Goal: Task Accomplishment & Management: Use online tool/utility

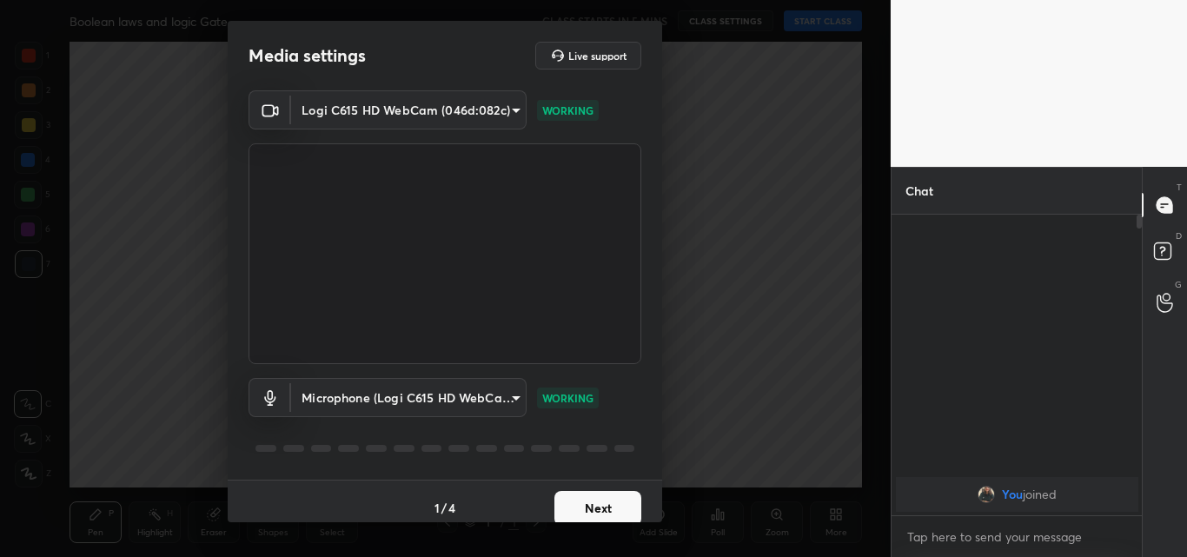
scroll to position [6, 6]
click at [516, 395] on body "1 2 3 4 5 6 7 C X Z C X Z E E Erase all H H Boolean laws and logic Gate CLASS S…" at bounding box center [593, 278] width 1187 height 557
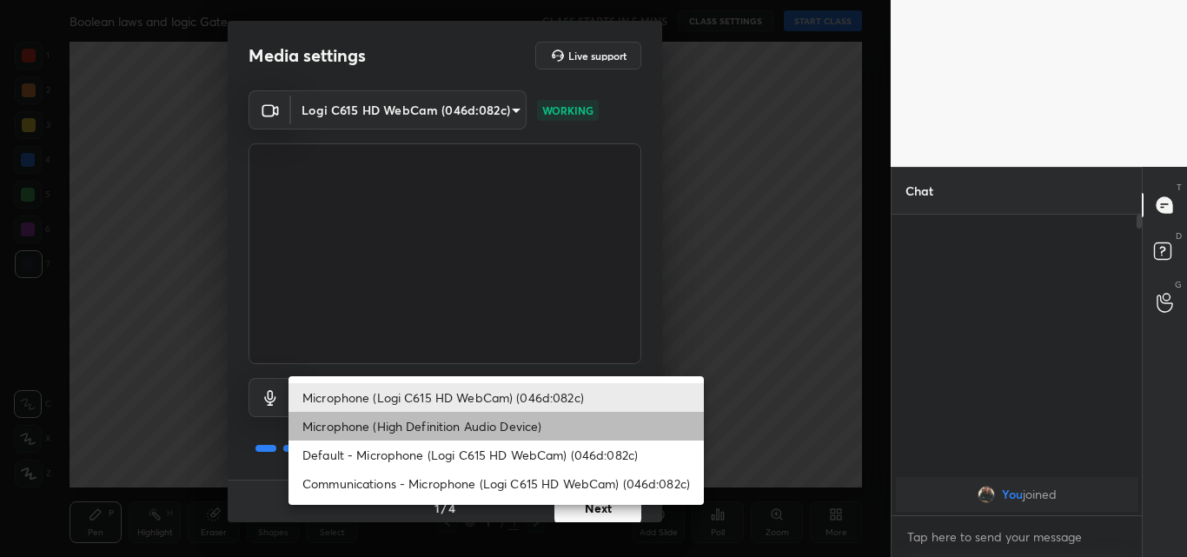
click at [517, 424] on li "Microphone (High Definition Audio Device)" at bounding box center [495, 426] width 415 height 29
type input "211ebbf97a915b54c7586364326aa88e4b8ee34908c5c5f0cea0d17278d7a9af"
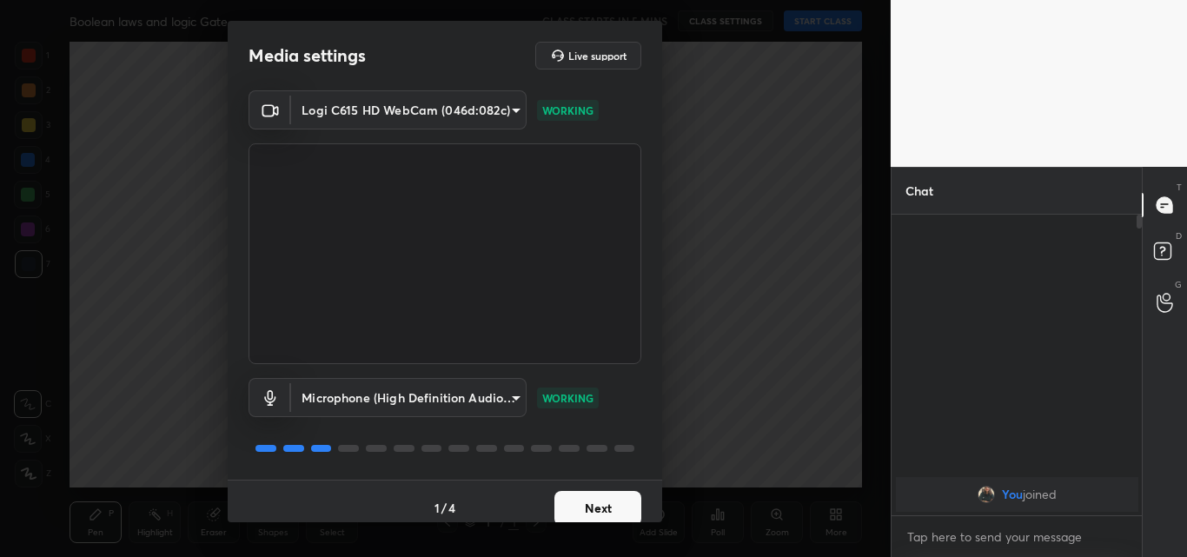
click at [612, 500] on button "Next" at bounding box center [597, 508] width 87 height 35
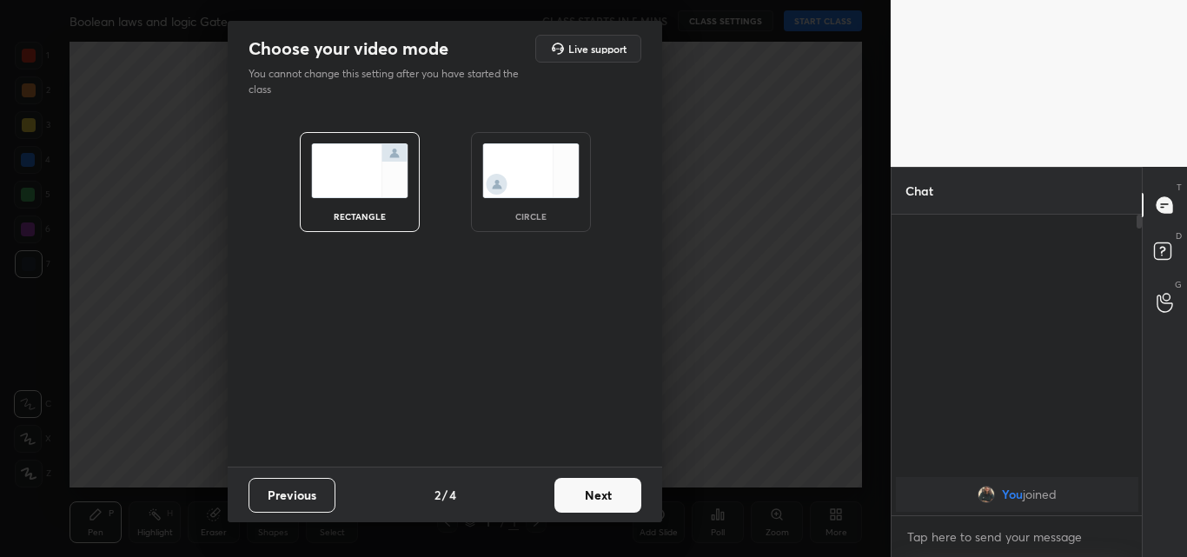
click at [545, 195] on img at bounding box center [530, 170] width 97 height 55
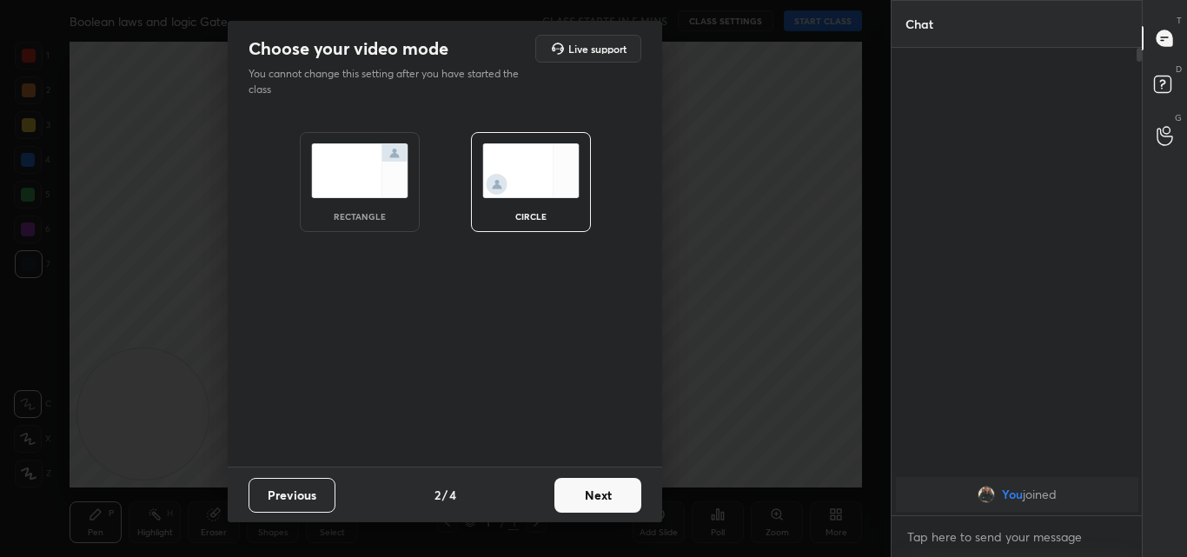
click at [587, 482] on button "Next" at bounding box center [597, 495] width 87 height 35
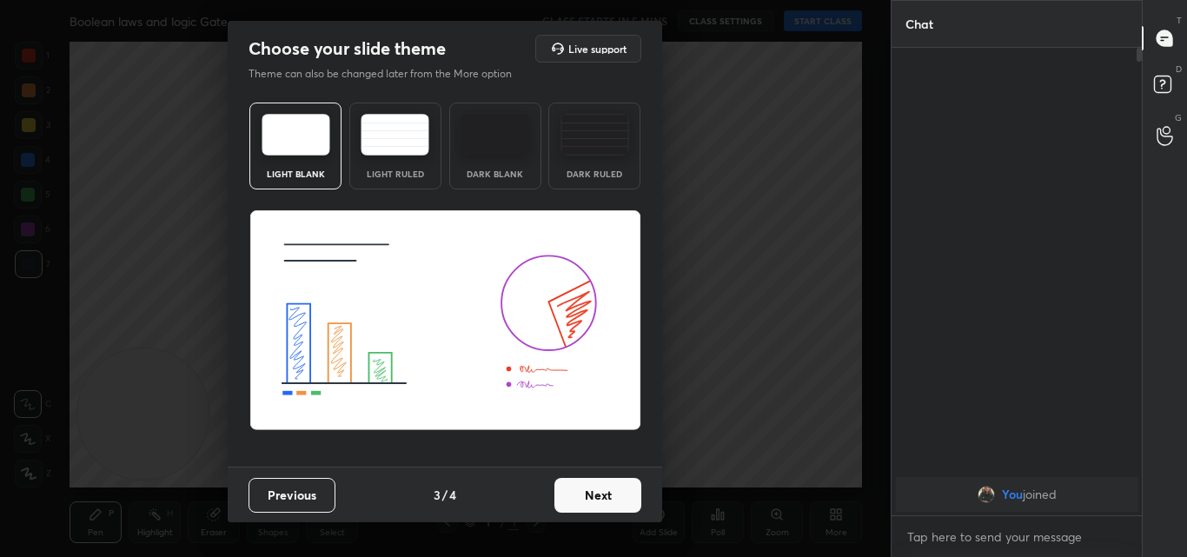
click at [586, 502] on button "Next" at bounding box center [597, 495] width 87 height 35
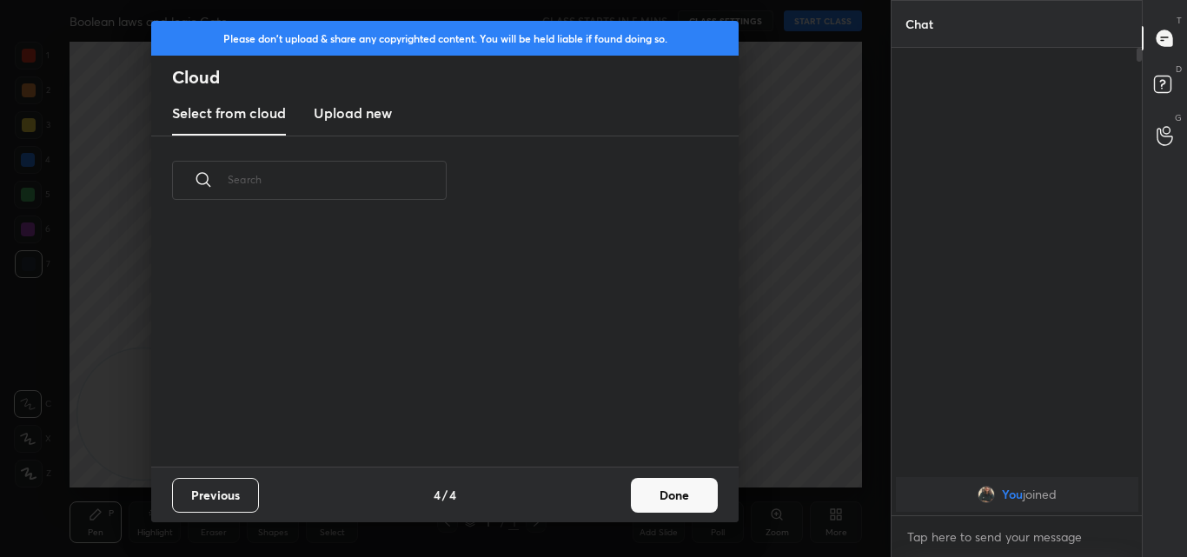
scroll to position [242, 558]
click at [358, 103] on h3 "Upload new" at bounding box center [353, 113] width 78 height 21
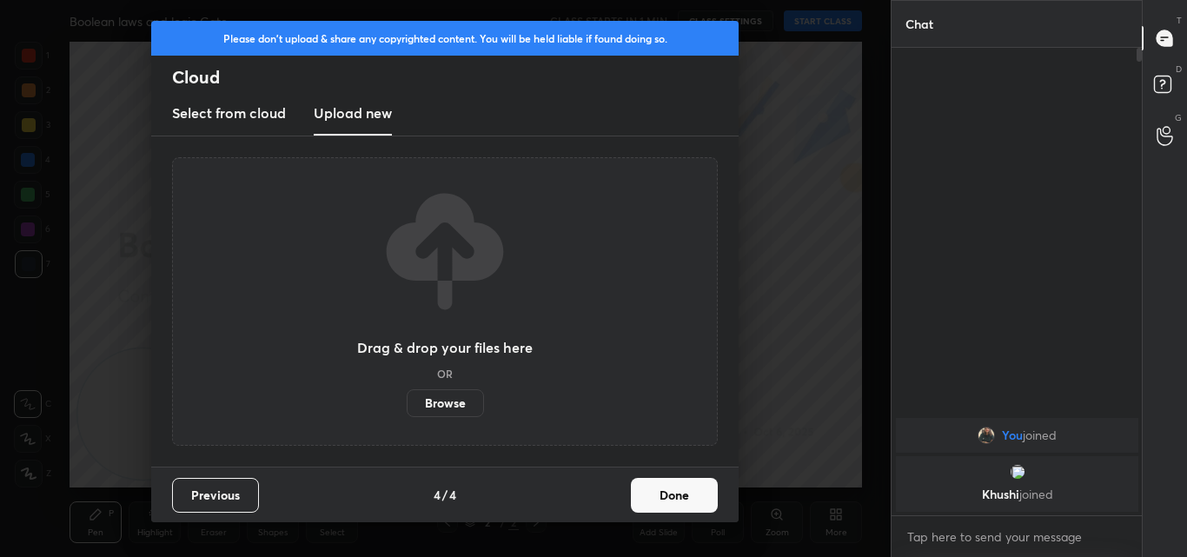
click at [446, 400] on label "Browse" at bounding box center [445, 403] width 77 height 28
click at [407, 400] on input "Browse" at bounding box center [407, 403] width 0 height 28
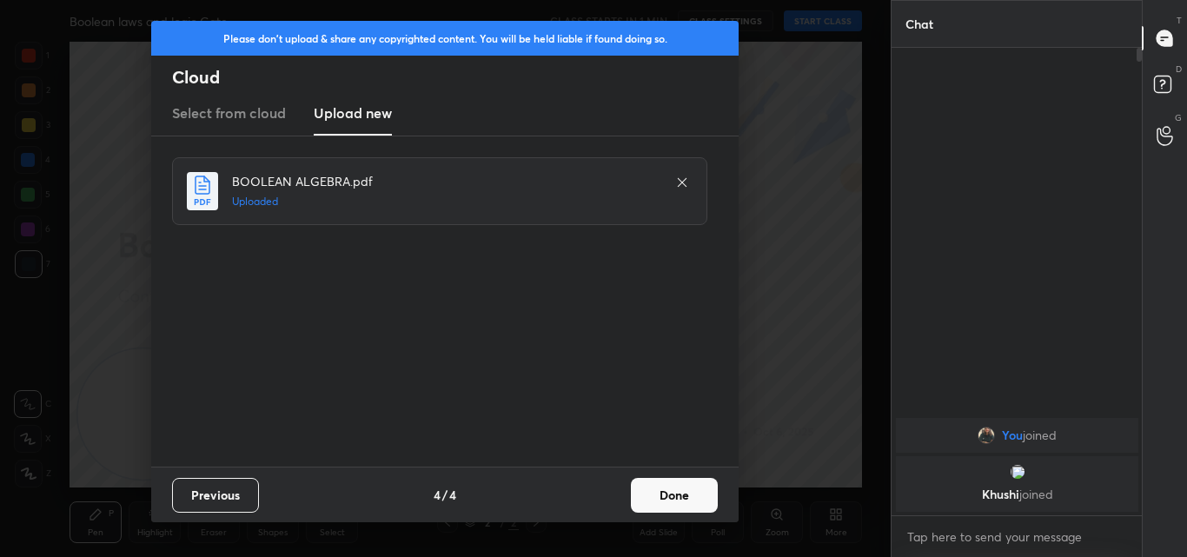
click at [670, 496] on button "Done" at bounding box center [674, 495] width 87 height 35
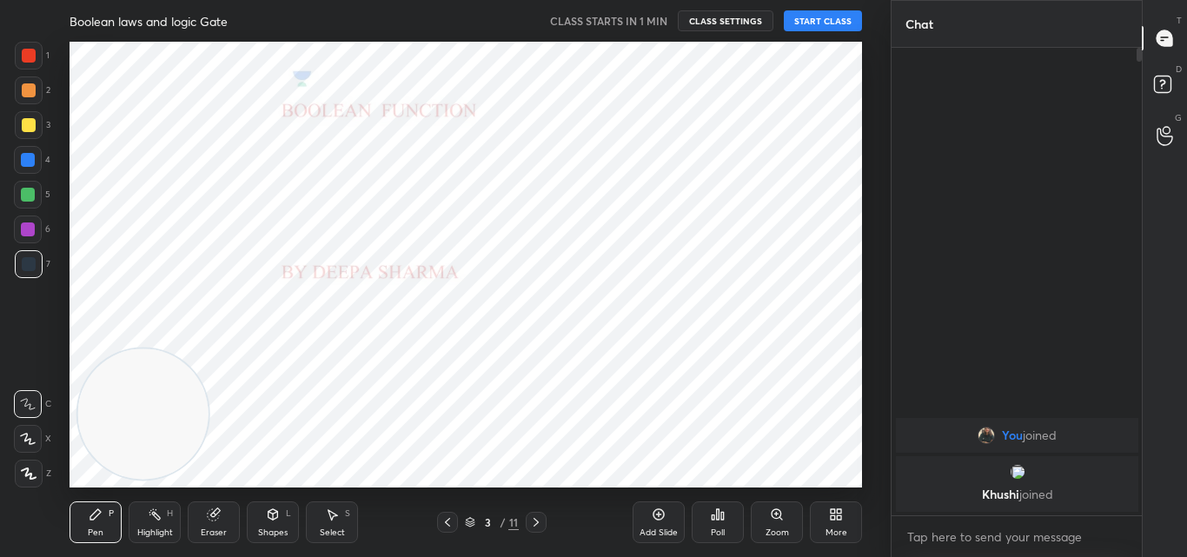
click at [440, 520] on icon at bounding box center [447, 522] width 14 height 14
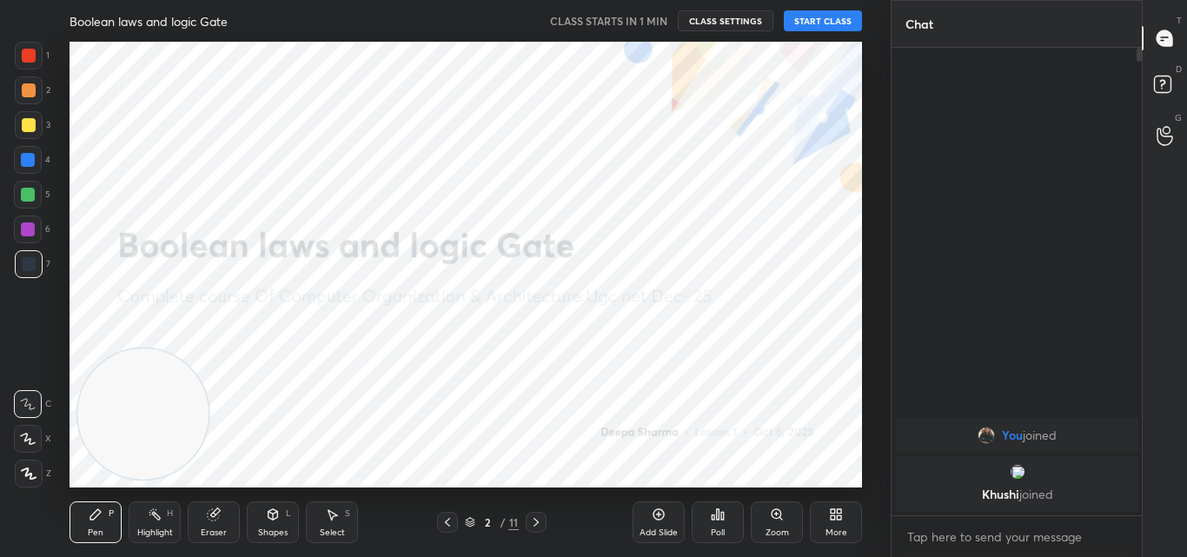
click at [440, 520] on icon at bounding box center [447, 522] width 14 height 14
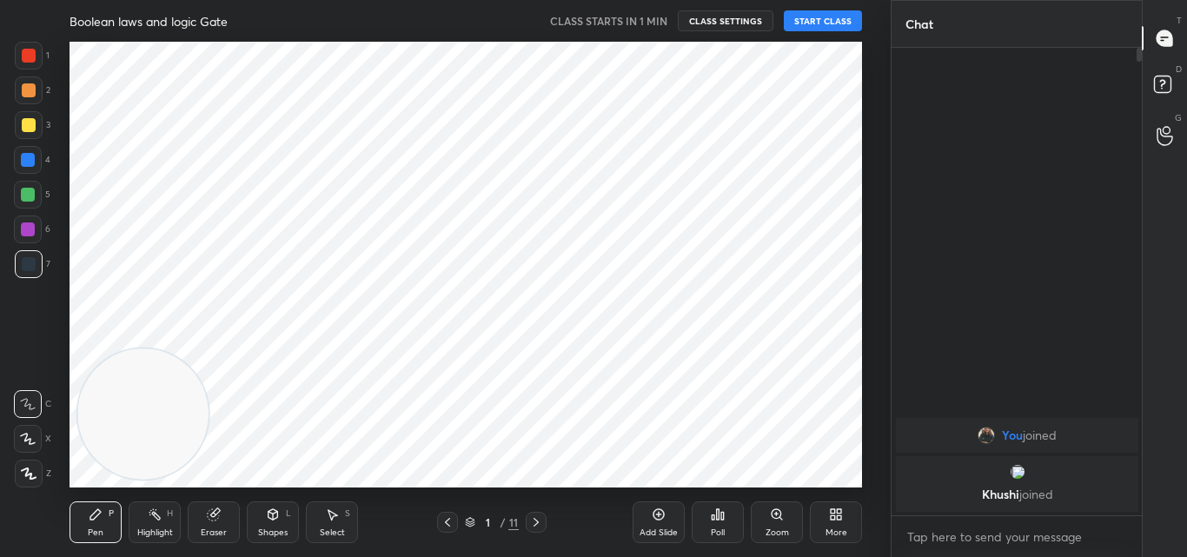
click at [830, 18] on button "START CLASS" at bounding box center [823, 20] width 78 height 21
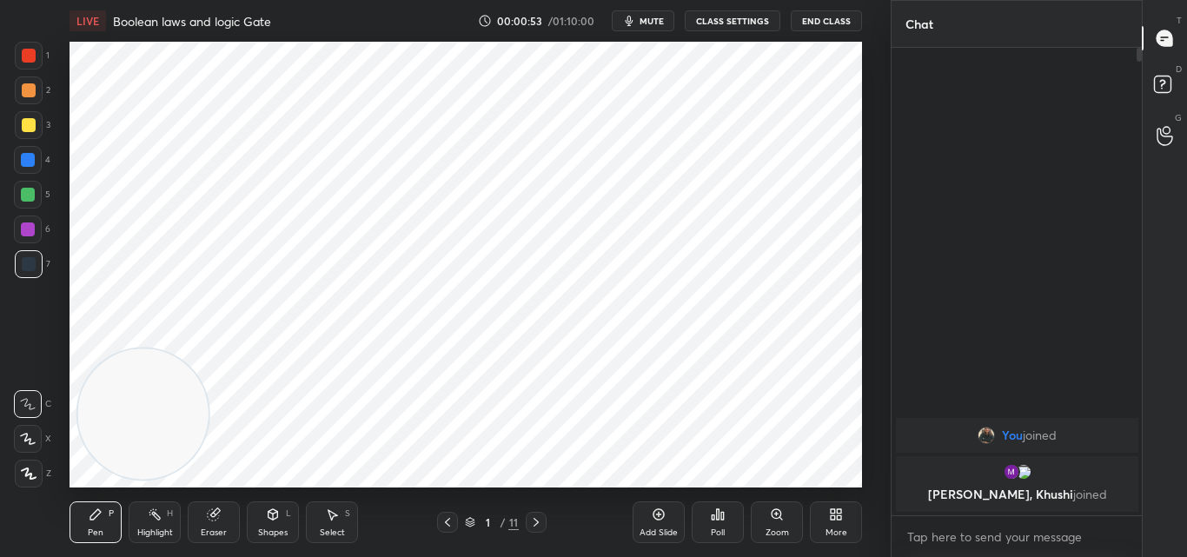
drag, startPoint x: 24, startPoint y: 479, endPoint x: 49, endPoint y: 473, distance: 25.1
click at [23, 479] on icon at bounding box center [29, 473] width 16 height 12
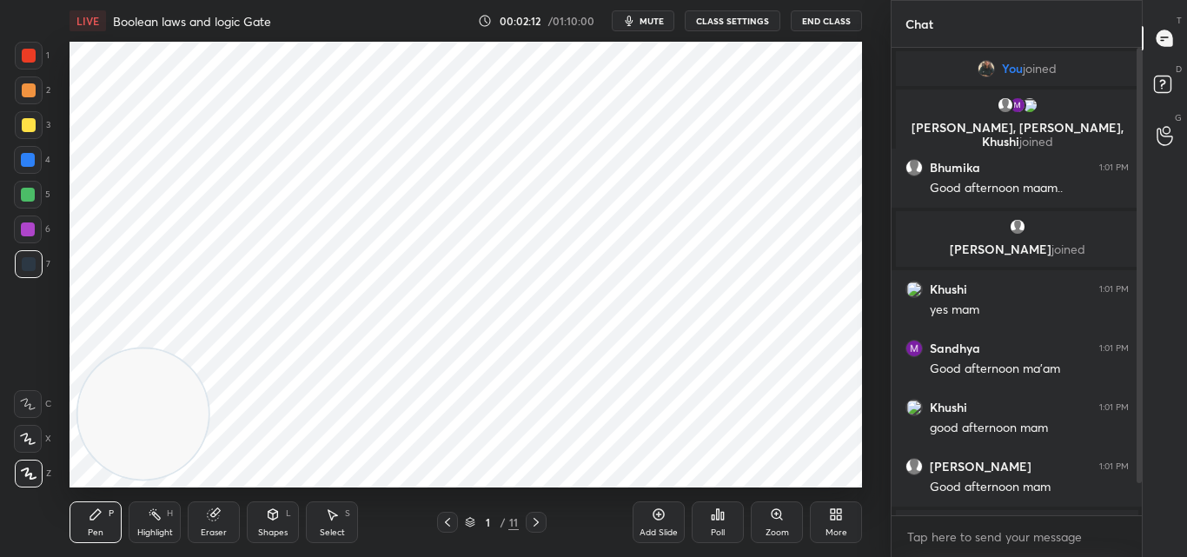
click at [751, 17] on button "CLASS SETTINGS" at bounding box center [733, 20] width 96 height 21
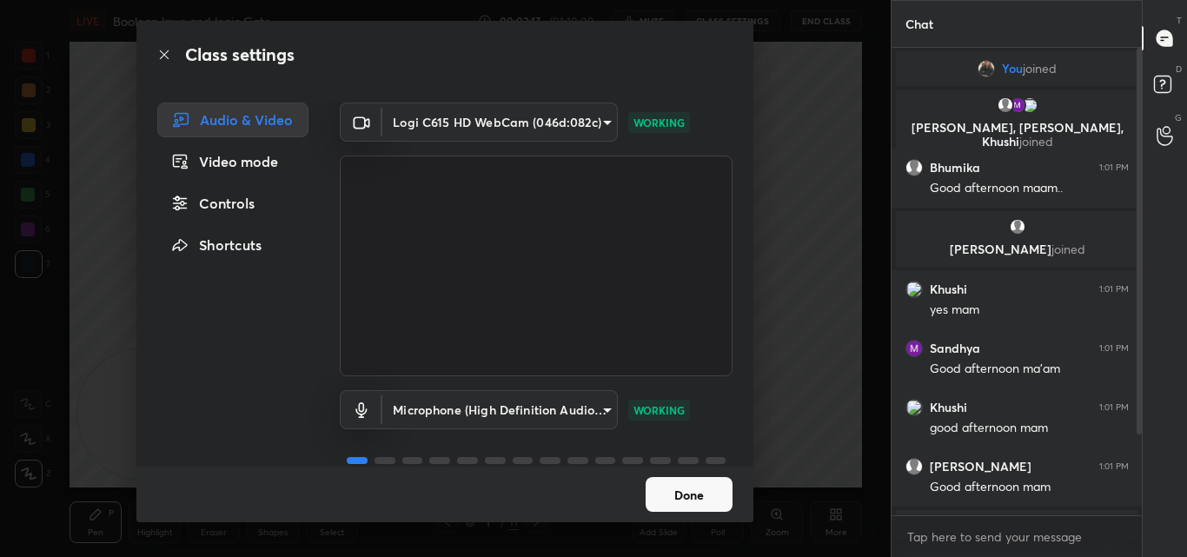
click at [697, 490] on button "Done" at bounding box center [688, 494] width 87 height 35
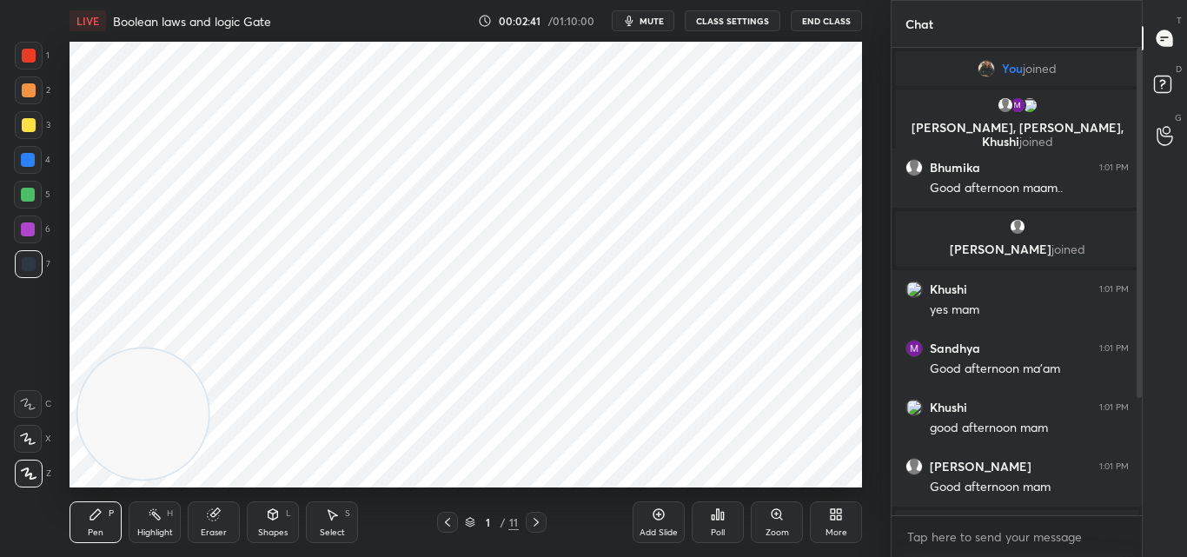
click at [538, 520] on icon at bounding box center [536, 522] width 14 height 14
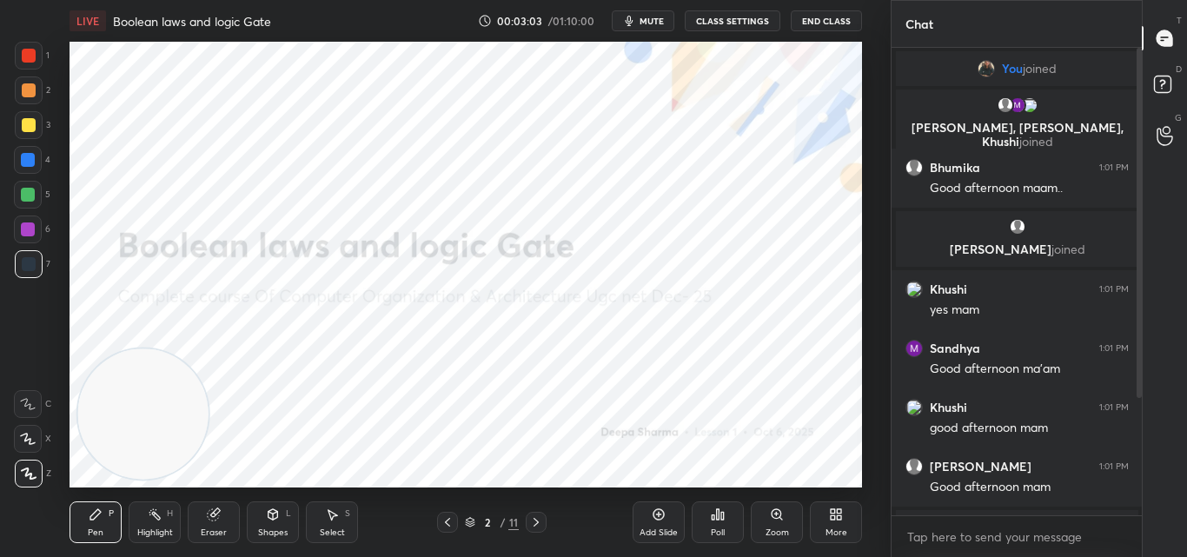
click at [539, 517] on icon at bounding box center [536, 522] width 14 height 14
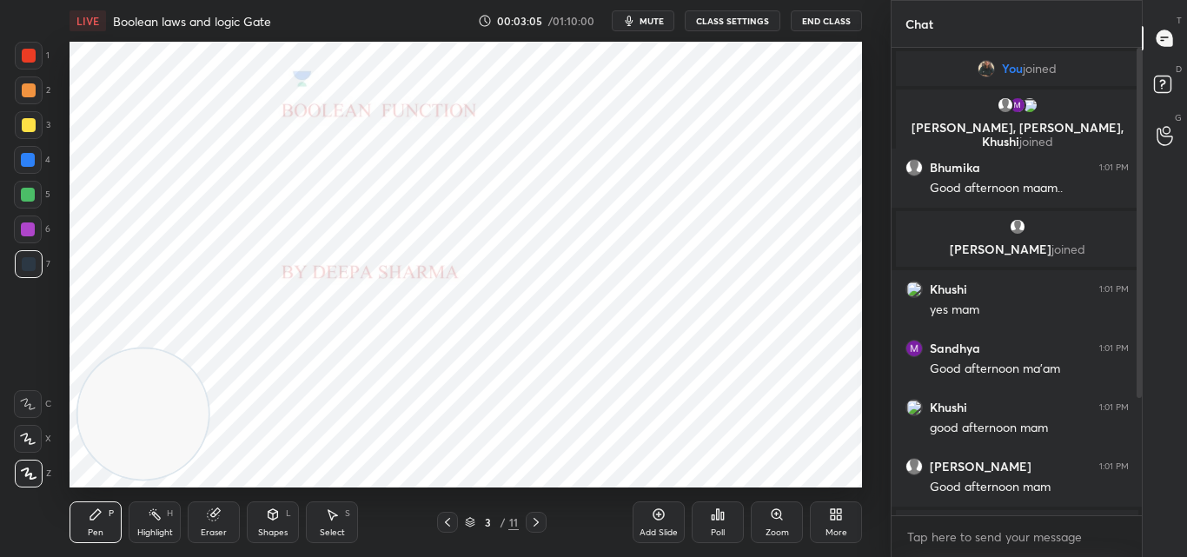
click at [534, 524] on icon at bounding box center [536, 522] width 14 height 14
click at [534, 525] on icon at bounding box center [536, 522] width 14 height 14
click at [447, 520] on icon at bounding box center [447, 522] width 14 height 14
click at [453, 525] on icon at bounding box center [447, 522] width 14 height 14
click at [661, 522] on div "Add Slide" at bounding box center [658, 522] width 52 height 42
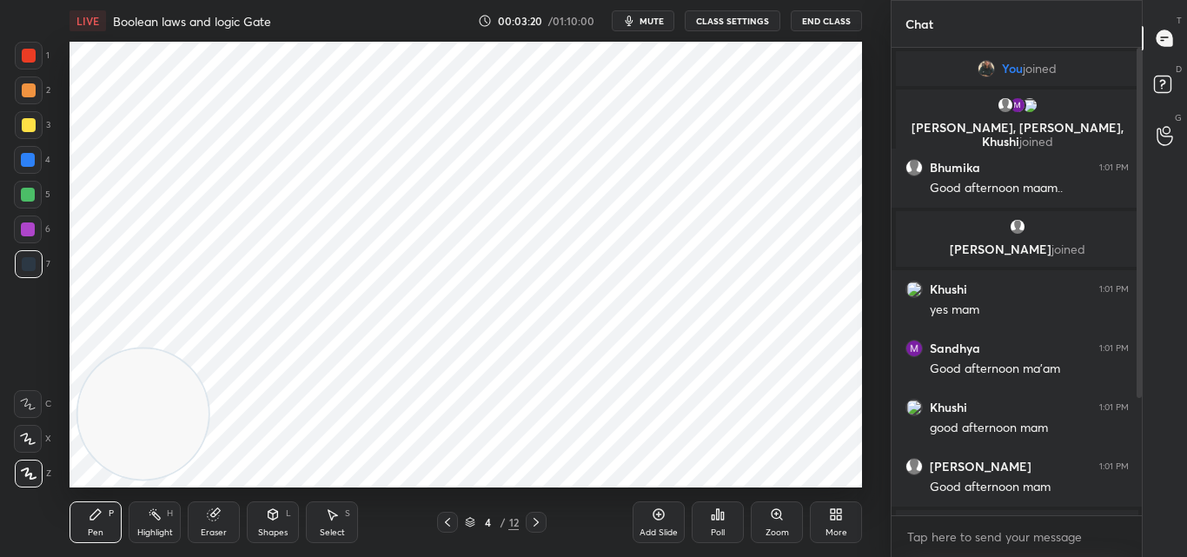
click at [446, 520] on icon at bounding box center [447, 522] width 14 height 14
click at [452, 520] on icon at bounding box center [447, 522] width 14 height 14
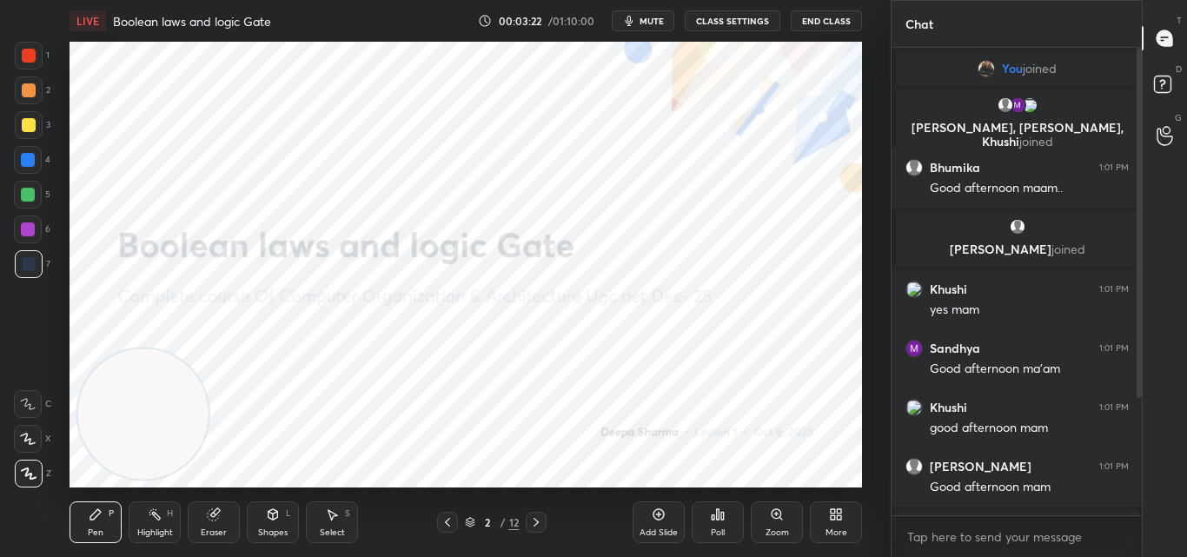
click at [652, 520] on icon at bounding box center [659, 514] width 14 height 14
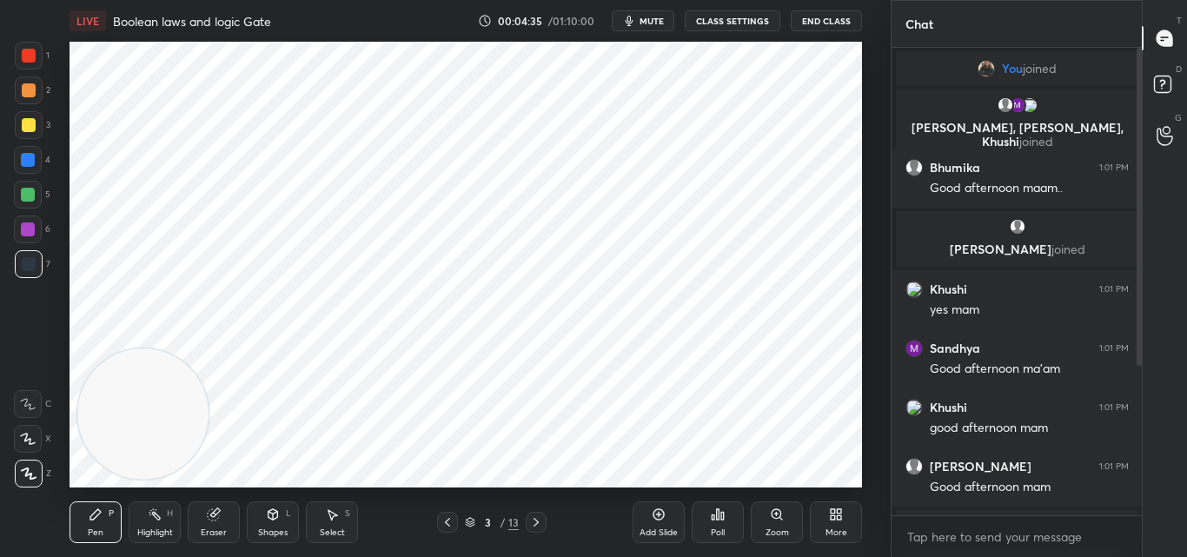
click at [530, 488] on div "LIVE Boolean laws and logic Gate 00:04:35 / 01:10:00 mute CLASS SETTINGS End Cl…" at bounding box center [466, 278] width 821 height 557
click at [660, 519] on icon at bounding box center [658, 514] width 11 height 11
click at [210, 516] on icon at bounding box center [213, 514] width 11 height 11
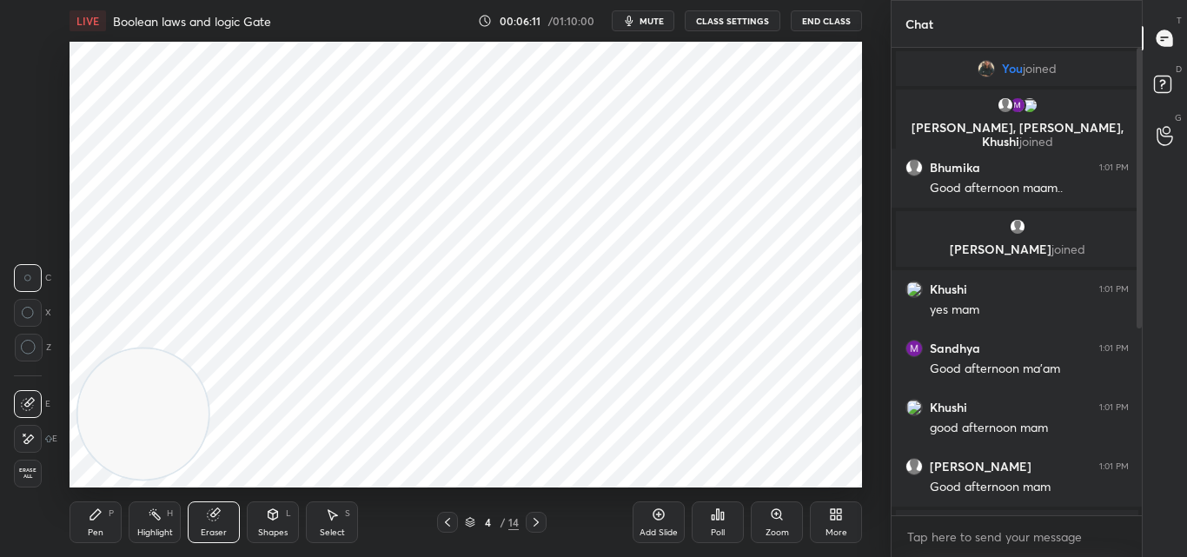
click at [96, 529] on div "Pen" at bounding box center [96, 532] width 16 height 9
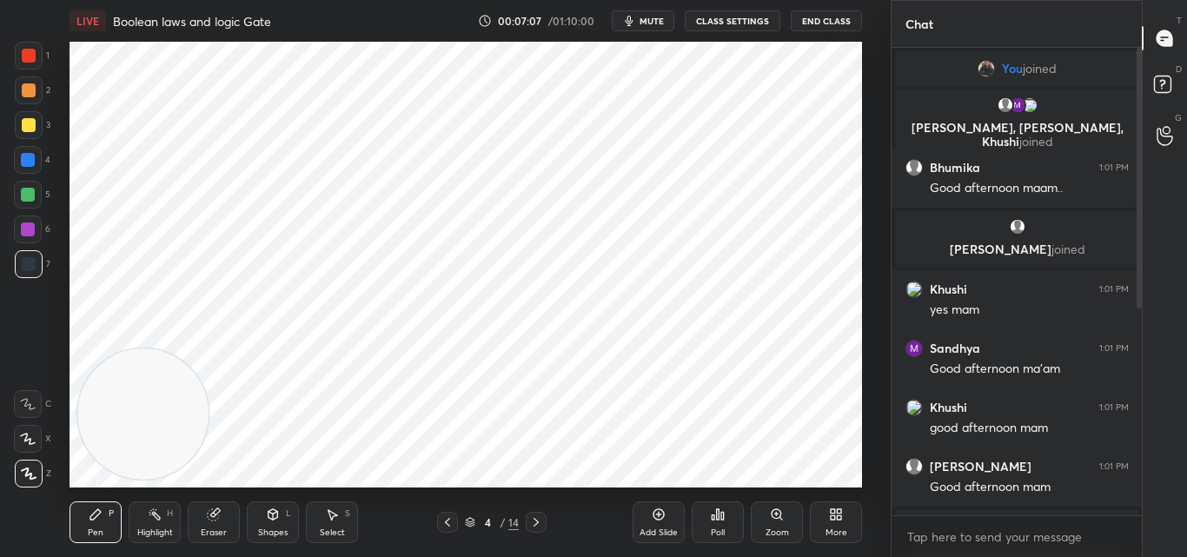
click at [215, 515] on g at bounding box center [214, 514] width 13 height 13
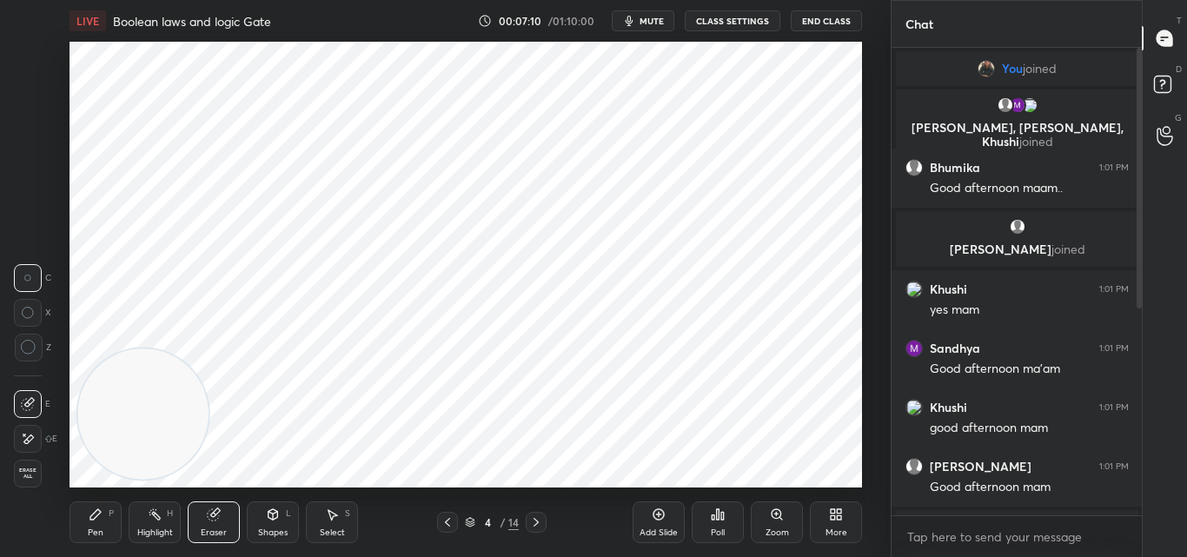
click at [68, 518] on div "LIVE Boolean laws and logic Gate 00:07:10 / 01:10:00 mute CLASS SETTINGS End Cl…" at bounding box center [466, 278] width 821 height 557
click at [96, 522] on div "Pen P" at bounding box center [96, 522] width 52 height 42
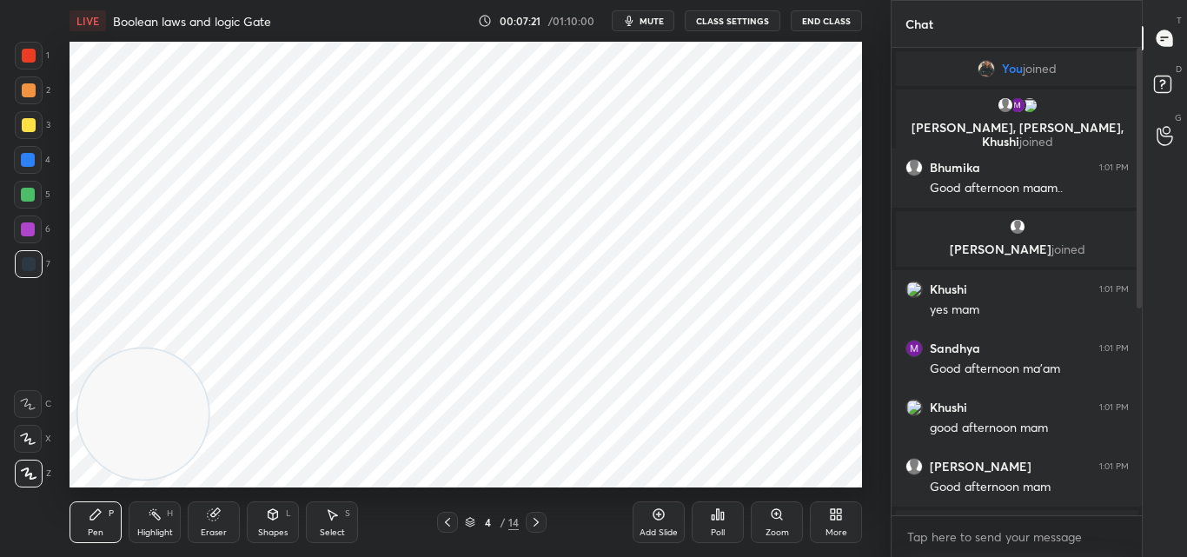
click at [657, 521] on div "Add Slide" at bounding box center [658, 522] width 52 height 42
click at [203, 354] on div "Setting up your live class Poll for secs No correct answer Start poll" at bounding box center [466, 265] width 792 height 446
click at [664, 522] on div "Add Slide" at bounding box center [658, 522] width 52 height 42
click at [28, 156] on div at bounding box center [28, 160] width 14 height 14
click at [540, 520] on icon at bounding box center [536, 522] width 14 height 14
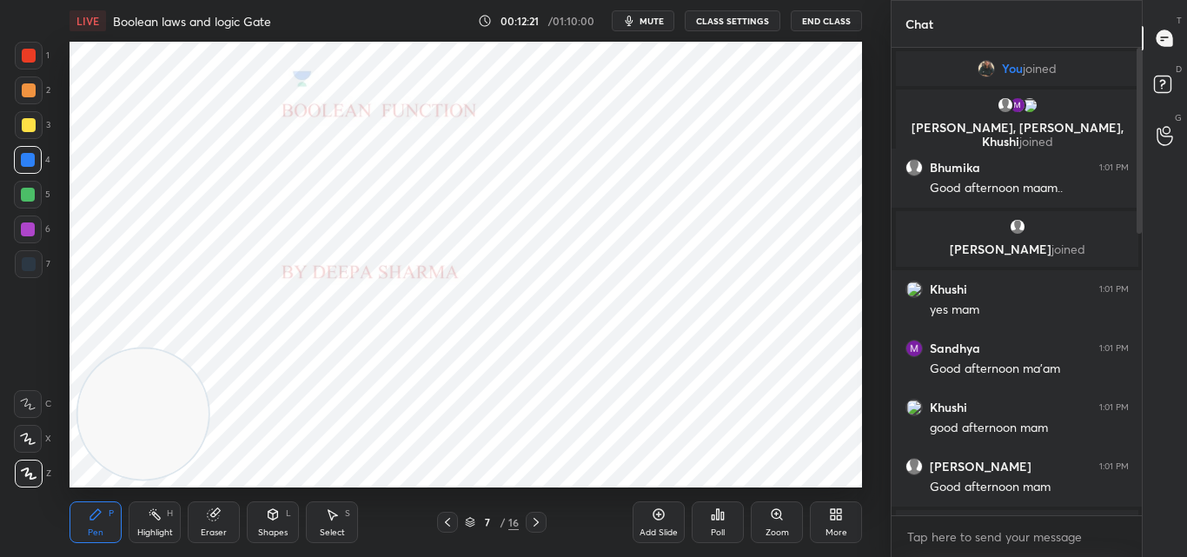
click at [538, 518] on icon at bounding box center [536, 522] width 14 height 14
click at [453, 519] on icon at bounding box center [447, 522] width 14 height 14
drag, startPoint x: 451, startPoint y: 520, endPoint x: 466, endPoint y: 520, distance: 14.8
click at [451, 519] on icon at bounding box center [447, 522] width 14 height 14
click at [646, 519] on div "Add Slide" at bounding box center [658, 522] width 52 height 42
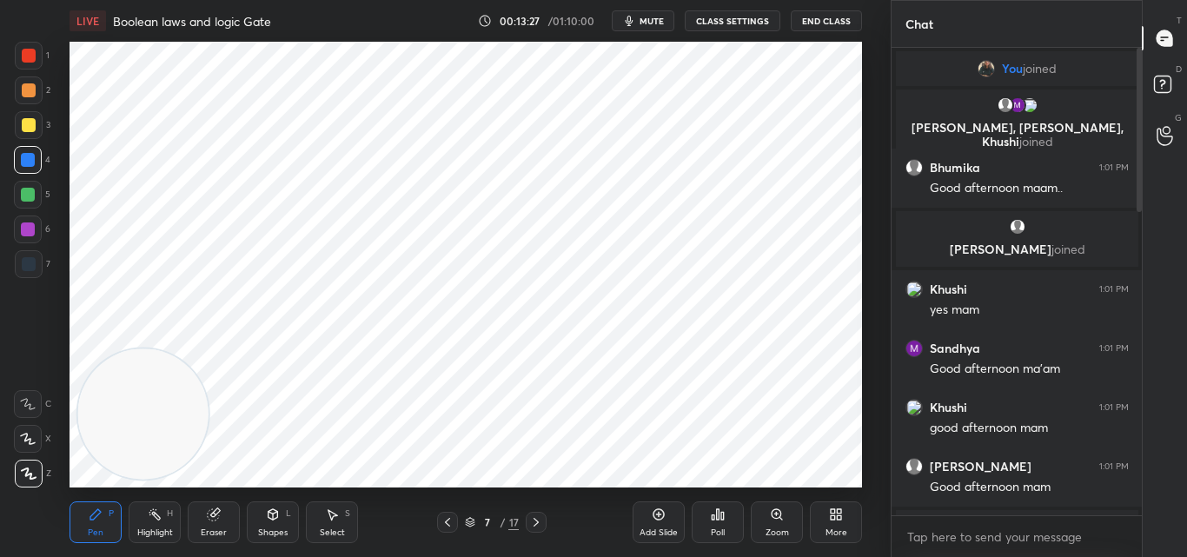
click at [659, 518] on icon at bounding box center [659, 514] width 14 height 14
click at [202, 526] on div "Eraser" at bounding box center [214, 522] width 52 height 42
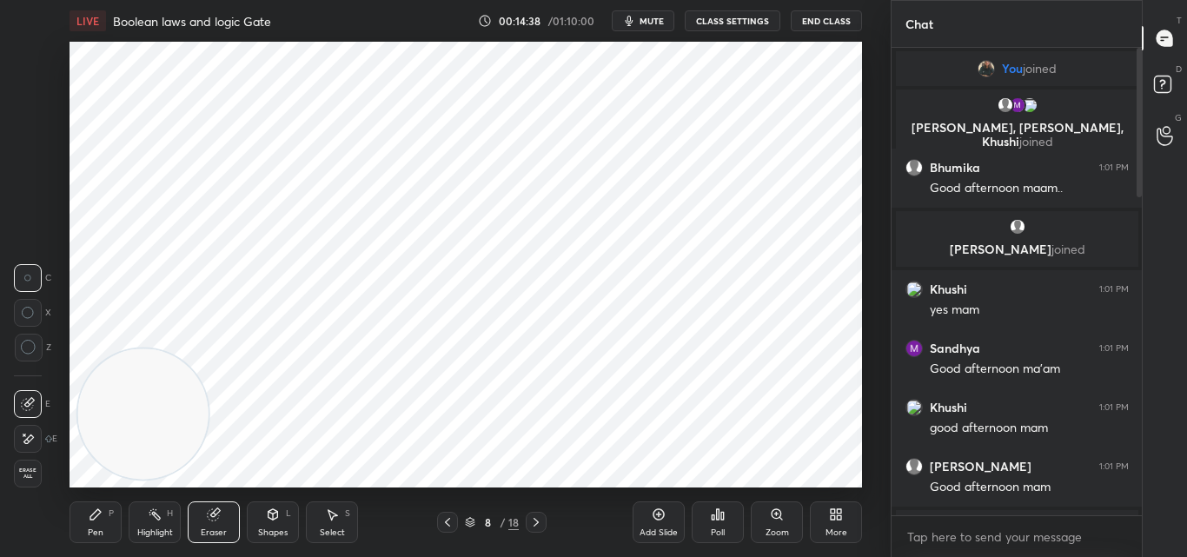
click at [97, 525] on div "Pen P" at bounding box center [96, 522] width 52 height 42
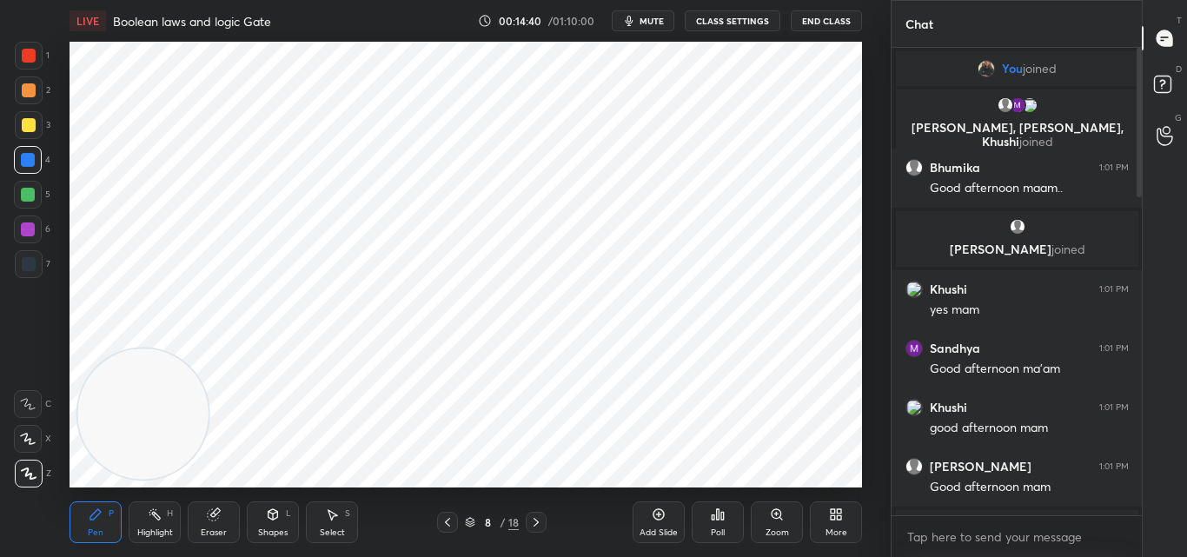
click at [22, 48] on div at bounding box center [29, 56] width 28 height 28
click at [29, 153] on div at bounding box center [28, 160] width 14 height 14
click at [26, 56] on div at bounding box center [29, 56] width 14 height 14
click at [28, 156] on div at bounding box center [28, 160] width 14 height 14
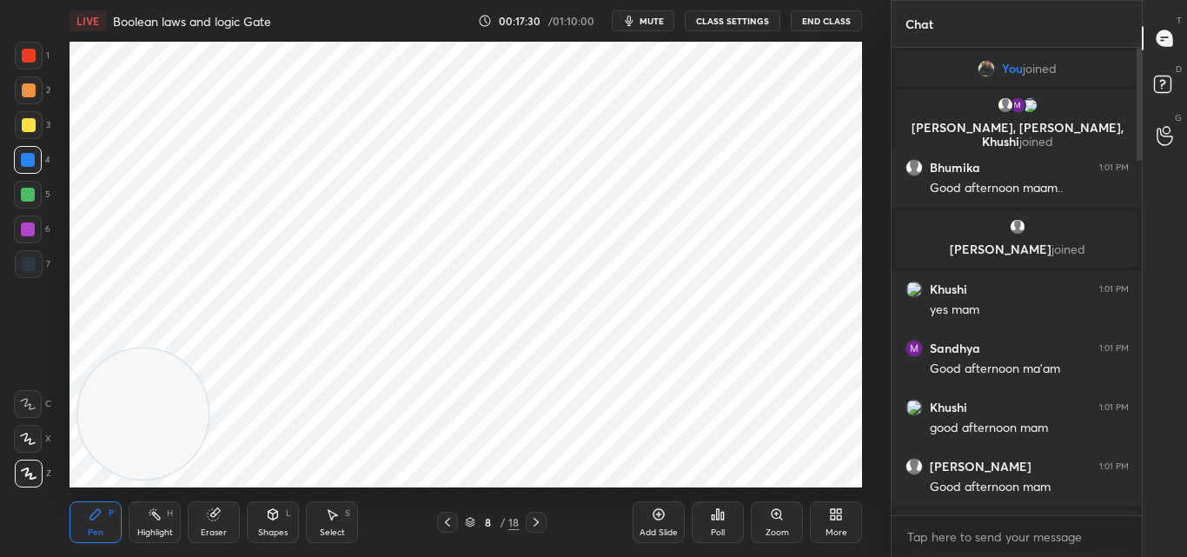
click at [205, 525] on div "Eraser" at bounding box center [214, 522] width 52 height 42
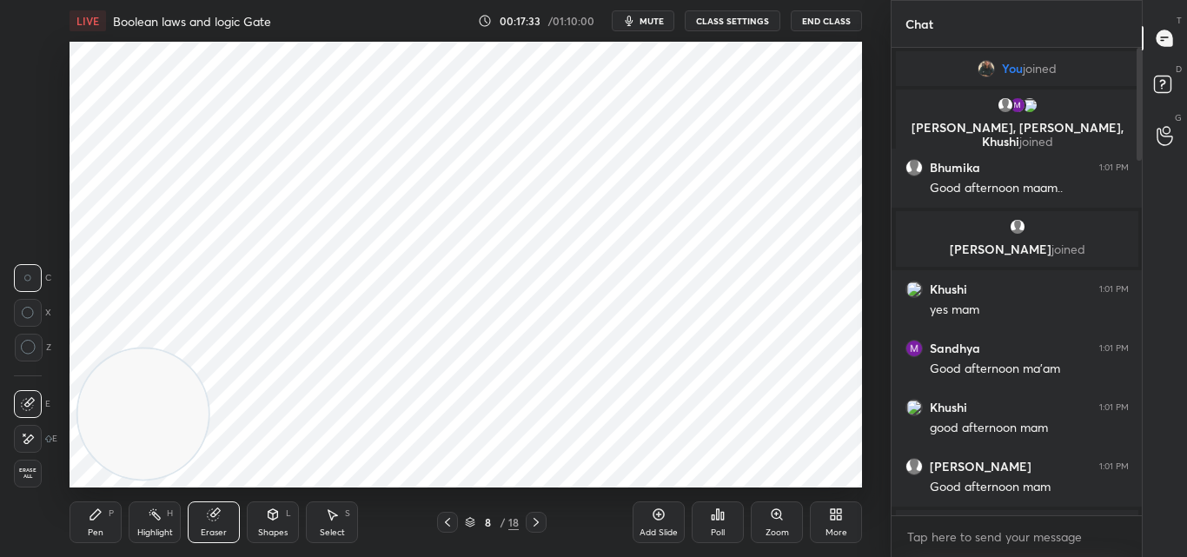
click at [91, 525] on div "Pen P" at bounding box center [96, 522] width 52 height 42
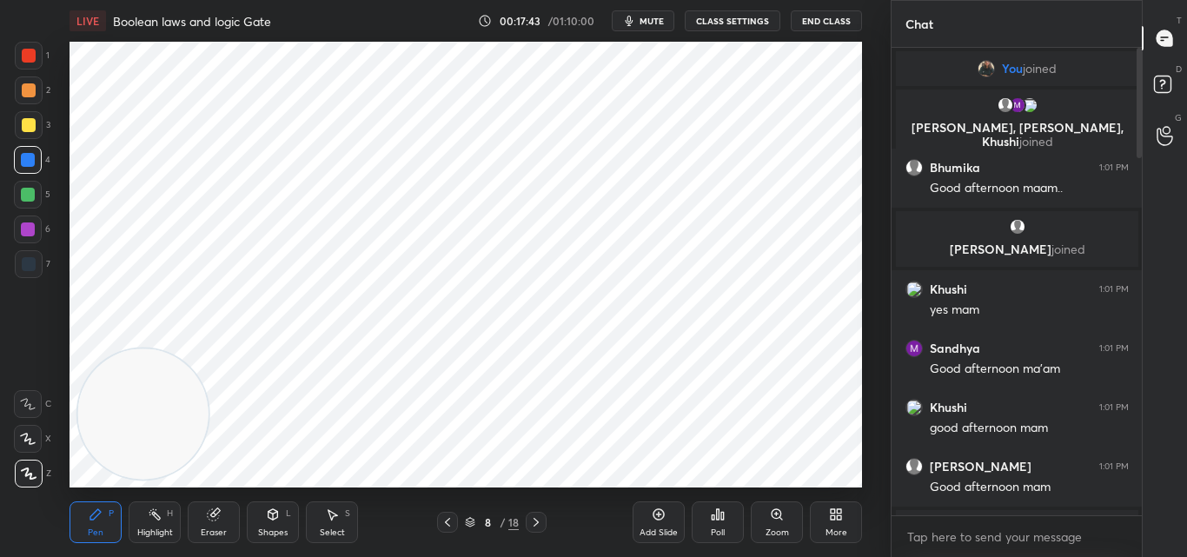
click at [633, 475] on div "LIVE Boolean laws and logic Gate 00:17:43 / 01:10:00 mute CLASS SETTINGS End Cl…" at bounding box center [466, 278] width 821 height 557
click at [640, 474] on div "LIVE Boolean laws and logic Gate 00:17:43 / 01:10:00 mute CLASS SETTINGS End Cl…" at bounding box center [466, 278] width 821 height 557
click at [228, 519] on div "Eraser" at bounding box center [214, 522] width 52 height 42
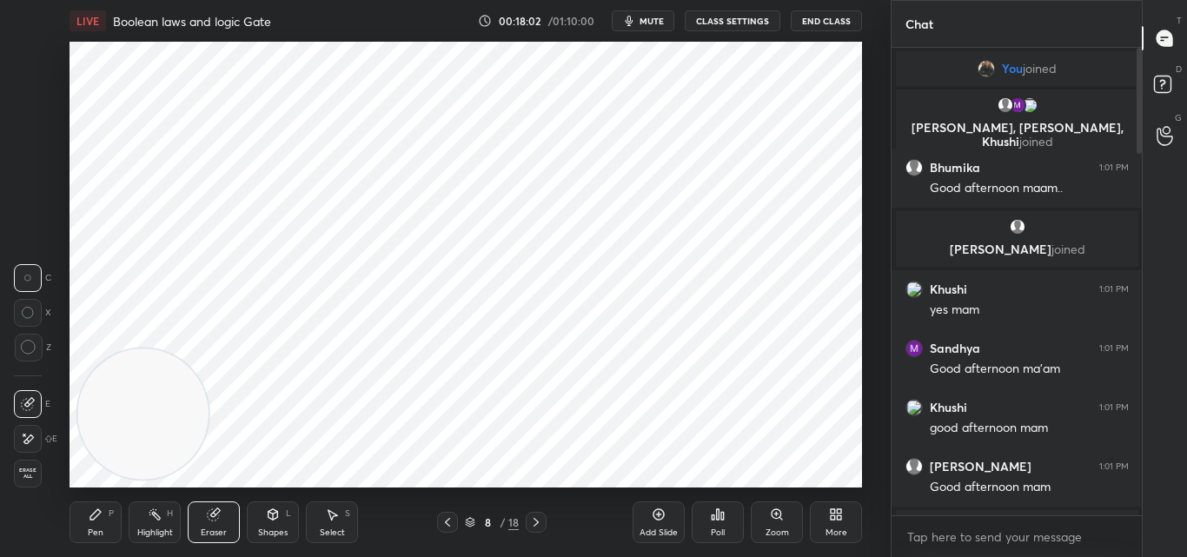
click at [103, 520] on icon at bounding box center [96, 514] width 14 height 14
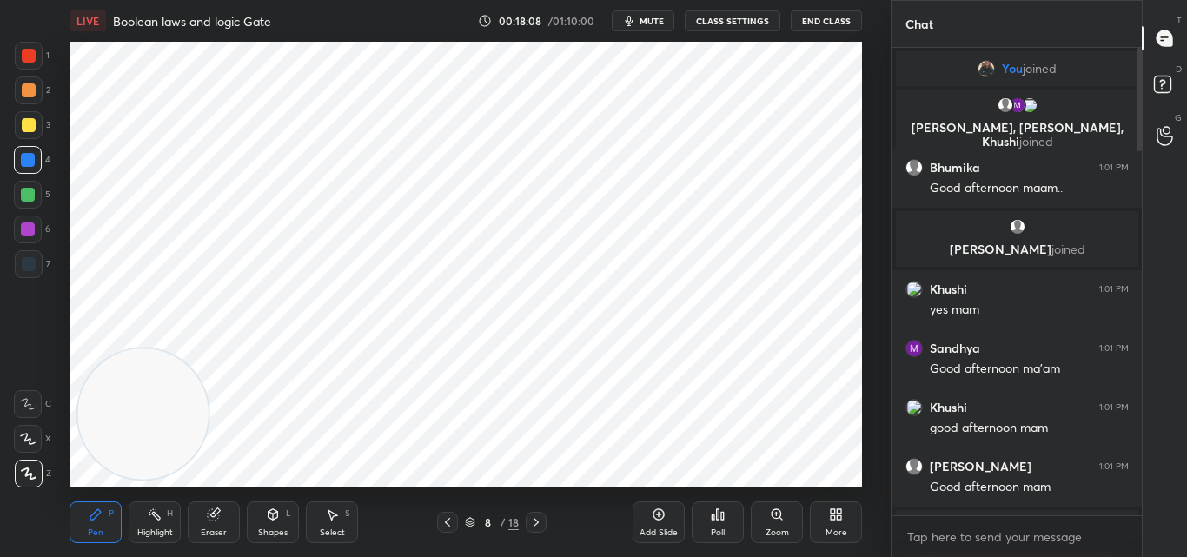
click at [27, 123] on div at bounding box center [29, 125] width 14 height 14
click at [670, 520] on div "Add Slide" at bounding box center [658, 522] width 52 height 42
drag, startPoint x: 30, startPoint y: 56, endPoint x: 69, endPoint y: 65, distance: 39.4
click at [31, 56] on div at bounding box center [29, 56] width 14 height 14
click at [22, 161] on div at bounding box center [28, 160] width 14 height 14
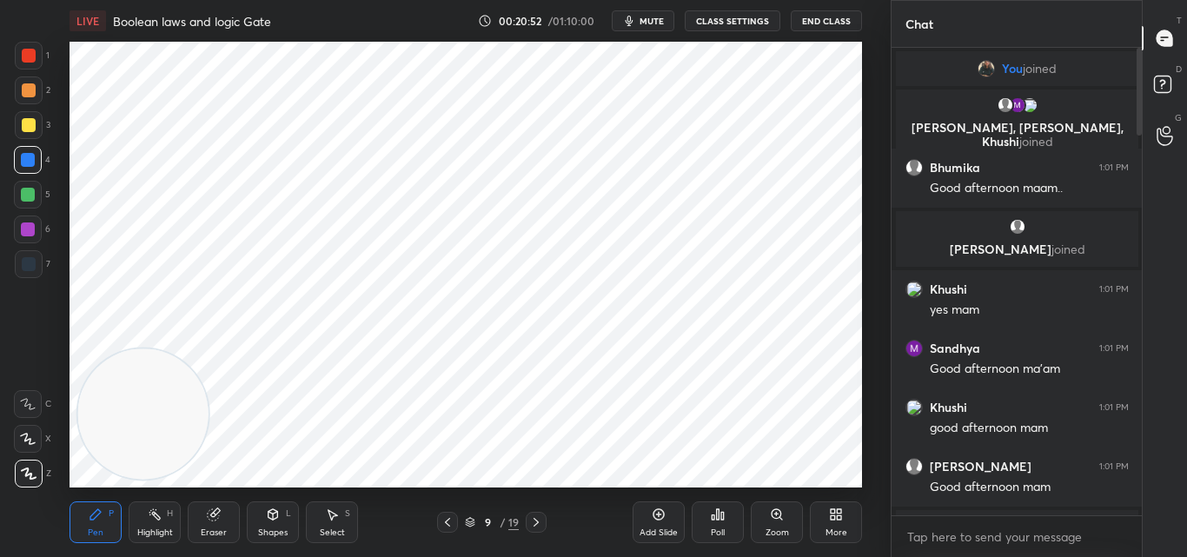
click at [651, 524] on div "Add Slide" at bounding box center [658, 522] width 52 height 42
click at [673, 529] on div "Add Slide" at bounding box center [658, 532] width 38 height 9
click at [956, 536] on textarea at bounding box center [1016, 537] width 223 height 28
type textarea "x"
click at [956, 535] on textarea at bounding box center [1016, 537] width 223 height 28
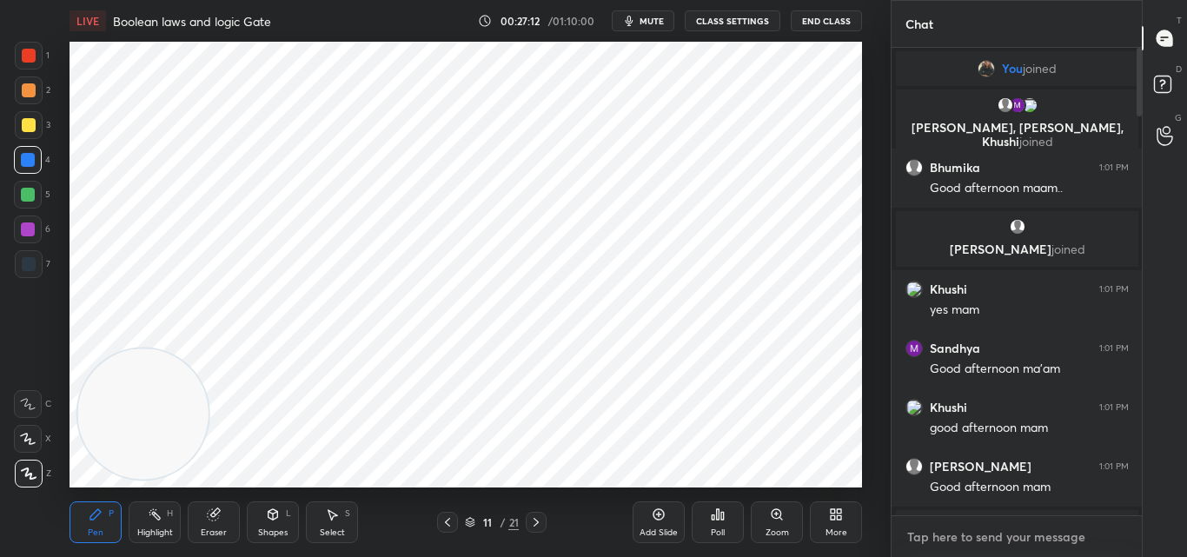
click at [956, 535] on textarea at bounding box center [1016, 537] width 223 height 28
type textarea "A"
type textarea "x"
type textarea "AN"
type textarea "x"
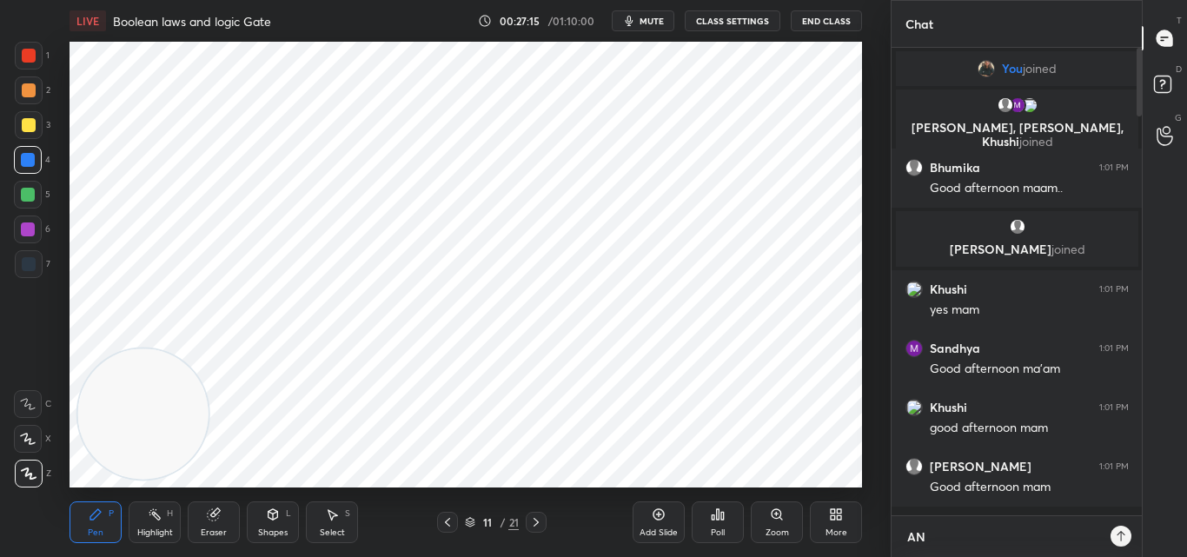
scroll to position [318, 245]
type textarea "ANY"
type textarea "x"
type textarea "ANY"
type textarea "x"
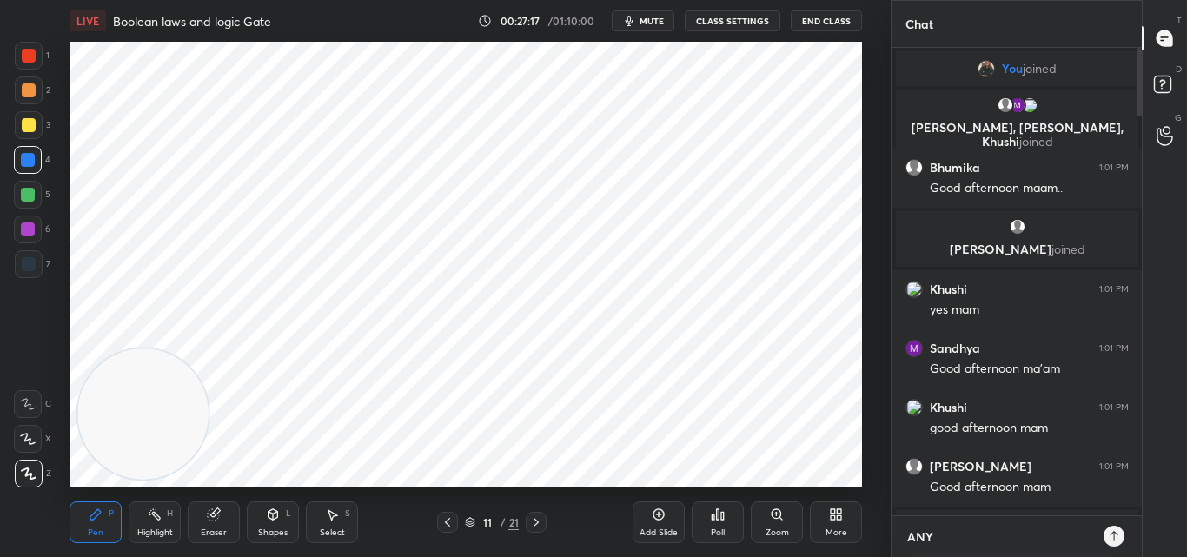
type textarea "ANY O"
type textarea "x"
type textarea "ANY OE"
type textarea "x"
type textarea "ANY OE"
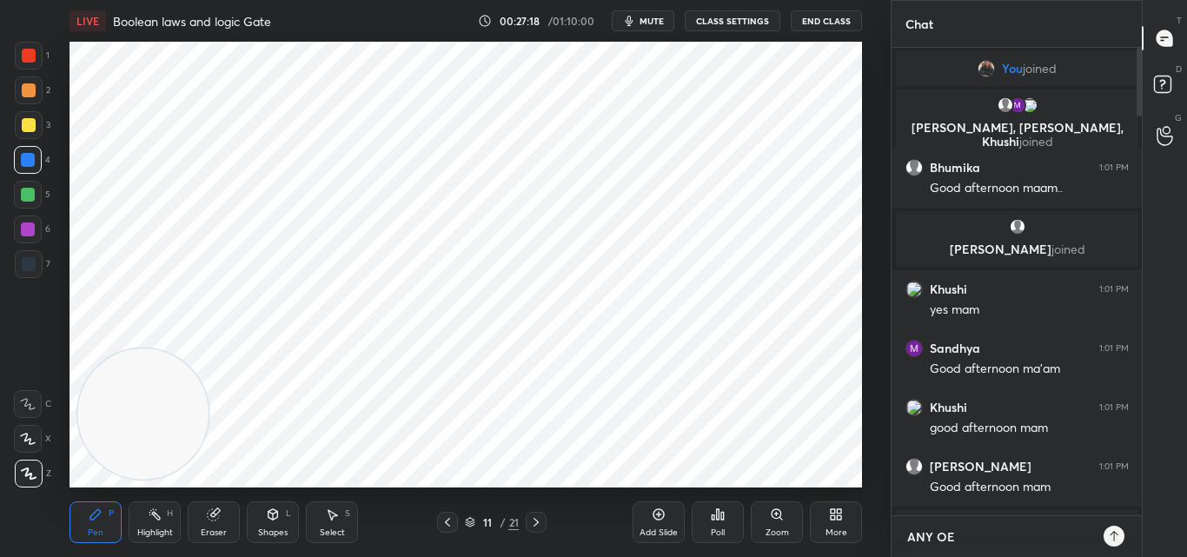
type textarea "x"
type textarea "ANY OE I"
type textarea "x"
type textarea "ANY OE IN"
type textarea "x"
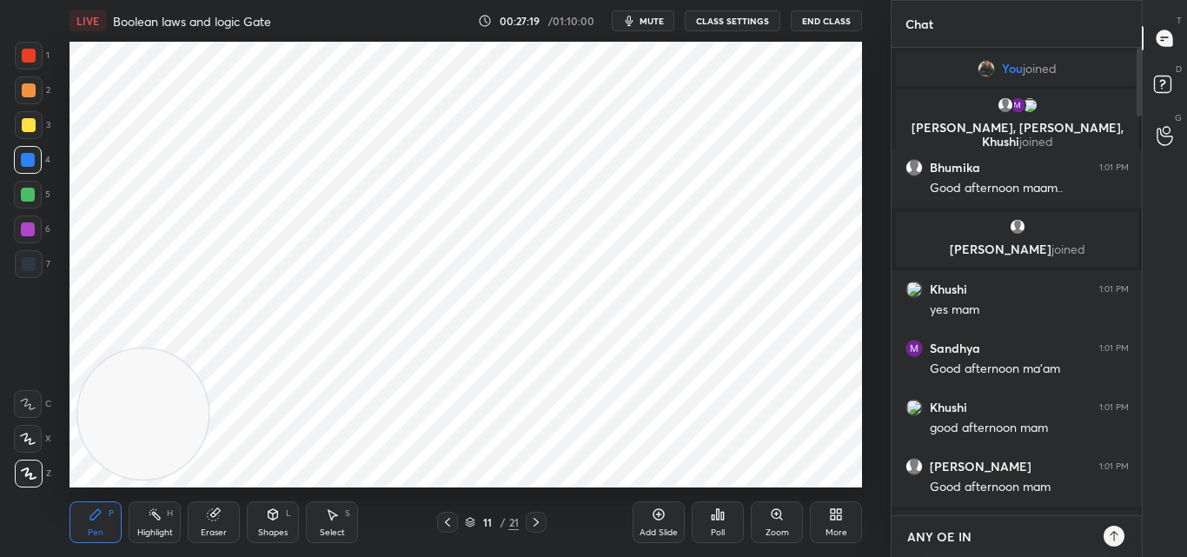
type textarea "ANY OE IN"
type textarea "x"
type textarea "ANY OE IN C"
type textarea "x"
type textarea "ANY OE IN CL"
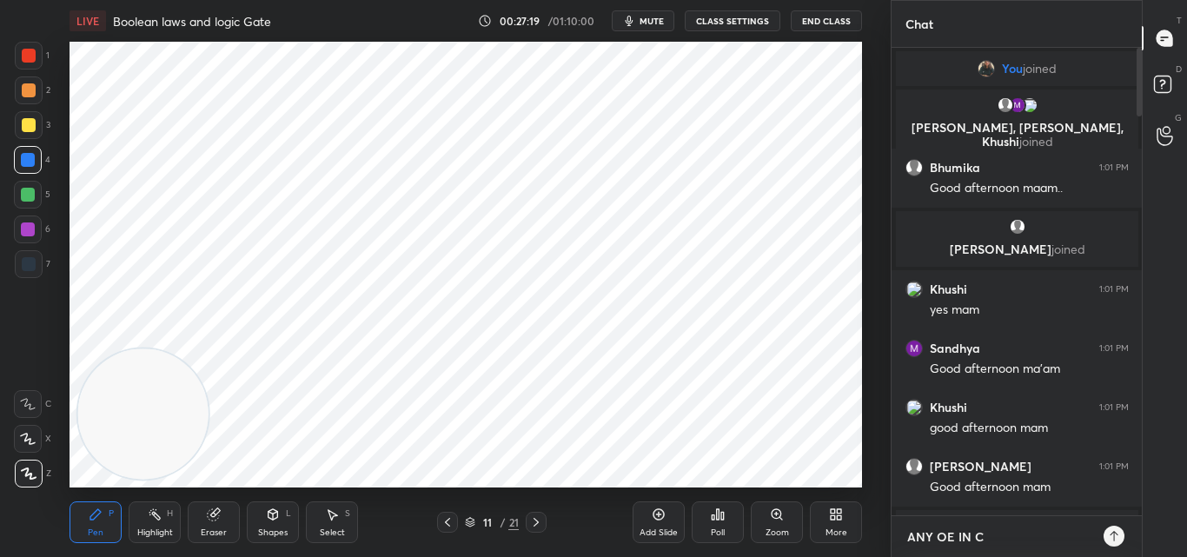
type textarea "x"
type textarea "ANY OE IN CLA"
type textarea "x"
type textarea "ANY OE IN CLAS"
type textarea "x"
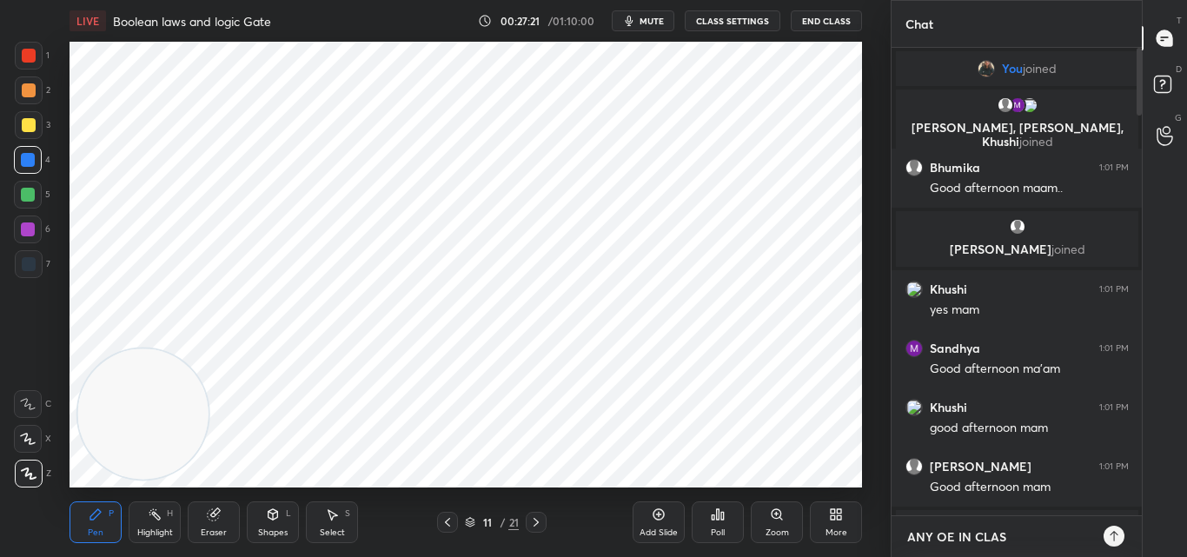
type textarea "ANY OE IN CLASS"
type textarea "x"
drag, startPoint x: 442, startPoint y: 518, endPoint x: 450, endPoint y: 528, distance: 13.0
click at [440, 518] on icon at bounding box center [447, 522] width 14 height 14
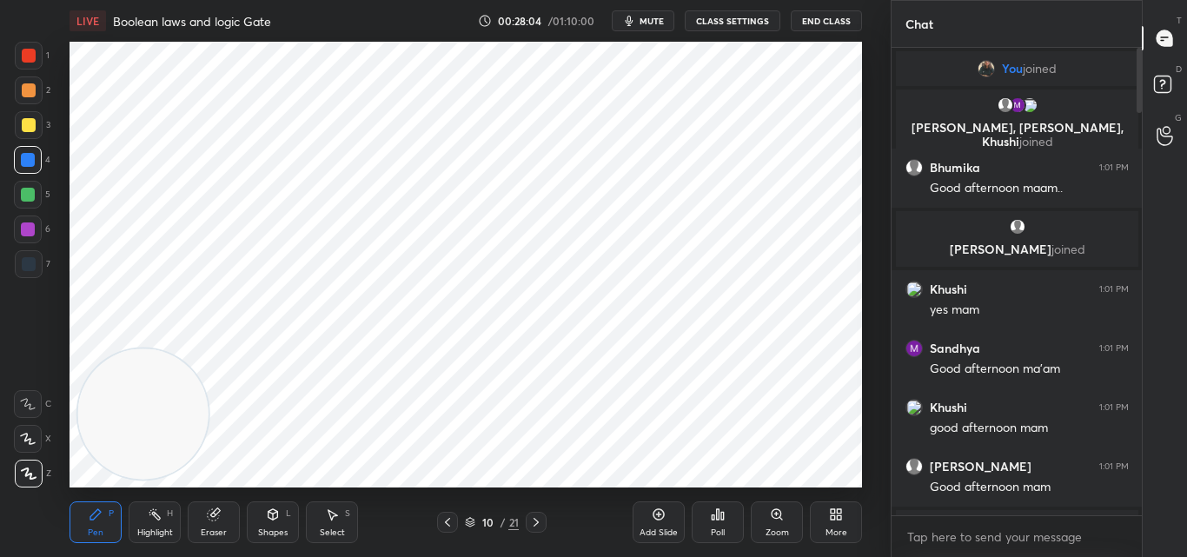
drag, startPoint x: 537, startPoint y: 523, endPoint x: 538, endPoint y: 533, distance: 9.6
click at [537, 524] on icon at bounding box center [535, 522] width 5 height 9
click at [672, 513] on div "Add Slide" at bounding box center [658, 522] width 52 height 42
drag, startPoint x: 36, startPoint y: 52, endPoint x: 32, endPoint y: 61, distance: 9.4
click at [36, 53] on div at bounding box center [29, 56] width 14 height 14
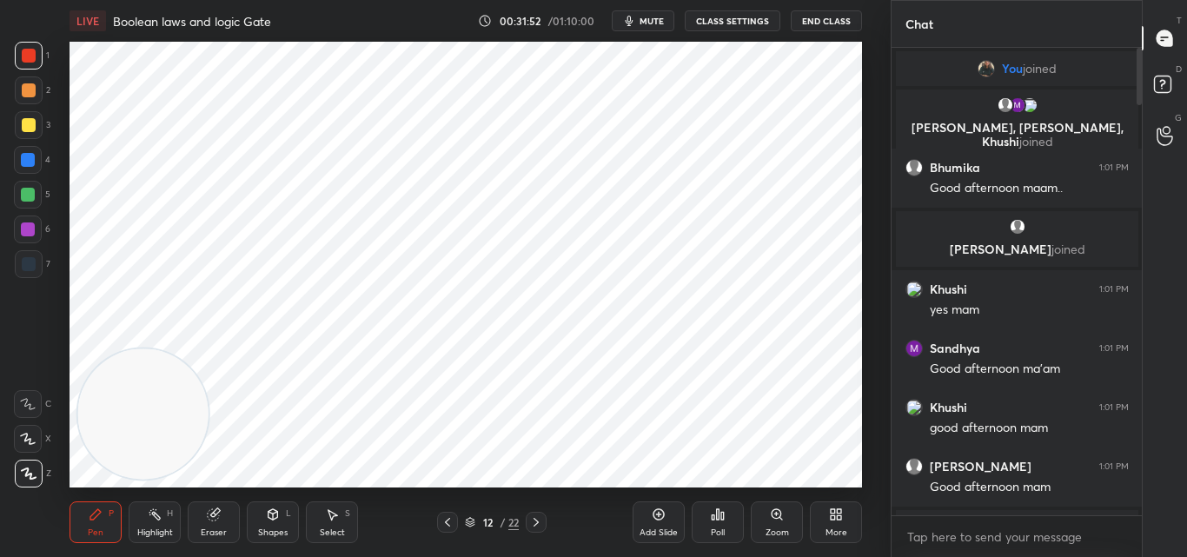
click at [34, 121] on div at bounding box center [29, 125] width 14 height 14
click at [669, 518] on div "Add Slide" at bounding box center [658, 522] width 52 height 42
click at [651, 514] on div "Add Slide" at bounding box center [658, 522] width 52 height 42
click at [647, 515] on div "Add Slide" at bounding box center [658, 522] width 52 height 42
click at [23, 50] on div at bounding box center [29, 56] width 14 height 14
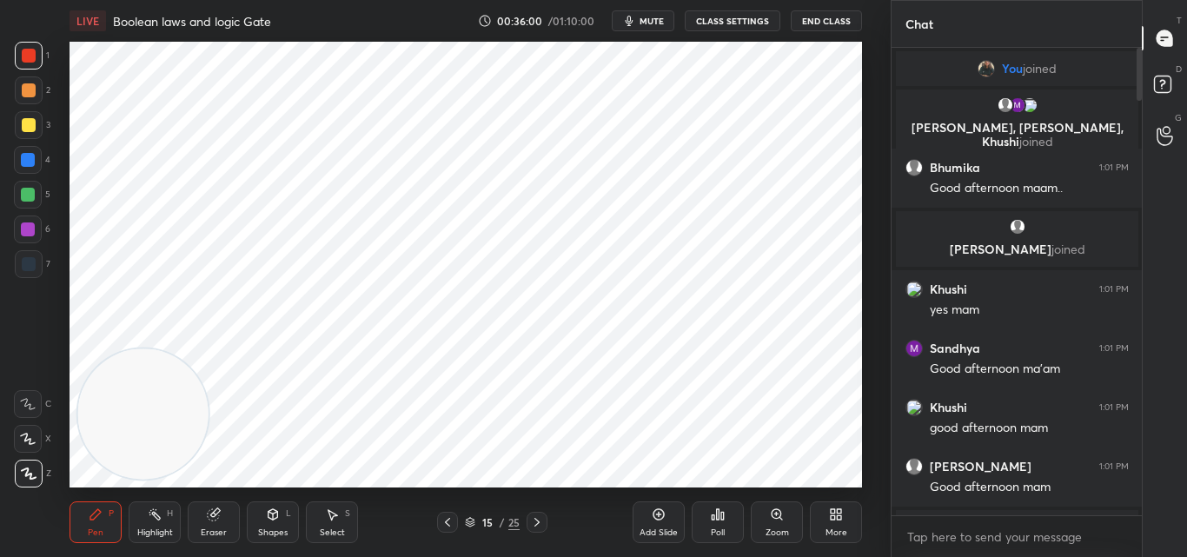
click at [731, 21] on button "CLASS SETTINGS" at bounding box center [733, 20] width 96 height 21
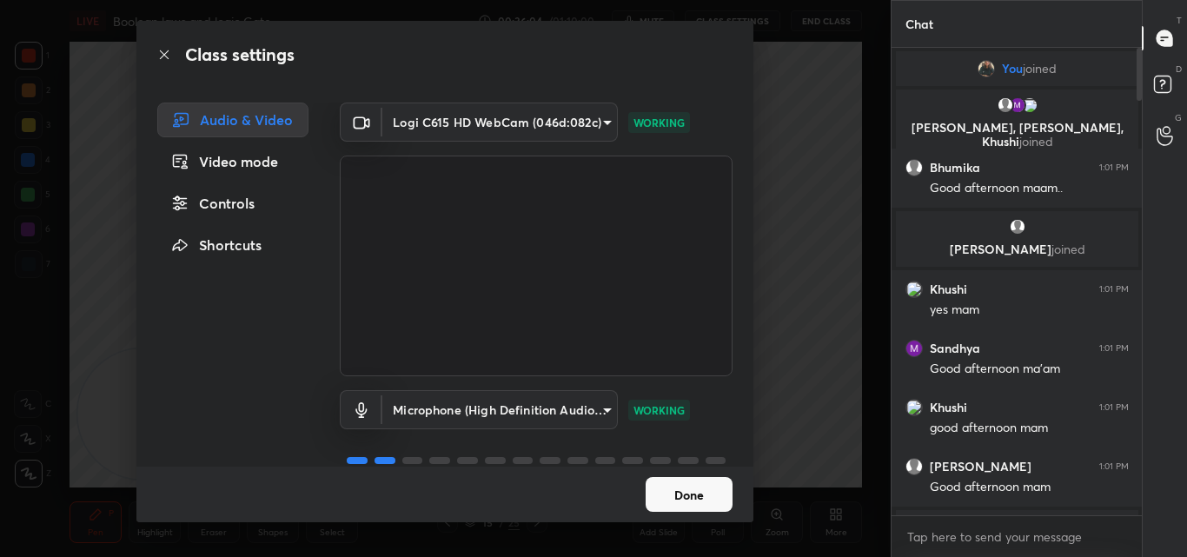
click at [711, 492] on button "Done" at bounding box center [688, 494] width 87 height 35
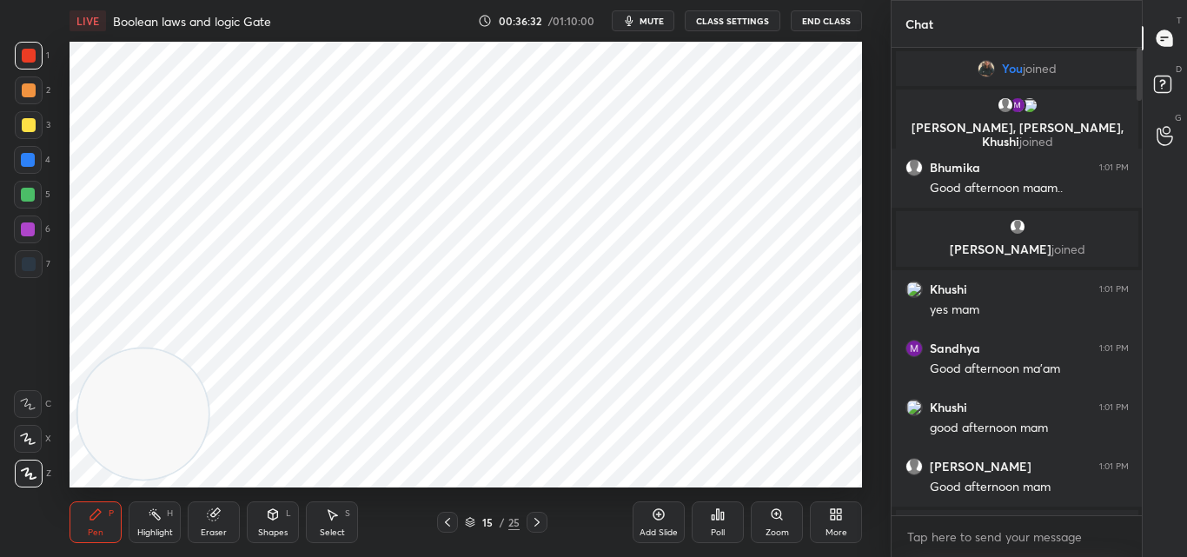
click at [644, 517] on div "Add Slide" at bounding box center [658, 522] width 52 height 42
click at [1139, 503] on div at bounding box center [1136, 281] width 10 height 467
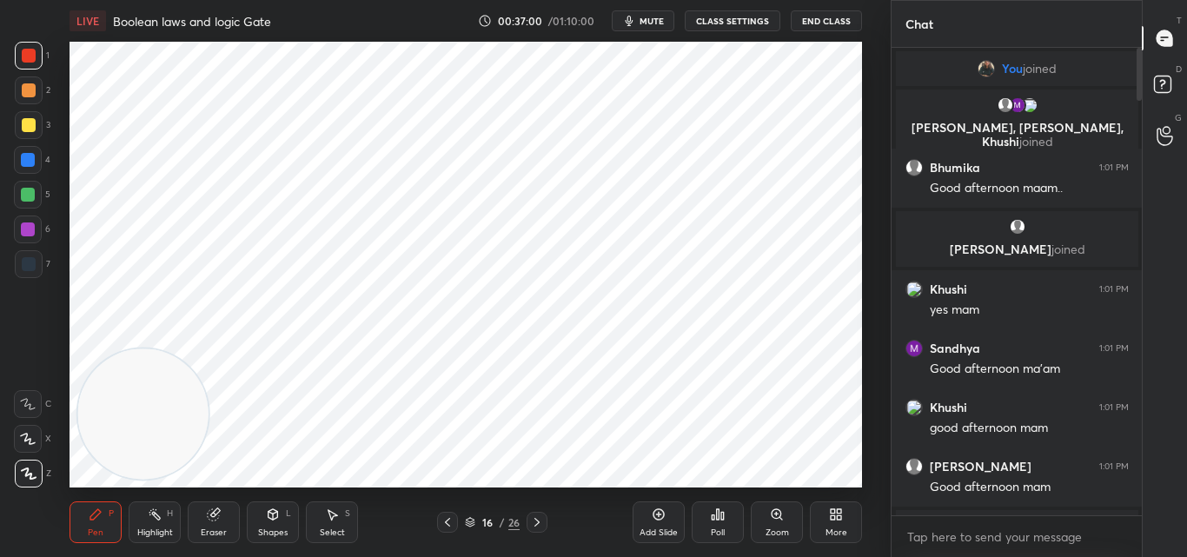
click at [1139, 503] on div at bounding box center [1136, 281] width 10 height 467
click at [1141, 115] on div at bounding box center [1136, 281] width 10 height 467
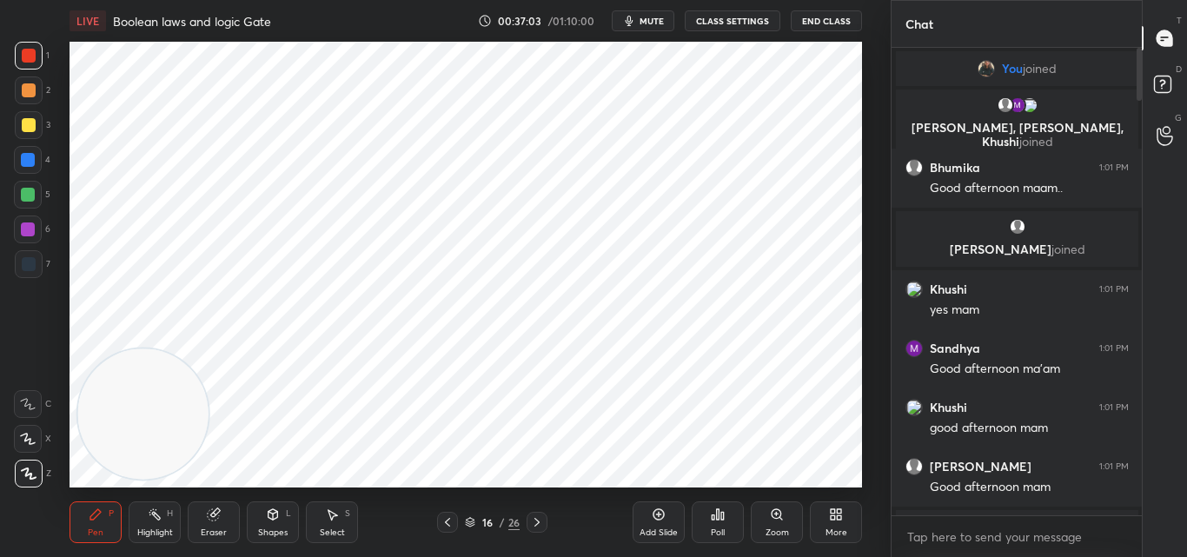
click at [1141, 116] on div at bounding box center [1136, 281] width 10 height 467
click at [1139, 496] on div at bounding box center [1136, 281] width 10 height 467
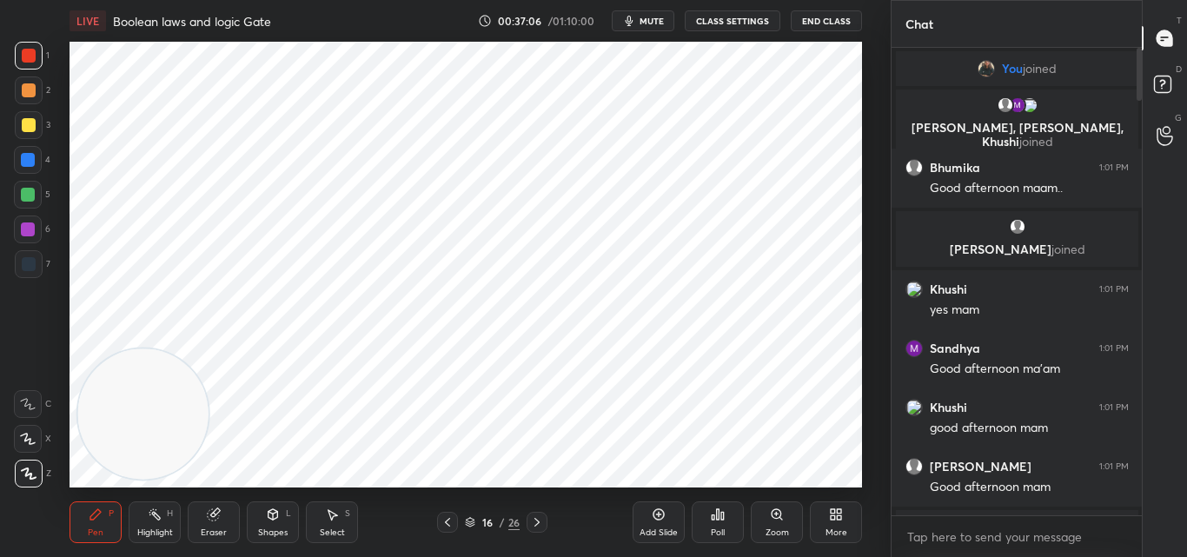
click at [1139, 496] on div at bounding box center [1136, 281] width 10 height 467
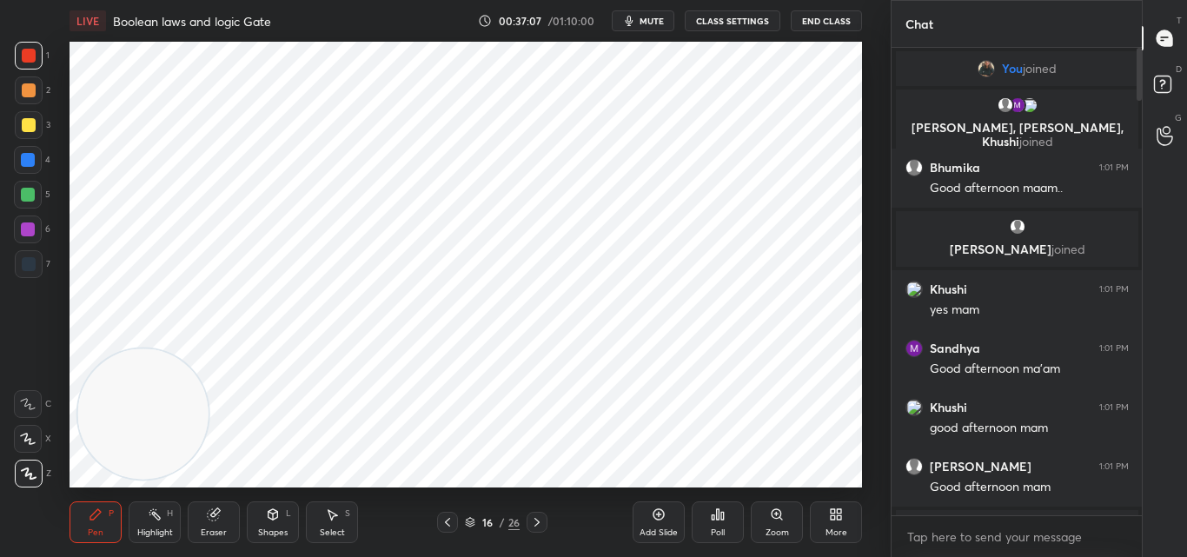
click at [1139, 496] on div at bounding box center [1136, 281] width 10 height 467
click at [1135, 487] on div at bounding box center [1136, 281] width 10 height 467
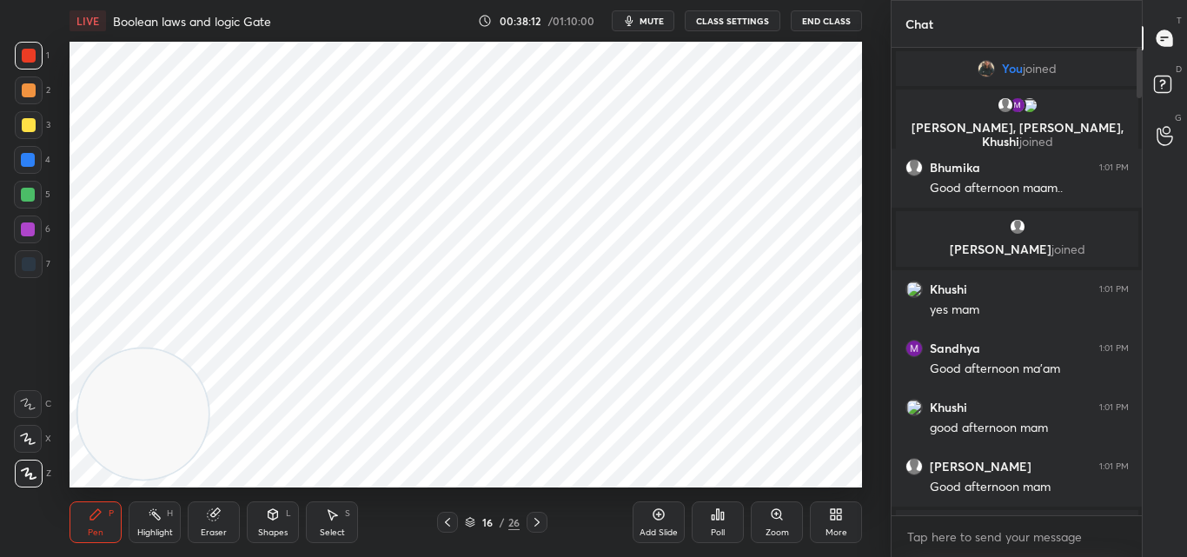
drag, startPoint x: 221, startPoint y: 519, endPoint x: 235, endPoint y: 502, distance: 21.6
click at [219, 519] on icon at bounding box center [214, 514] width 14 height 14
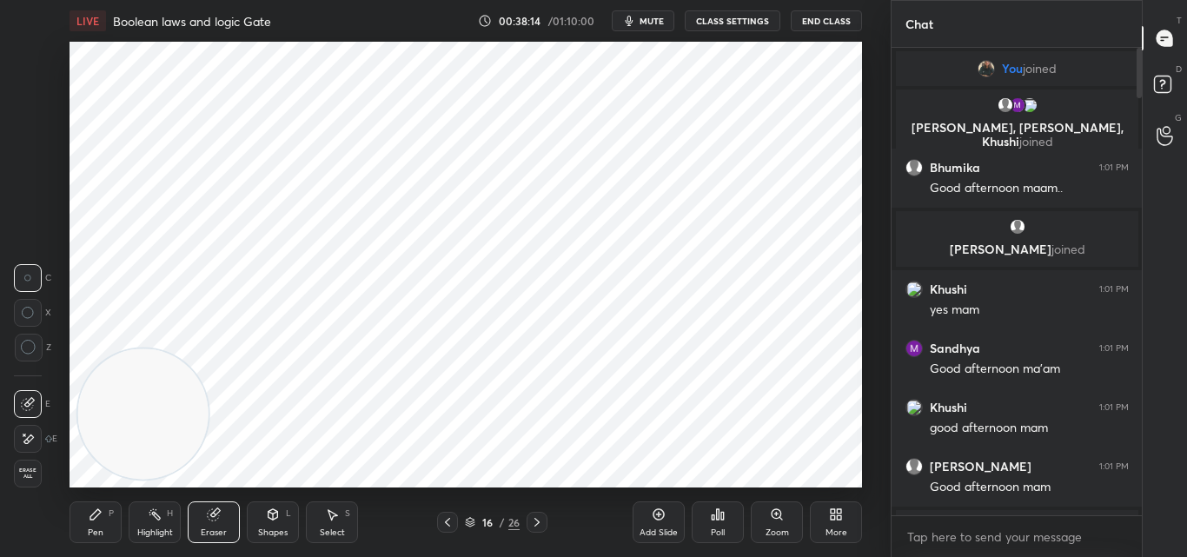
drag, startPoint x: 103, startPoint y: 529, endPoint x: 123, endPoint y: 500, distance: 34.9
click at [104, 529] on div "Pen P" at bounding box center [96, 522] width 52 height 42
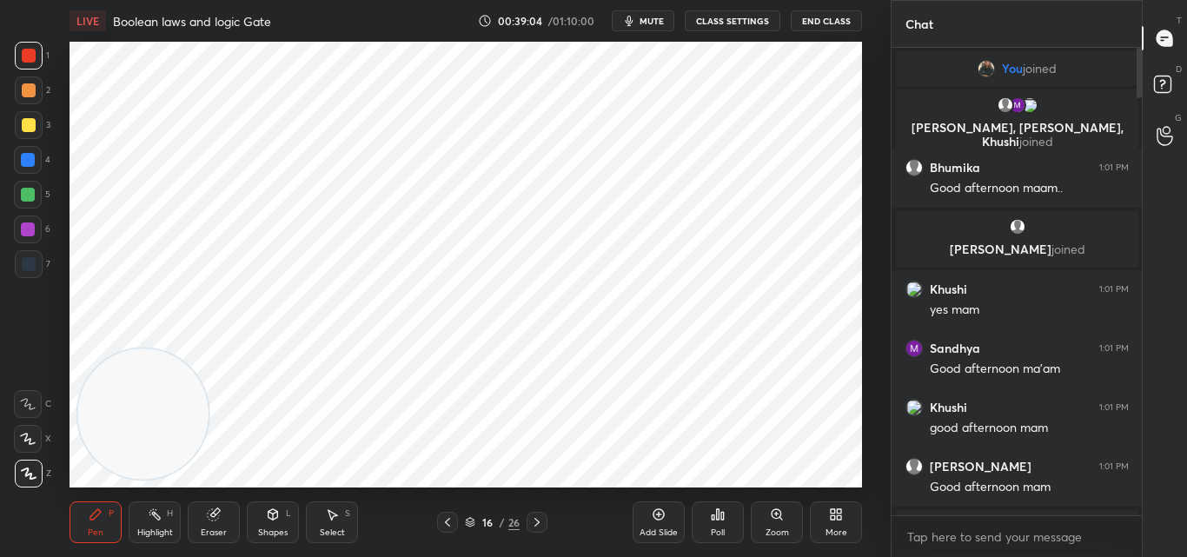
click at [658, 521] on div "Add Slide" at bounding box center [658, 522] width 52 height 42
drag, startPoint x: 157, startPoint y: 379, endPoint x: 63, endPoint y: 90, distance: 303.6
click at [62, 89] on div "Setting up your live class Poll for secs No correct answer Start poll" at bounding box center [466, 265] width 821 height 446
drag, startPoint x: 149, startPoint y: 90, endPoint x: 758, endPoint y: 10, distance: 614.3
click at [810, 0] on html "1 2 3 4 5 6 7 C X Z C X Z E E Erase all H H LIVE Boolean laws and logic Gate 00…" at bounding box center [593, 0] width 1187 height 0
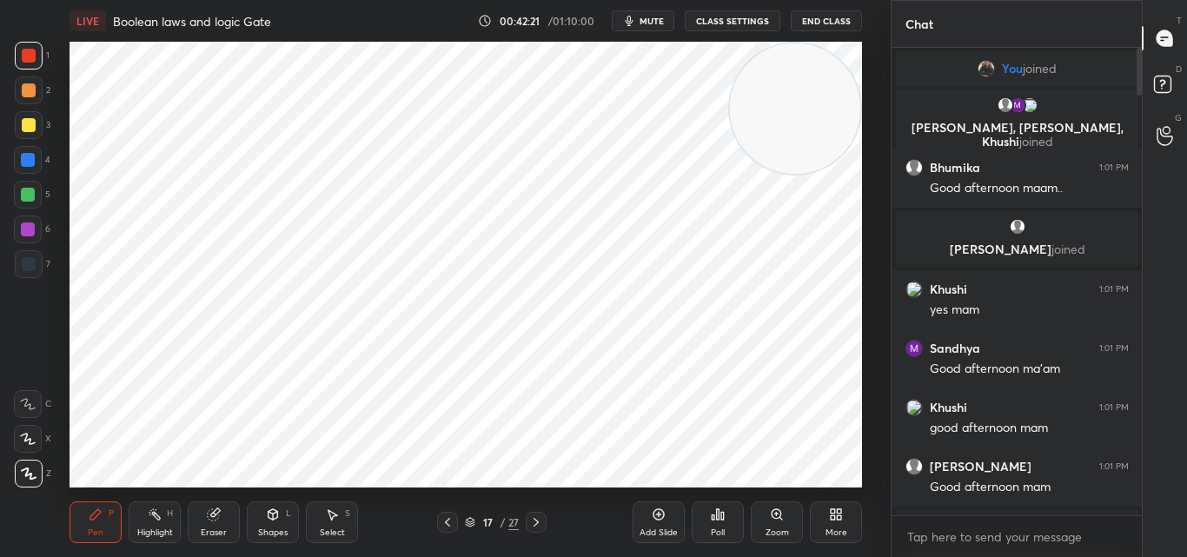
click at [620, 496] on div "Pen P Highlight H Eraser Shapes L Select S 17 / 27 Add Slide Poll Zoom More" at bounding box center [466, 522] width 792 height 70
click at [661, 519] on icon at bounding box center [658, 514] width 11 height 11
click at [447, 519] on icon at bounding box center [447, 522] width 14 height 14
click at [447, 525] on icon at bounding box center [447, 522] width 14 height 14
click at [445, 524] on icon at bounding box center [447, 522] width 14 height 14
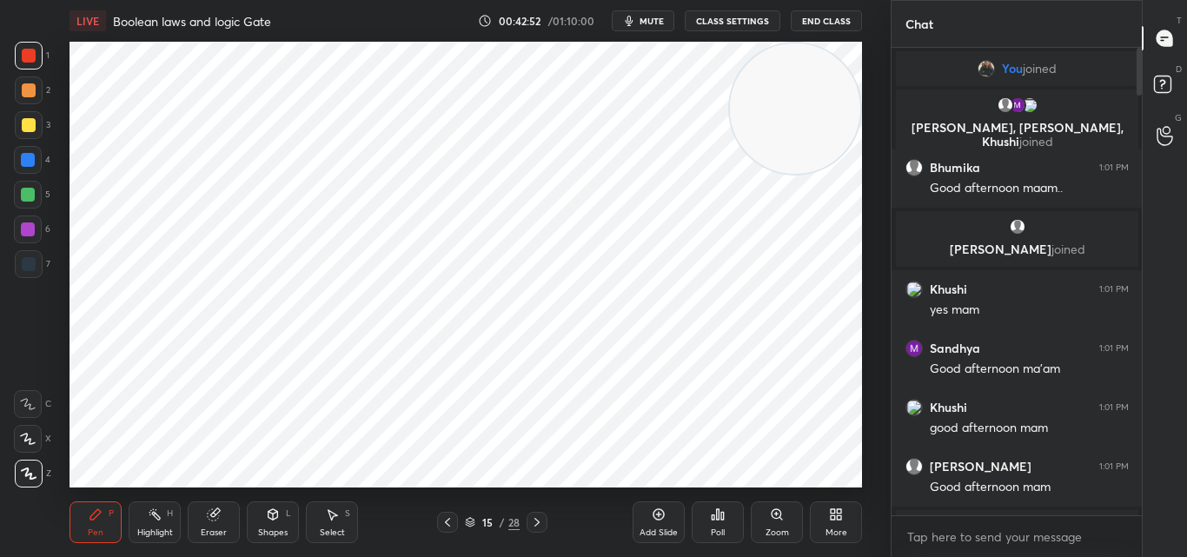
click at [447, 518] on icon at bounding box center [447, 522] width 14 height 14
click at [450, 520] on icon at bounding box center [447, 522] width 14 height 14
click at [535, 522] on icon at bounding box center [537, 522] width 14 height 14
click at [445, 522] on icon at bounding box center [447, 522] width 5 height 9
click at [540, 515] on icon at bounding box center [537, 522] width 14 height 14
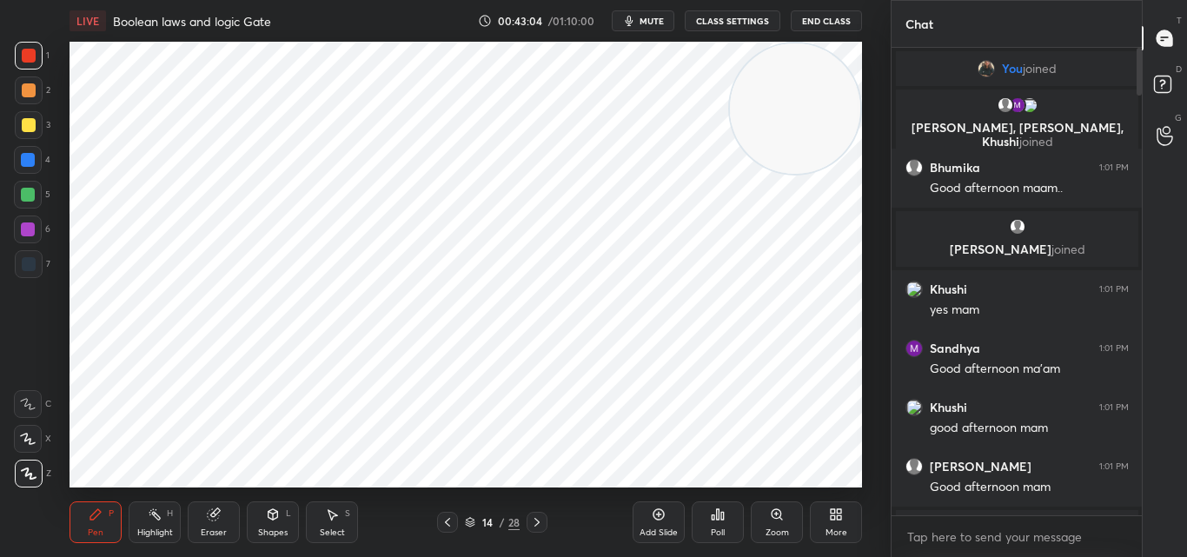
click at [541, 520] on icon at bounding box center [537, 522] width 14 height 14
click at [542, 522] on icon at bounding box center [537, 522] width 14 height 14
click at [542, 523] on icon at bounding box center [537, 522] width 14 height 14
click at [541, 522] on icon at bounding box center [537, 522] width 14 height 14
click at [31, 155] on div at bounding box center [28, 160] width 14 height 14
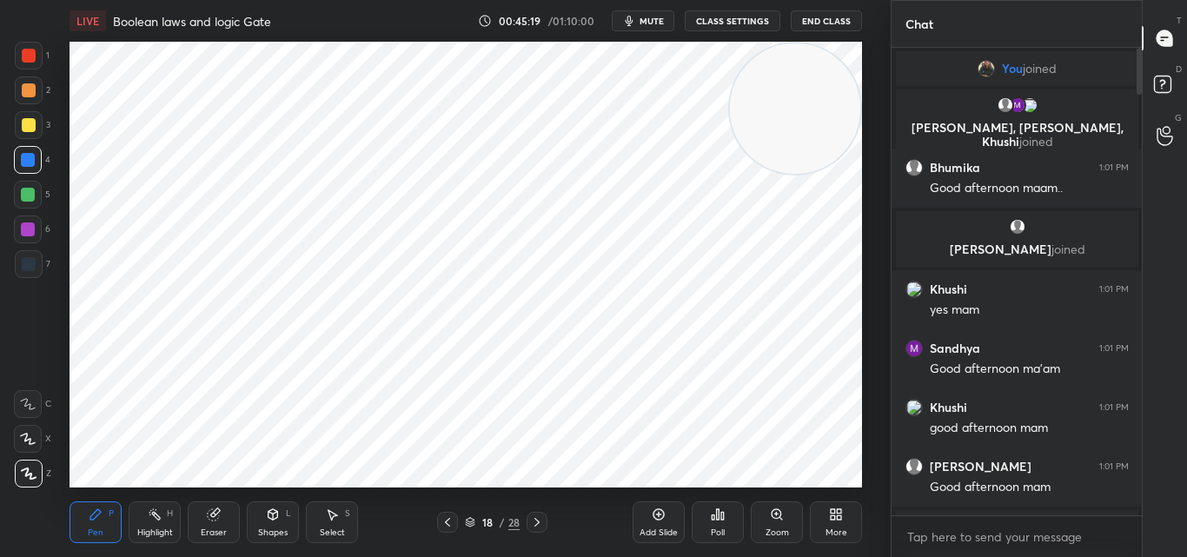
click at [24, 129] on div at bounding box center [29, 125] width 14 height 14
click at [658, 524] on div "Add Slide" at bounding box center [658, 522] width 52 height 42
click at [30, 156] on div at bounding box center [28, 160] width 14 height 14
click at [447, 518] on icon at bounding box center [447, 522] width 14 height 14
click at [540, 521] on icon at bounding box center [537, 522] width 14 height 14
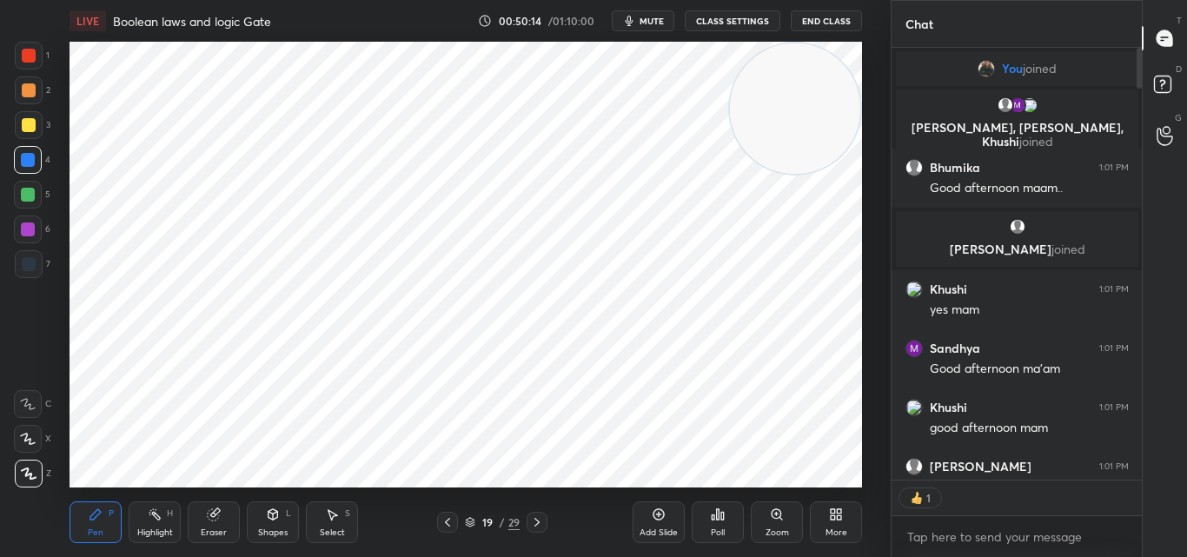
scroll to position [427, 245]
type textarea "x"
click at [452, 520] on icon at bounding box center [447, 522] width 14 height 14
click at [447, 519] on icon at bounding box center [447, 522] width 14 height 14
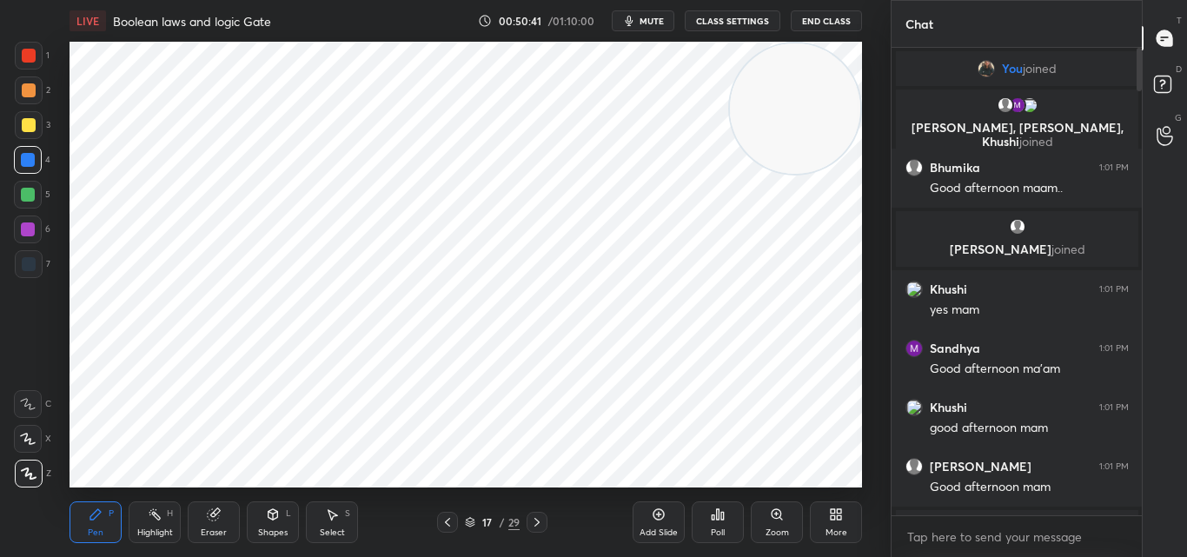
click at [443, 516] on icon at bounding box center [447, 522] width 14 height 14
click at [533, 514] on div at bounding box center [536, 522] width 21 height 21
click at [539, 519] on icon at bounding box center [537, 522] width 14 height 14
click at [538, 519] on icon at bounding box center [537, 522] width 14 height 14
click at [538, 522] on icon at bounding box center [537, 522] width 14 height 14
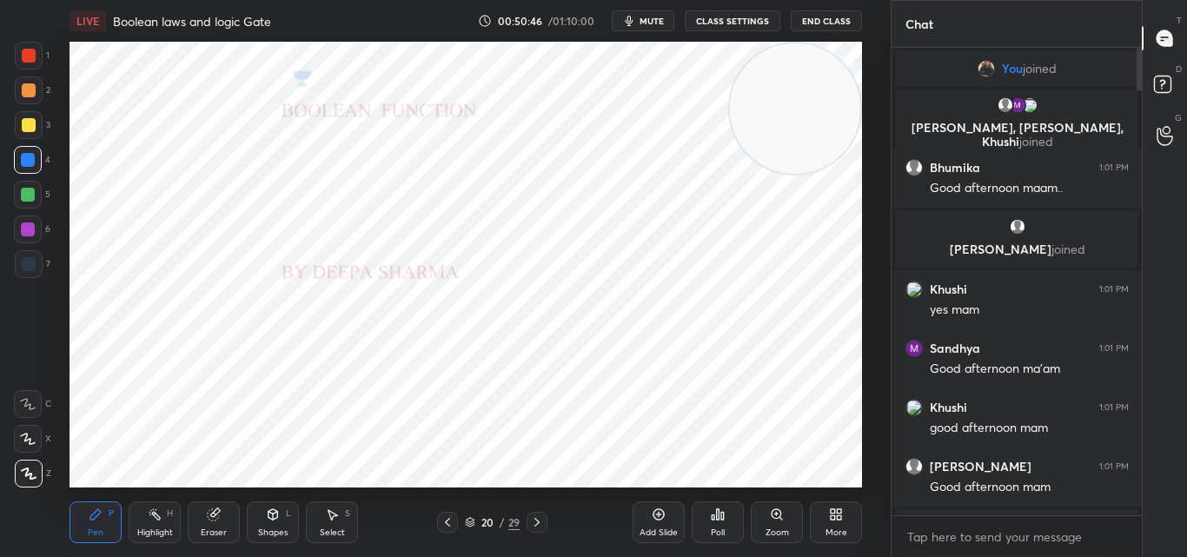
click at [447, 519] on icon at bounding box center [447, 522] width 14 height 14
click at [659, 517] on icon at bounding box center [658, 514] width 5 height 5
click at [214, 121] on div "1 2 3 4 5 6 7 C X Z C X Z E E Erase all H H LIVE Boolean laws and logic Gate 00…" at bounding box center [438, 278] width 877 height 557
click at [652, 520] on icon at bounding box center [659, 514] width 14 height 14
click at [733, 156] on div "Setting up your live class Poll for secs No correct answer Start poll" at bounding box center [466, 265] width 792 height 446
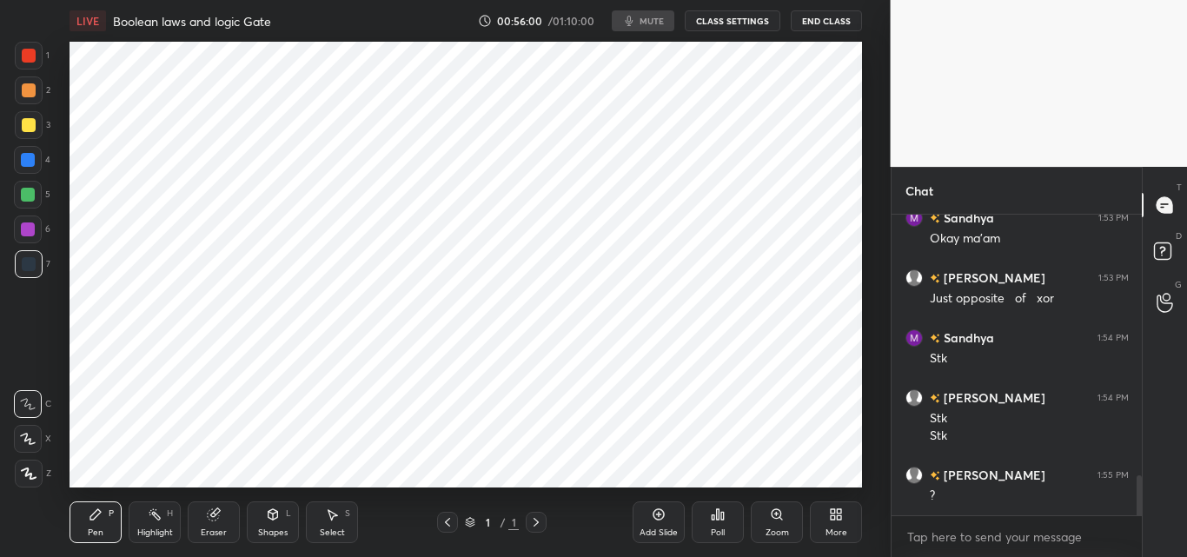
scroll to position [86431, 86055]
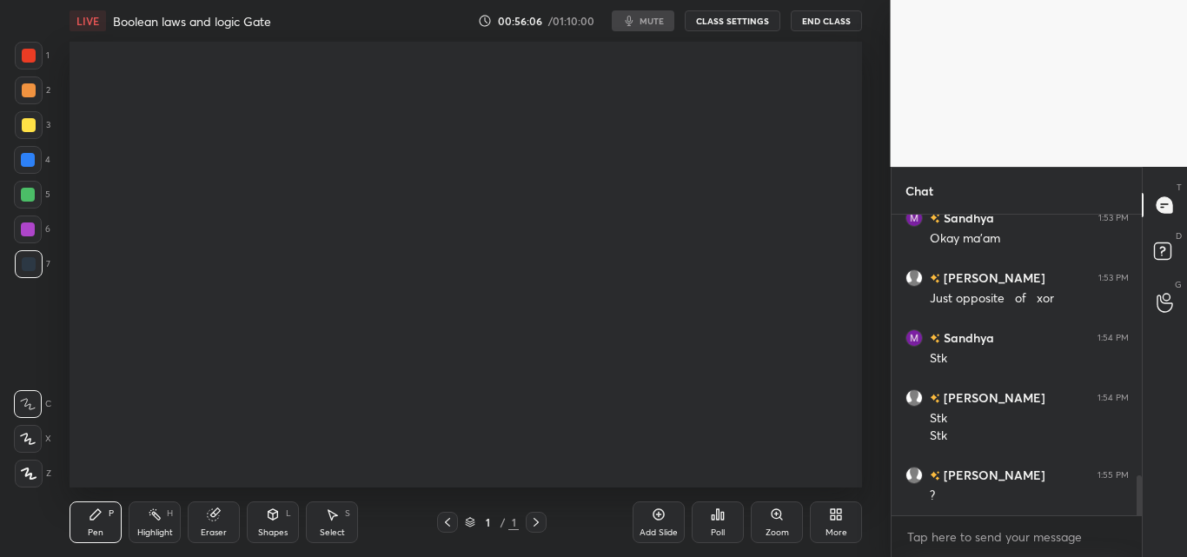
drag, startPoint x: 1141, startPoint y: 499, endPoint x: 1138, endPoint y: 523, distance: 24.5
click at [1138, 523] on div "Raunak 1:53 PM Equality detector Okay Sandhya 1:53 PM Okay ma'am Raunak 1:53 PM…" at bounding box center [1016, 386] width 251 height 342
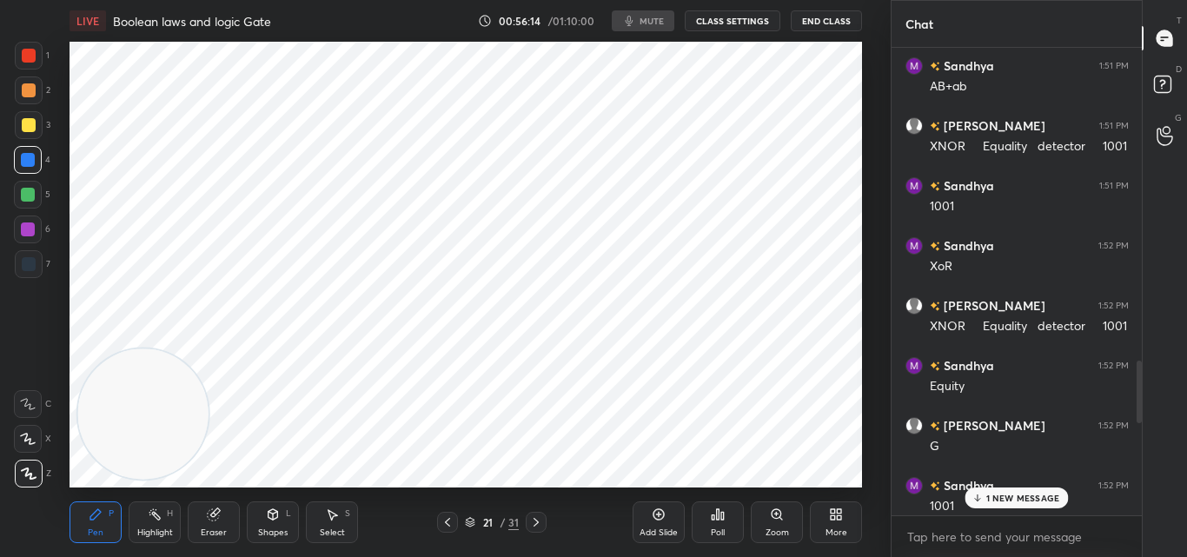
scroll to position [318, 245]
click at [751, 20] on button "CLASS SETTINGS" at bounding box center [733, 20] width 96 height 21
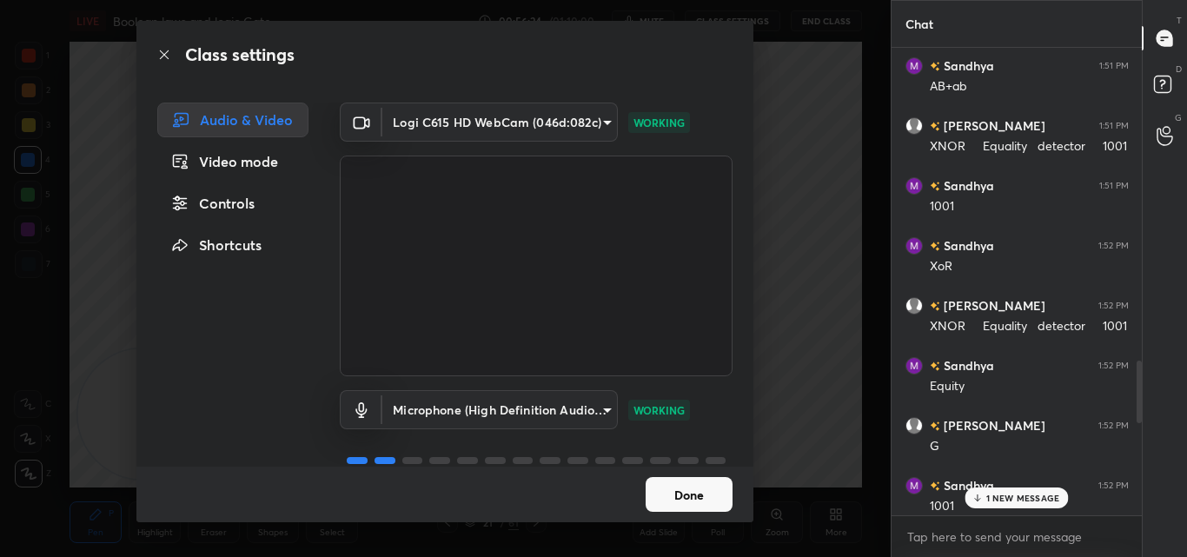
click at [679, 500] on button "Done" at bounding box center [688, 494] width 87 height 35
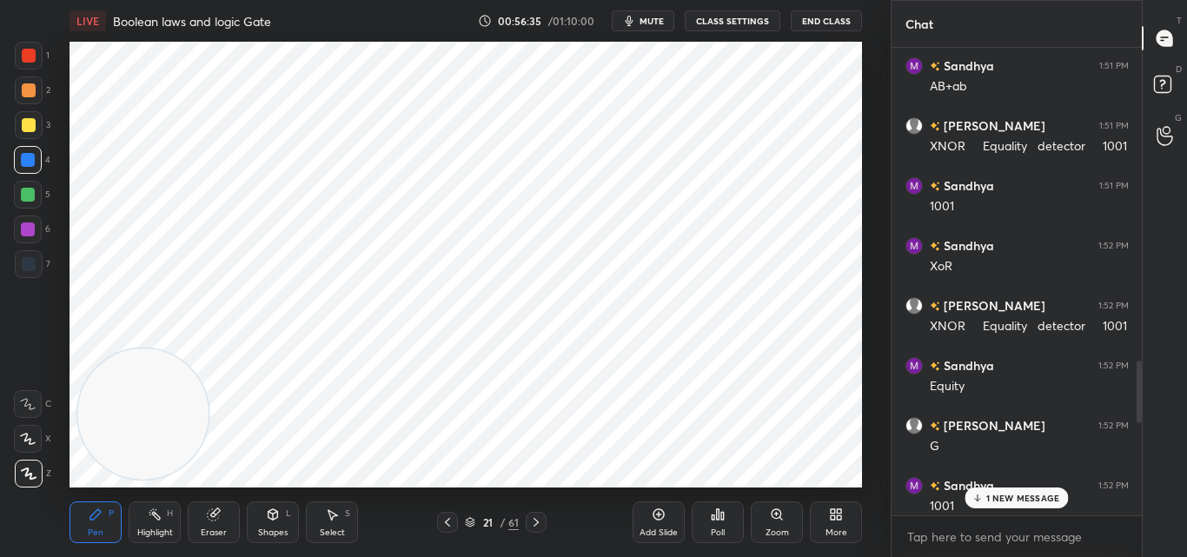
click at [1142, 493] on div "T Messages (T) D Doubts (D) G Raise Hand (G)" at bounding box center [1164, 278] width 45 height 557
click at [1142, 494] on div "T Messages (T) D Doubts (D) G Raise Hand (G)" at bounding box center [1164, 278] width 45 height 557
click at [1140, 409] on div "Chat Bhumika 1:49 PM Inverter Raunak 1:49 PM Waooooo Sandhya 1:50 PM Yes ma'am …" at bounding box center [1038, 278] width 297 height 557
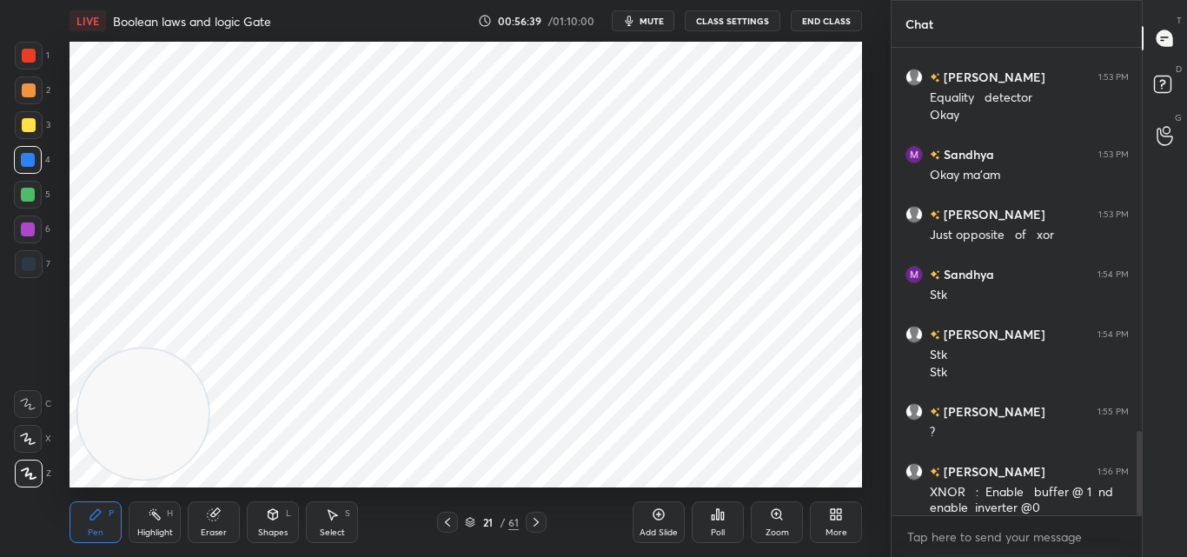
scroll to position [2127, 0]
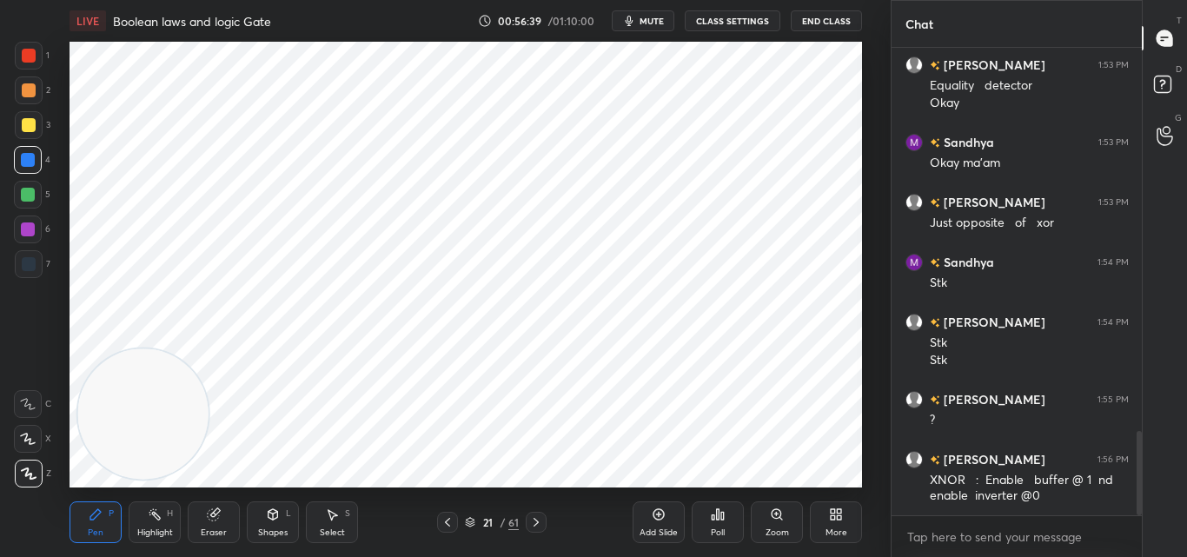
drag, startPoint x: 1139, startPoint y: 409, endPoint x: 1142, endPoint y: 513, distance: 103.4
click at [1147, 519] on div "Chat Sandhya 1:53 PM Yes ma'am Raunak 1:53 PM Equality detector Okay Sandhya 1:…" at bounding box center [1038, 278] width 297 height 557
drag, startPoint x: 1140, startPoint y: 478, endPoint x: 1149, endPoint y: 501, distance: 25.0
click at [1149, 501] on div "Chat Sandhya 1:53 PM Yes ma'am Raunak 1:53 PM Equality detector Okay Sandhya 1:…" at bounding box center [1038, 278] width 297 height 557
click at [1139, 450] on div at bounding box center [1138, 473] width 5 height 84
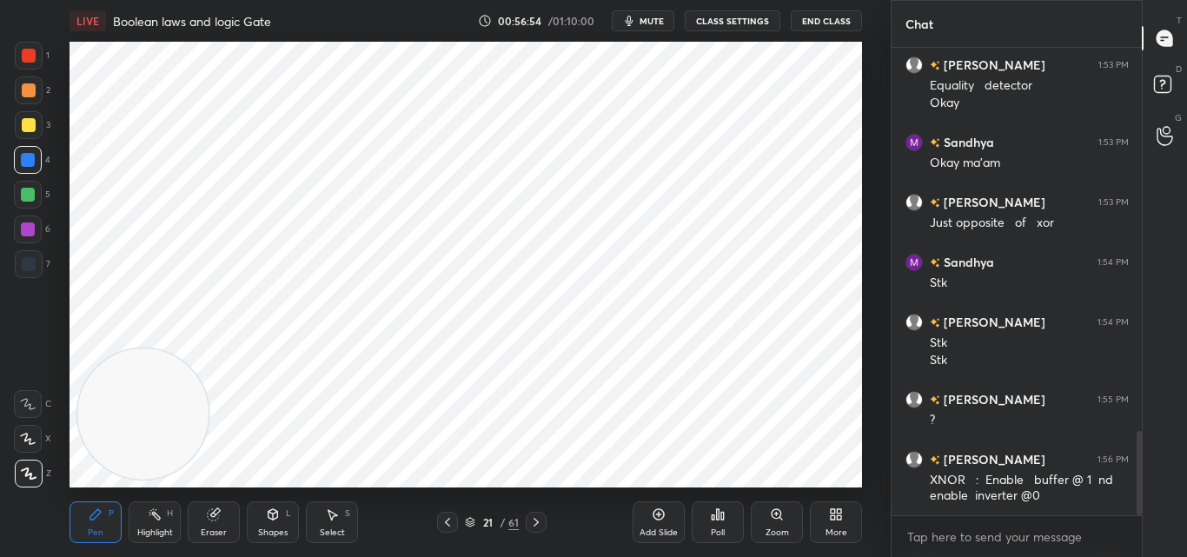
click at [1138, 456] on div at bounding box center [1138, 473] width 5 height 84
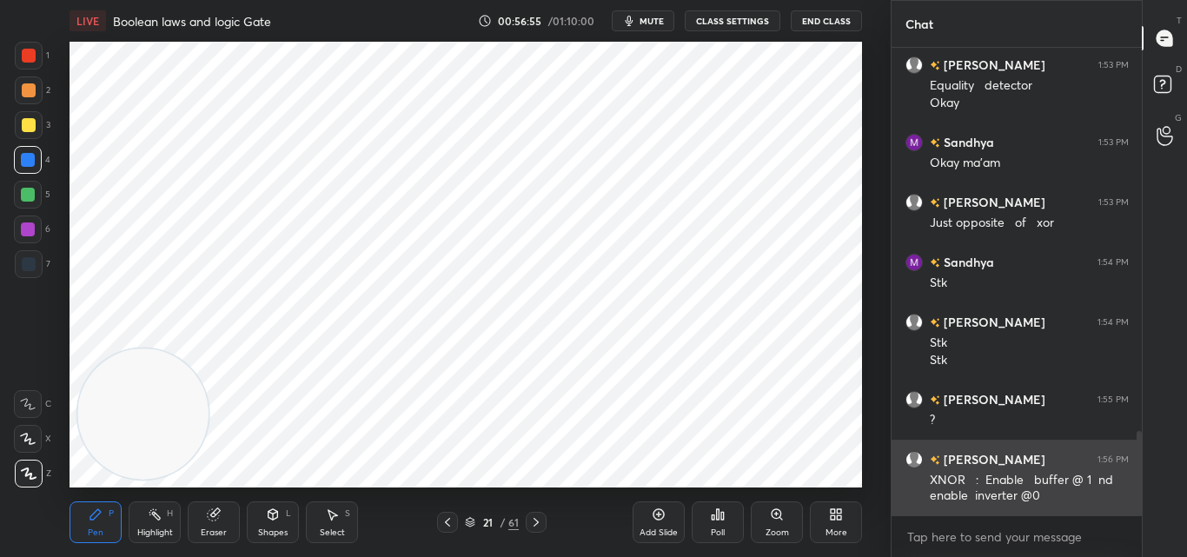
scroll to position [2144, 0]
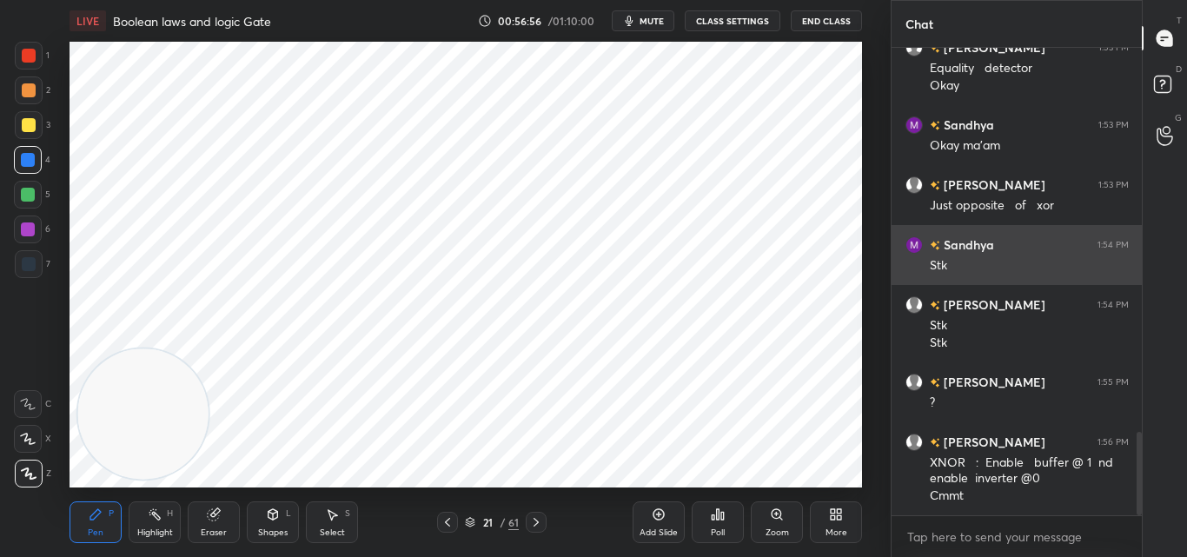
drag, startPoint x: 1142, startPoint y: 460, endPoint x: 1123, endPoint y: 264, distance: 196.3
click at [1116, 275] on div "Chat Sandhya 1:53 PM Yes ma'am Raunak 1:53 PM Equality detector Okay Sandhya 1:…" at bounding box center [1038, 278] width 297 height 557
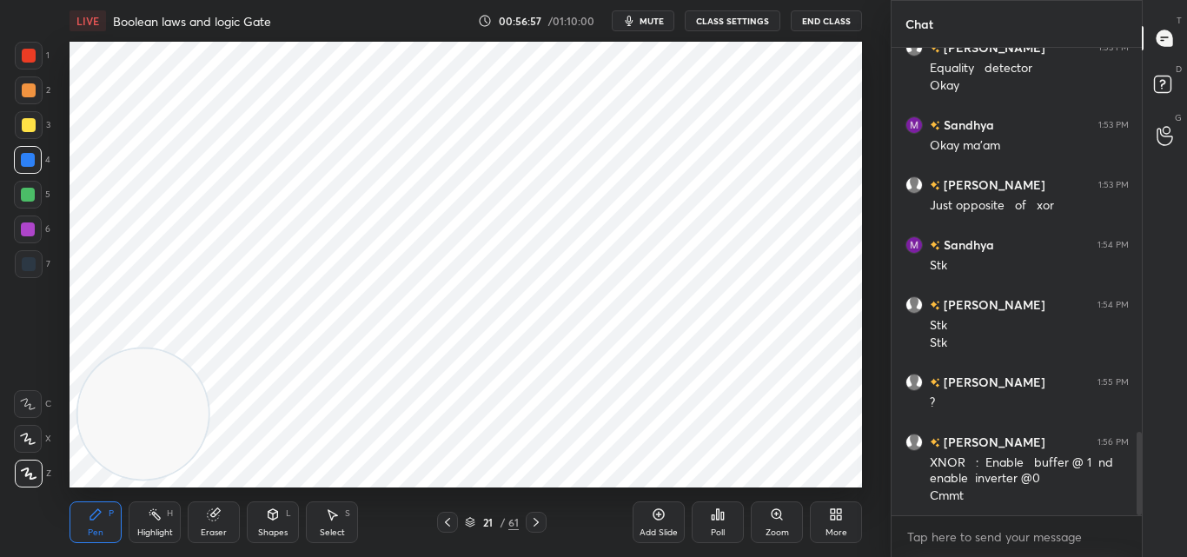
drag, startPoint x: 1143, startPoint y: 47, endPoint x: 1147, endPoint y: 65, distance: 18.6
click at [1147, 65] on div "T Messages (T) D Doubts (D) G Raise Hand (G)" at bounding box center [1164, 278] width 45 height 557
click at [659, 517] on icon at bounding box center [659, 514] width 14 height 14
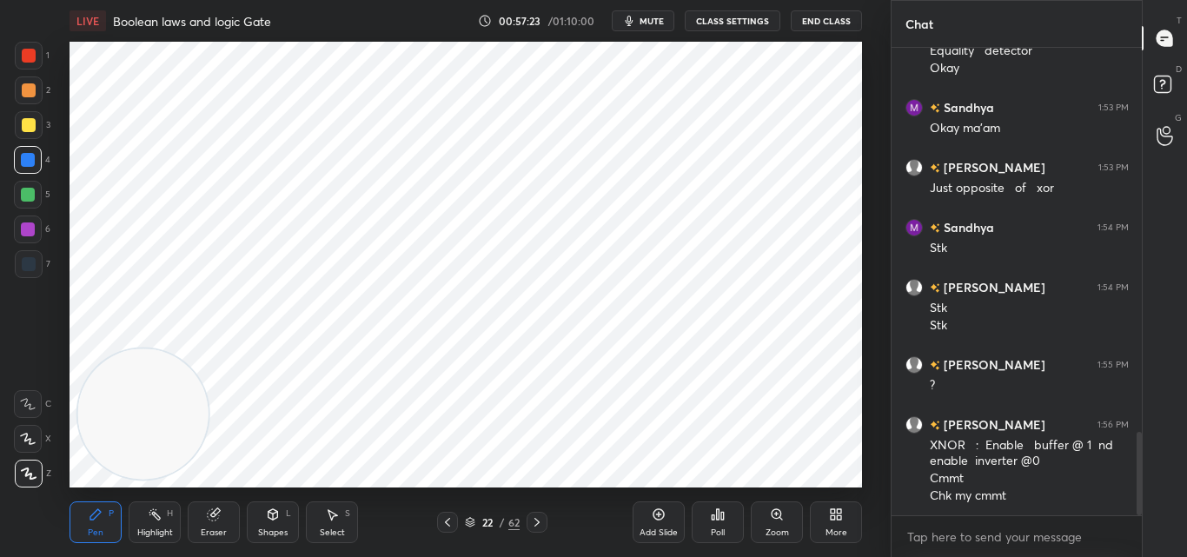
scroll to position [2221, 0]
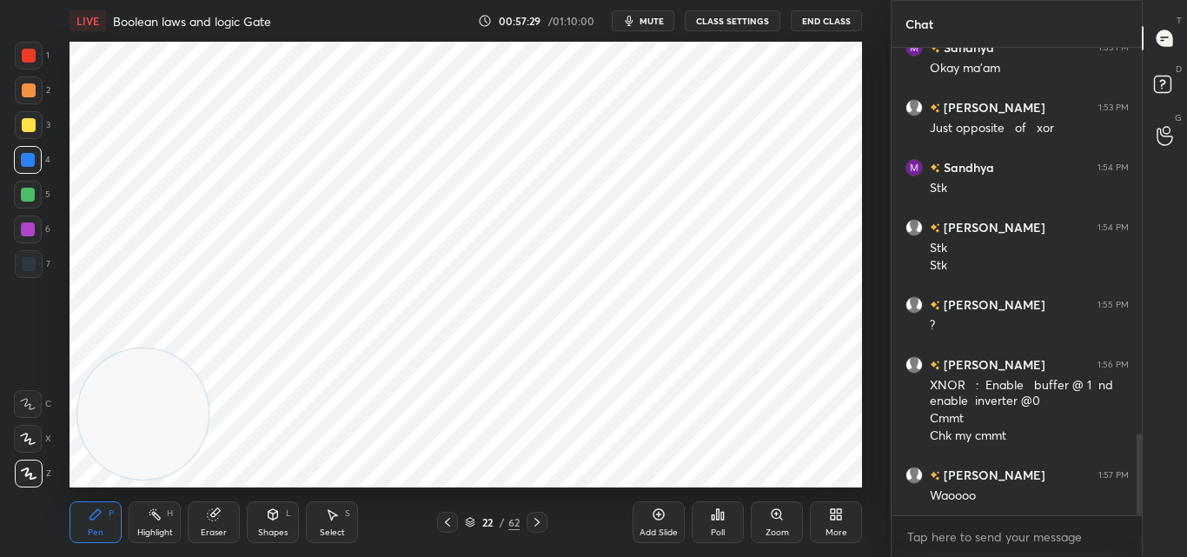
click at [445, 518] on icon at bounding box center [447, 522] width 14 height 14
click at [443, 520] on icon at bounding box center [447, 522] width 14 height 14
click at [443, 522] on icon at bounding box center [447, 522] width 14 height 14
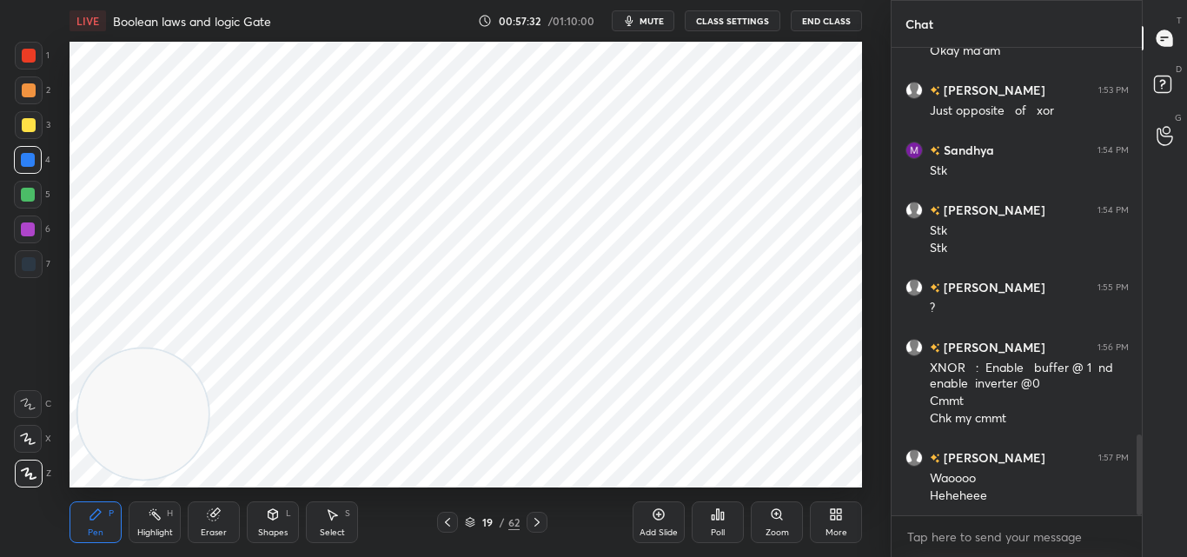
click at [440, 521] on icon at bounding box center [447, 522] width 14 height 14
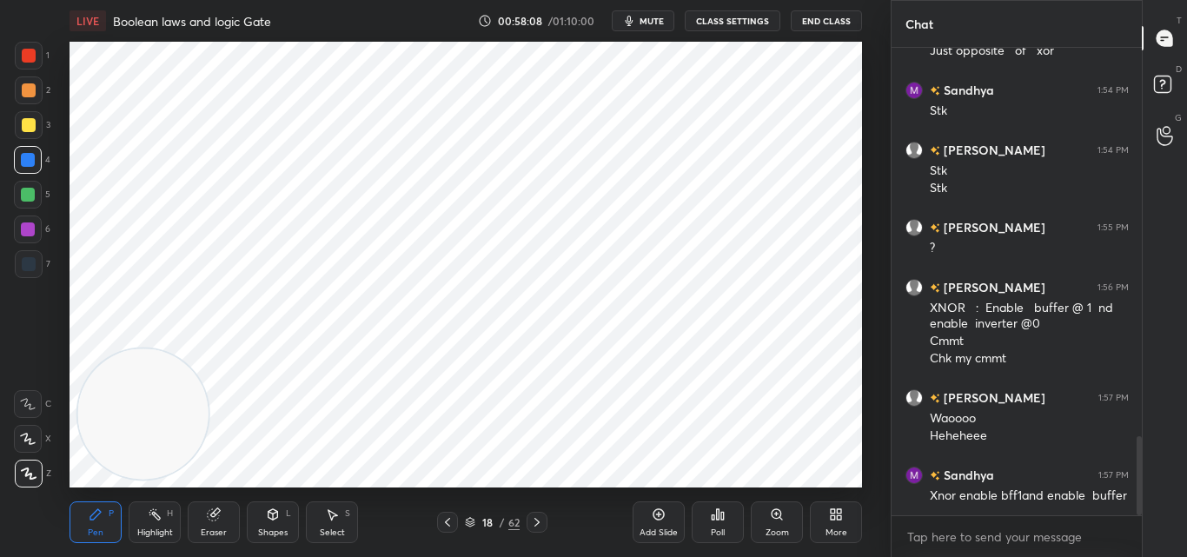
click at [536, 525] on icon at bounding box center [536, 522] width 5 height 9
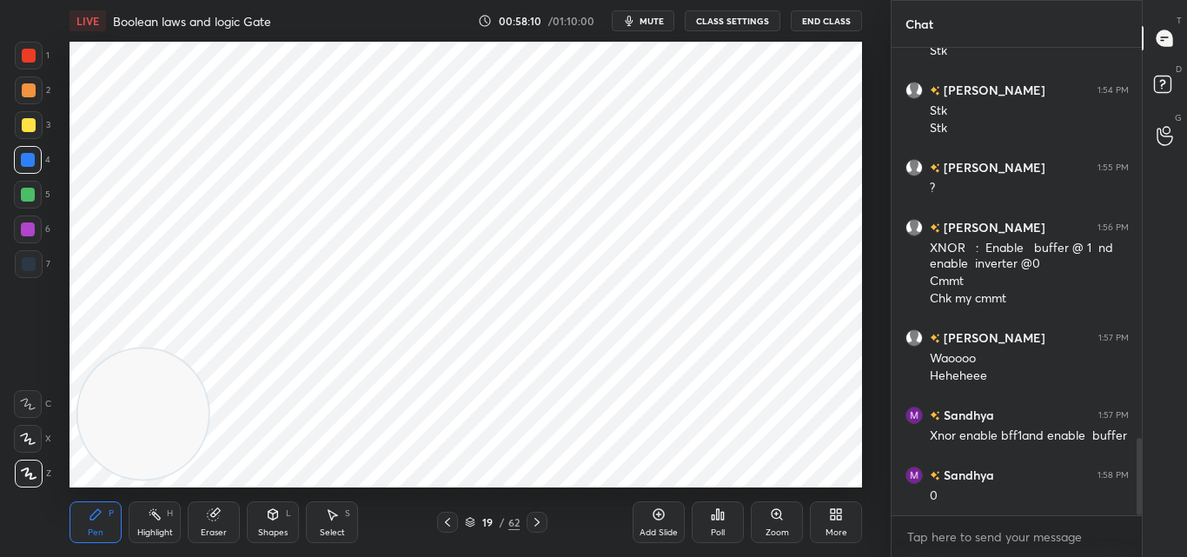
click at [538, 517] on icon at bounding box center [537, 522] width 14 height 14
click at [541, 519] on icon at bounding box center [537, 522] width 14 height 14
click at [541, 522] on icon at bounding box center [537, 522] width 14 height 14
click at [540, 520] on icon at bounding box center [537, 522] width 14 height 14
click at [450, 520] on icon at bounding box center [447, 522] width 14 height 14
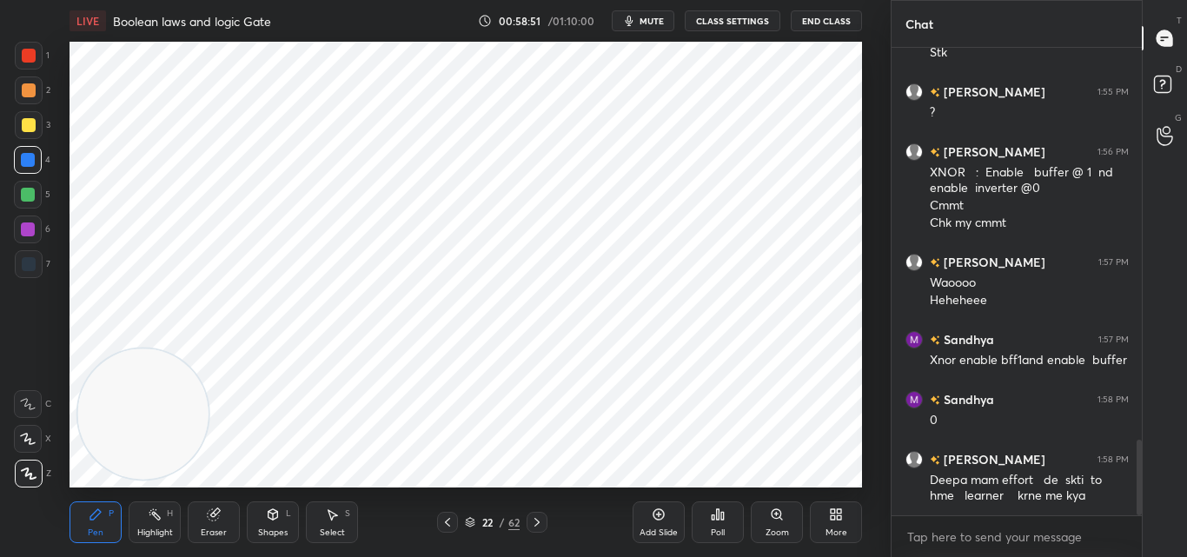
scroll to position [2476, 0]
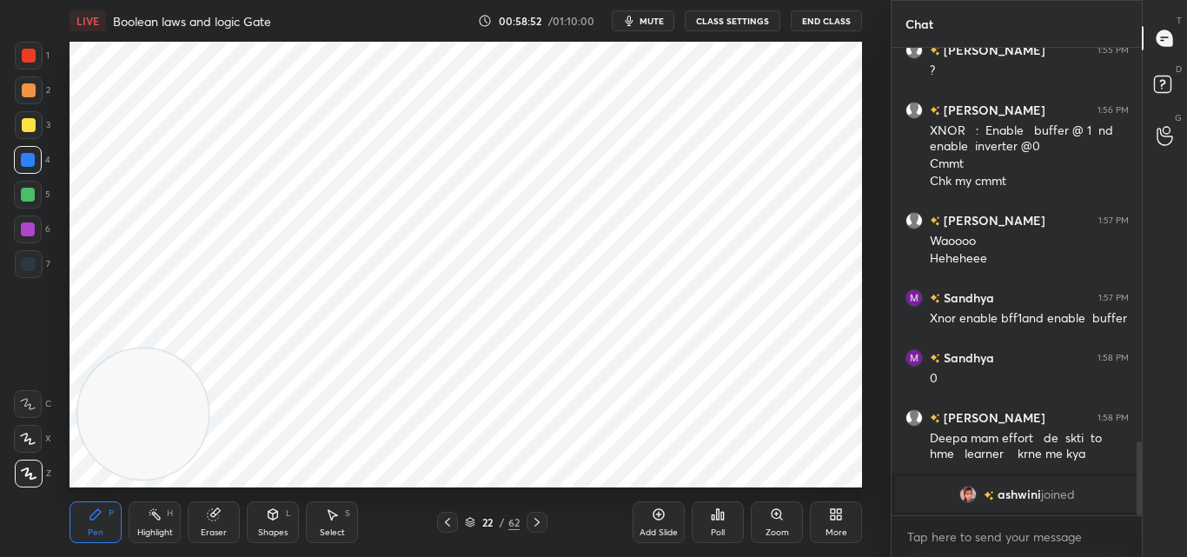
click at [1141, 479] on div at bounding box center [1138, 478] width 5 height 74
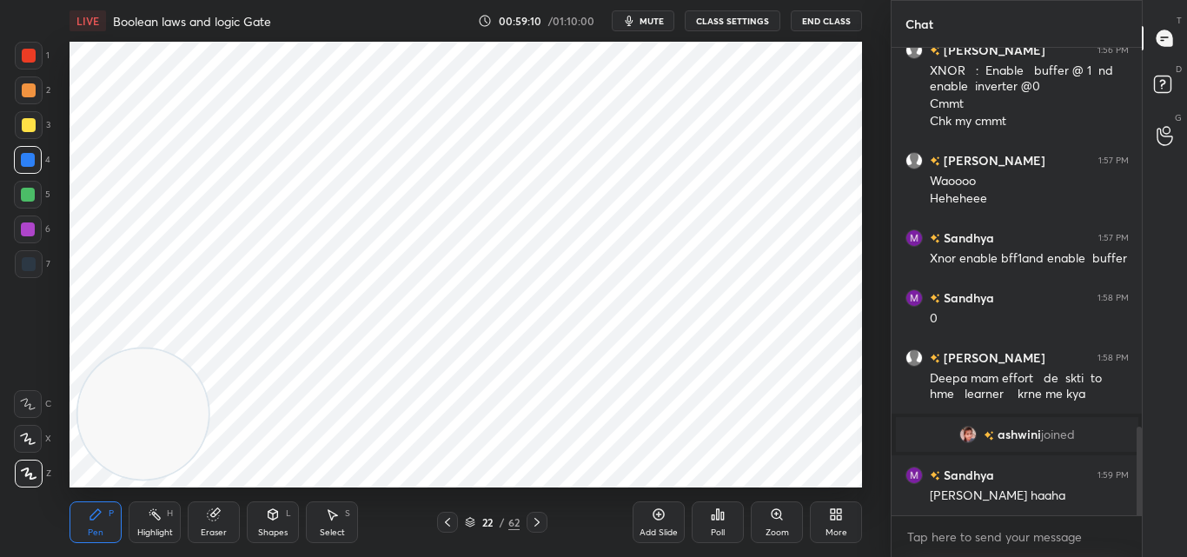
scroll to position [2004, 0]
click at [27, 54] on div at bounding box center [29, 56] width 14 height 14
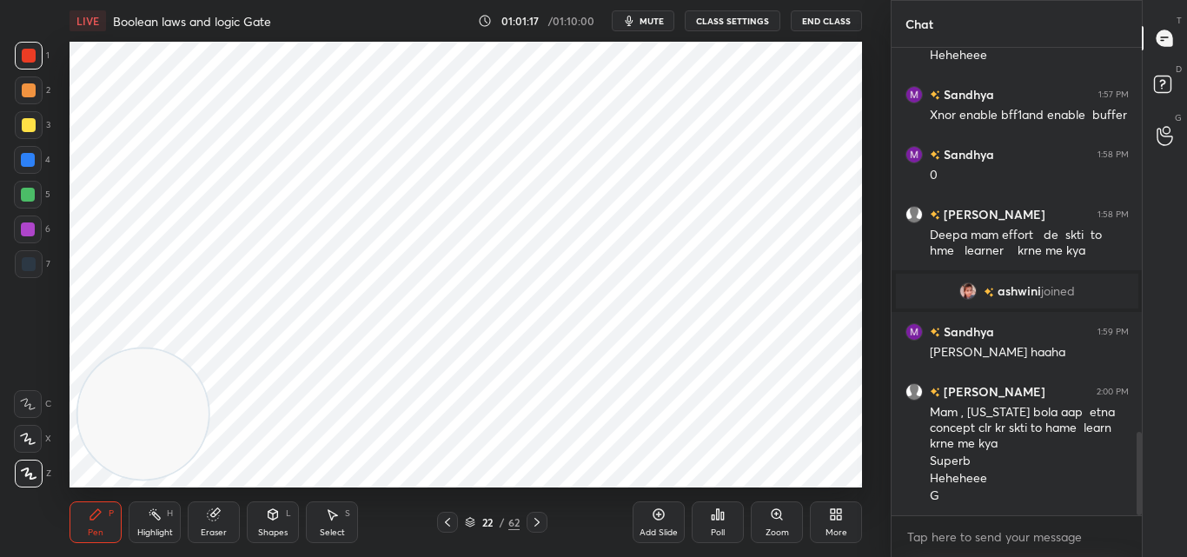
scroll to position [2208, 0]
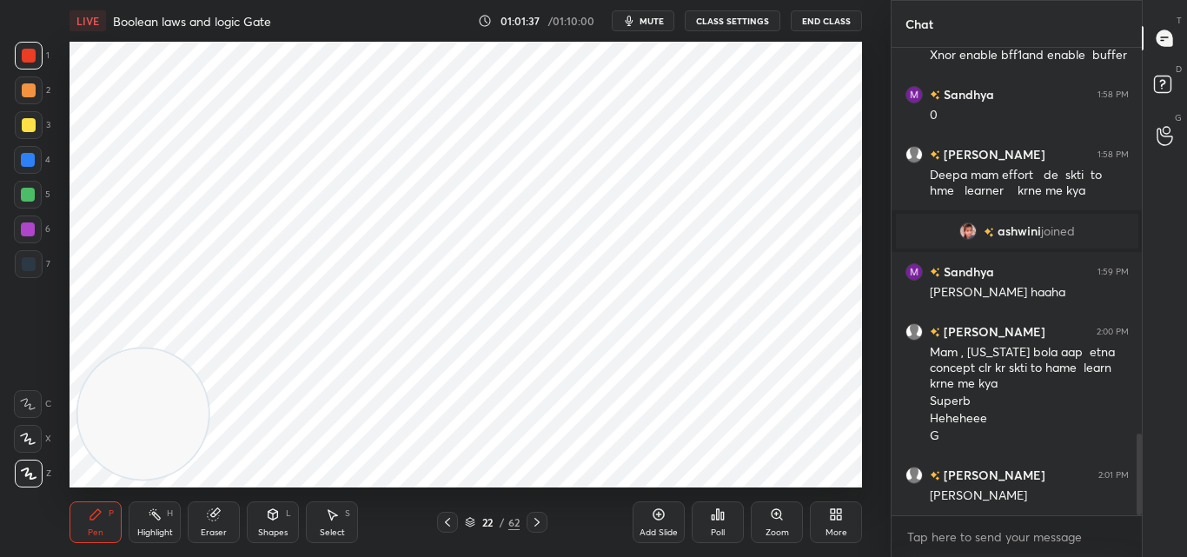
click at [182, 351] on div "Setting up your live class Poll for secs No correct answer Start poll" at bounding box center [466, 265] width 792 height 446
click at [194, 354] on div "Setting up your live class Poll for secs No correct answer Start poll" at bounding box center [466, 265] width 792 height 446
click at [189, 354] on div "Setting up your live class Poll for secs No correct answer Start poll" at bounding box center [466, 265] width 792 height 446
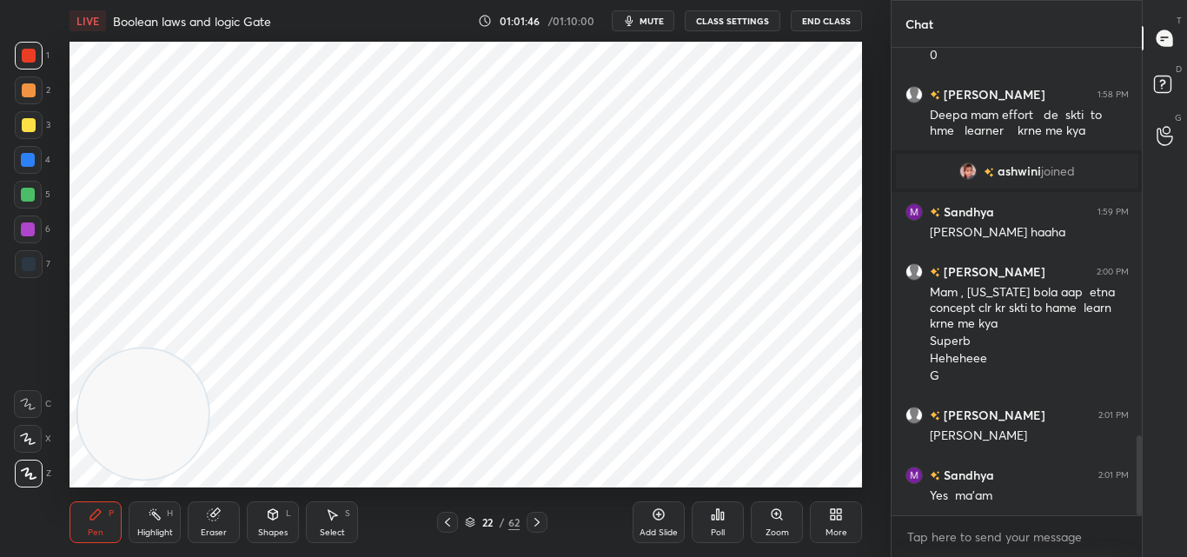
click at [186, 348] on div "Setting up your live class Poll for secs No correct answer Start poll" at bounding box center [466, 265] width 792 height 446
click at [200, 354] on video at bounding box center [143, 413] width 130 height 130
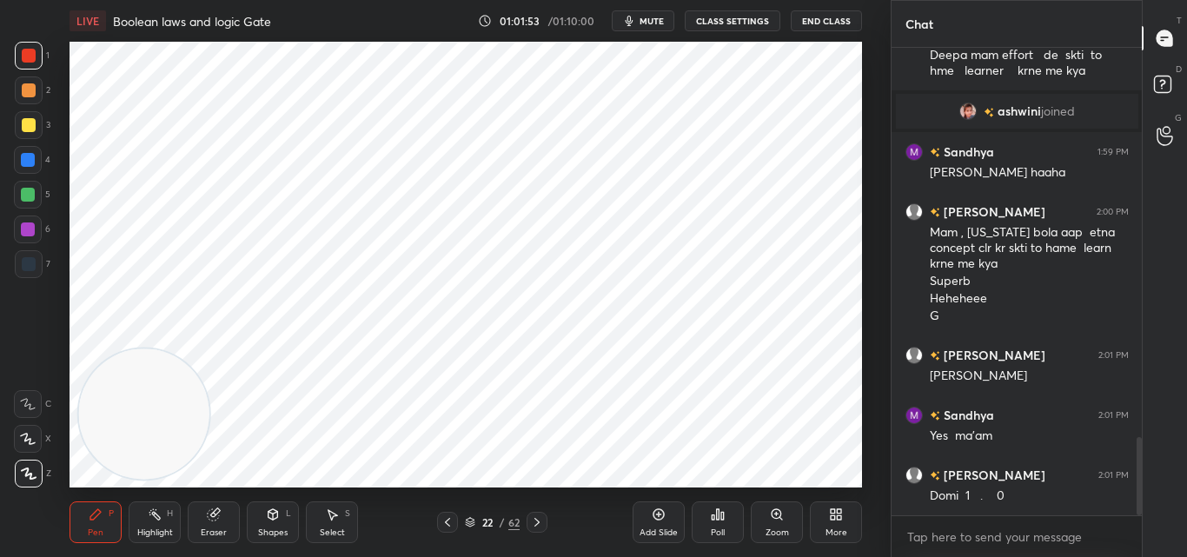
scroll to position [2387, 0]
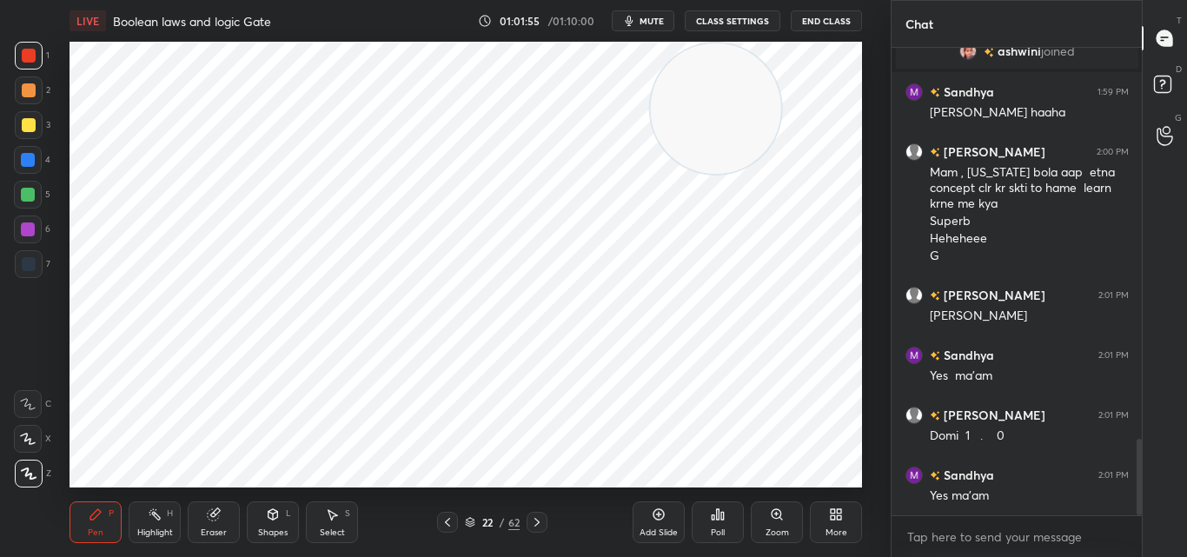
drag, startPoint x: 175, startPoint y: 407, endPoint x: 745, endPoint y: 89, distance: 653.0
click at [747, 87] on video at bounding box center [716, 108] width 130 height 130
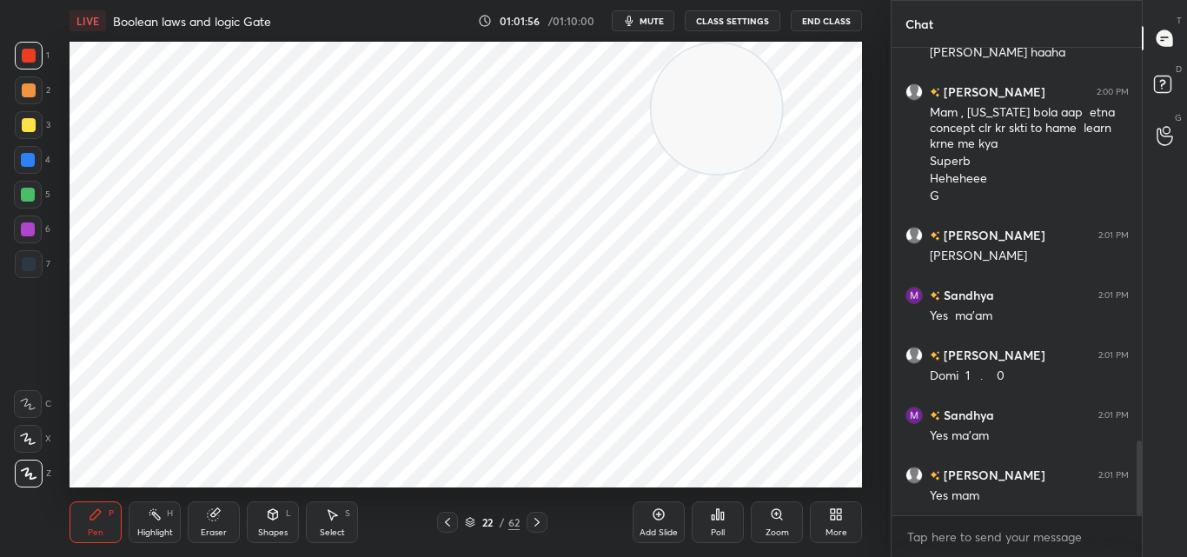
scroll to position [2507, 0]
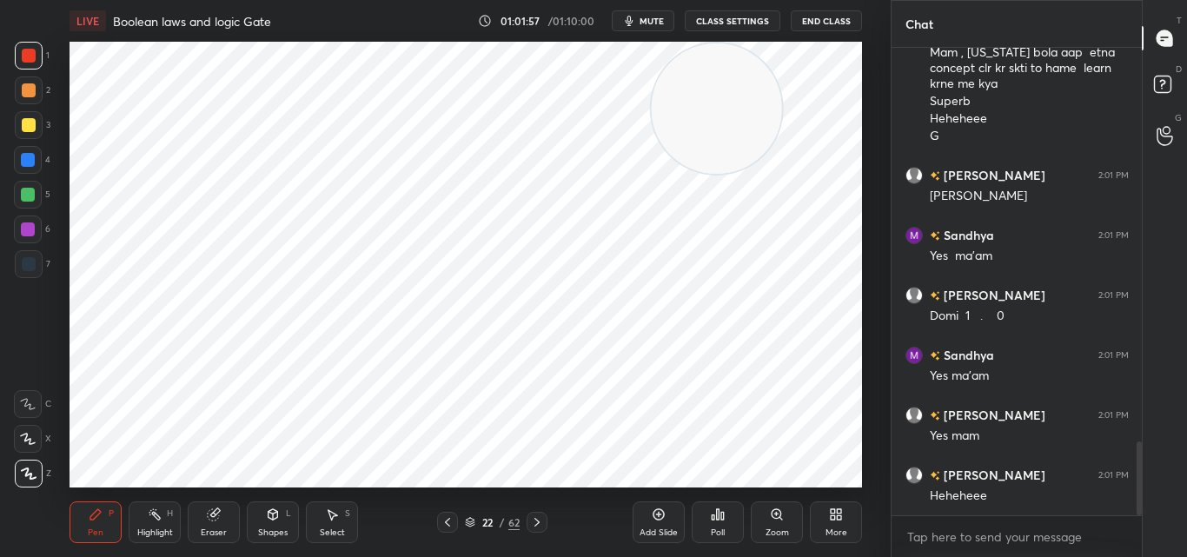
click at [218, 520] on icon at bounding box center [214, 514] width 14 height 14
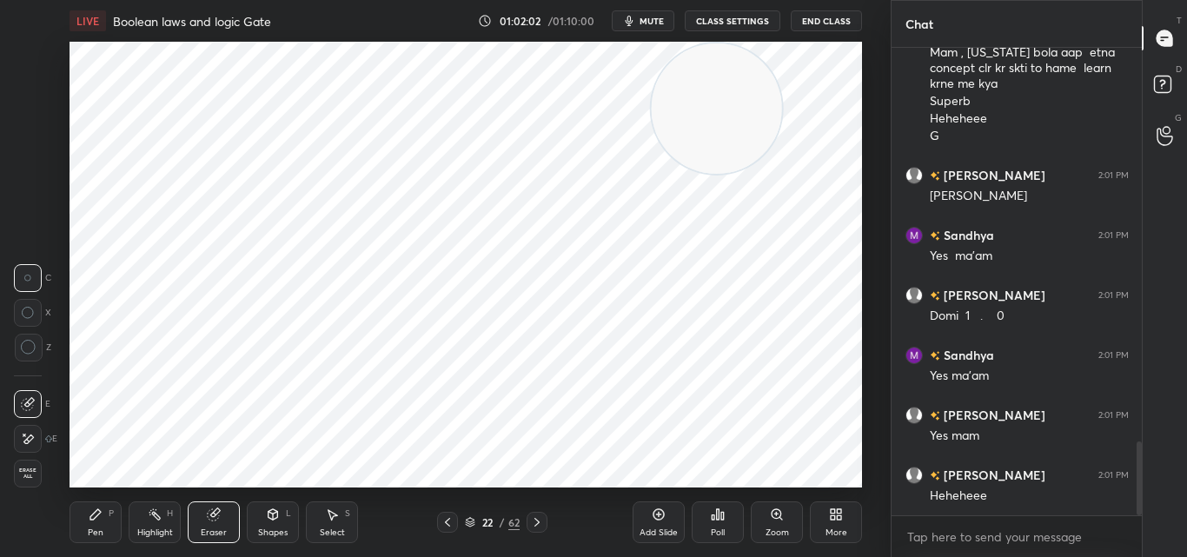
click at [100, 545] on div "Pen P Highlight H Eraser Shapes L Select S 22 / 62 Add Slide Poll Zoom More" at bounding box center [466, 522] width 792 height 70
click at [94, 516] on icon at bounding box center [95, 514] width 10 height 10
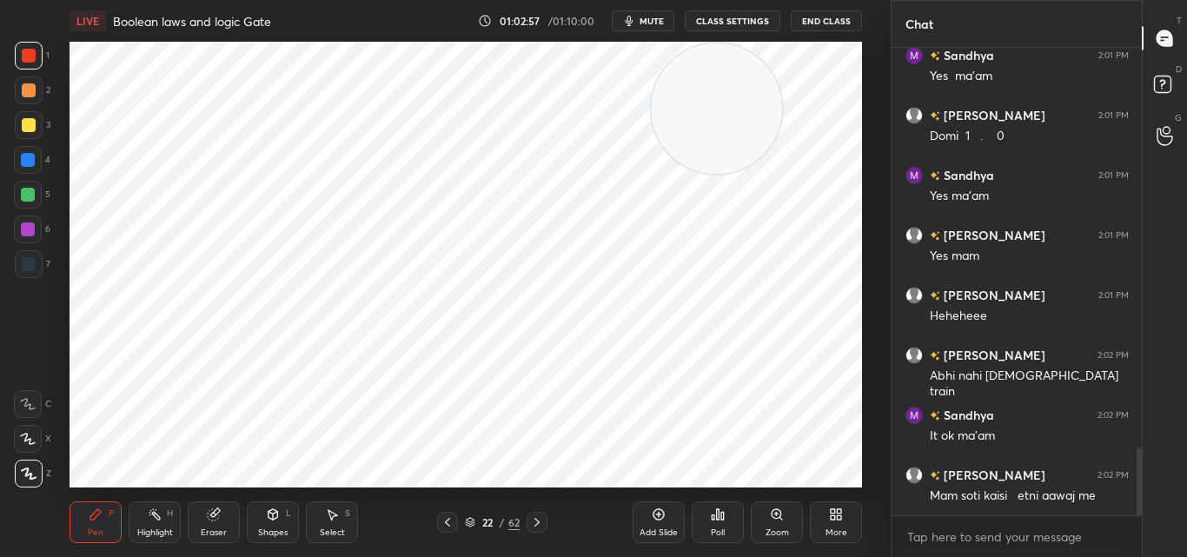
scroll to position [2747, 0]
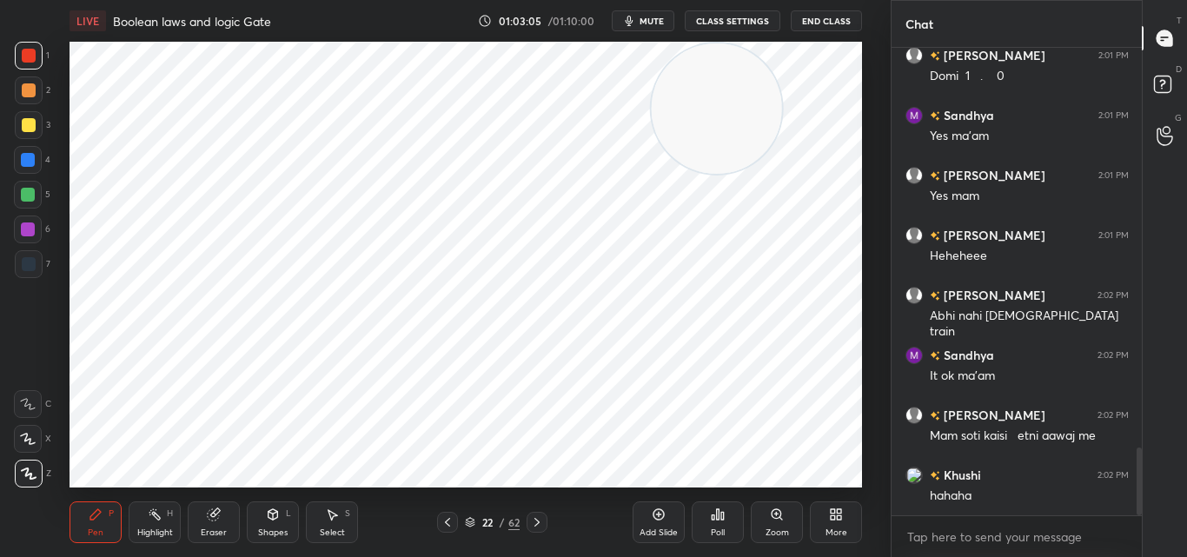
click at [205, 531] on div "Eraser" at bounding box center [214, 532] width 26 height 9
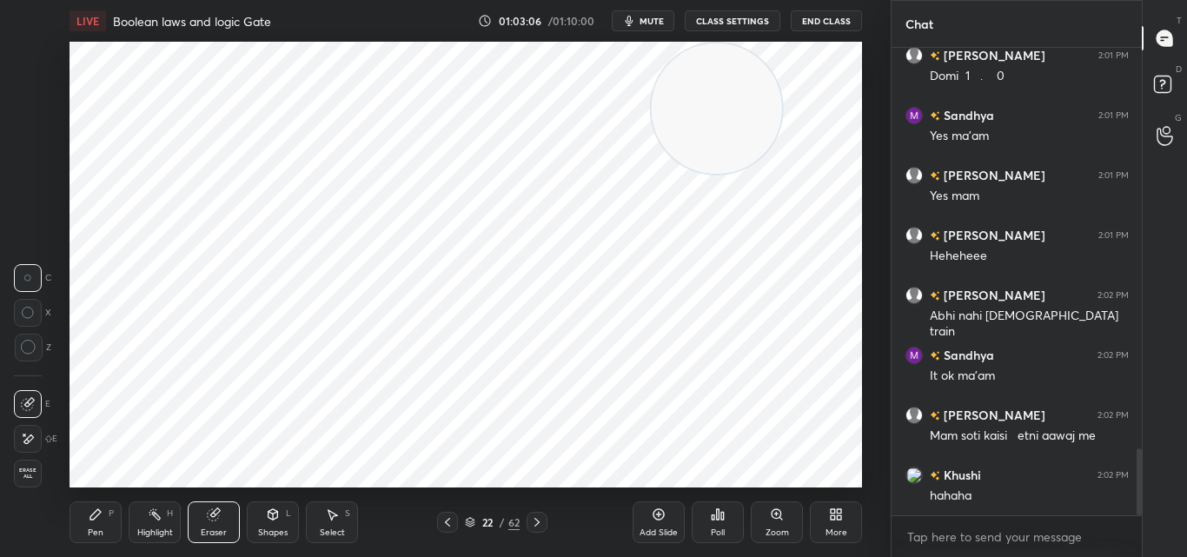
scroll to position [2807, 0]
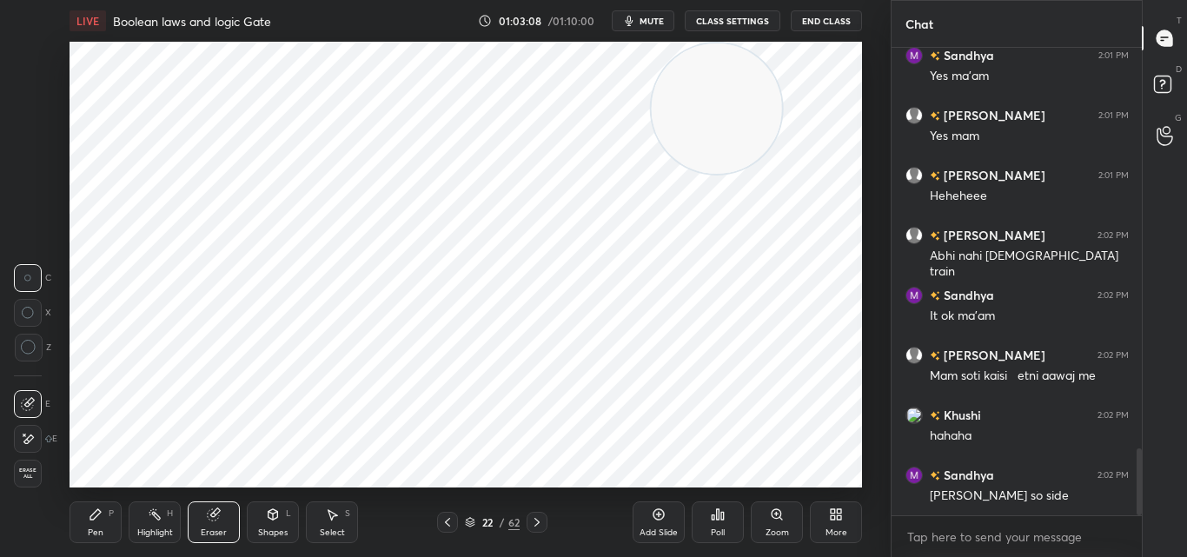
click at [92, 520] on icon at bounding box center [96, 514] width 14 height 14
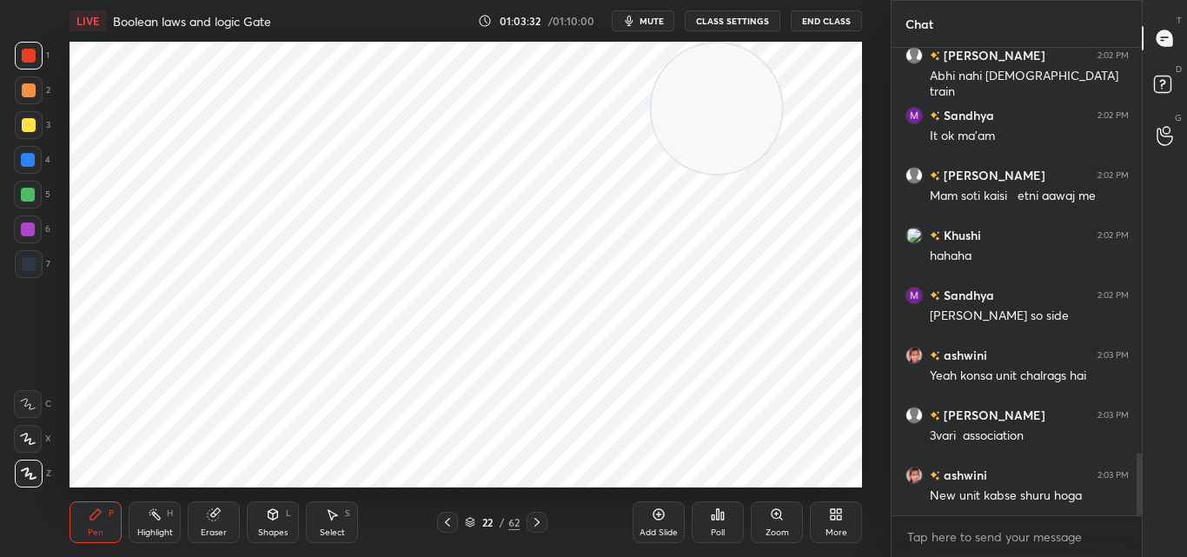
scroll to position [3047, 0]
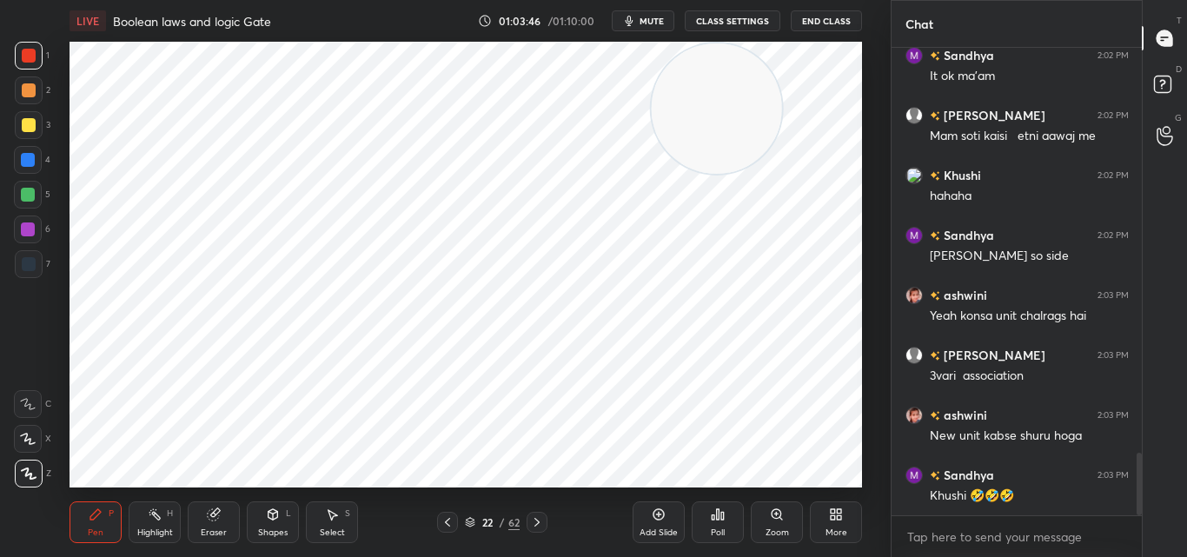
click at [660, 516] on icon at bounding box center [659, 514] width 14 height 14
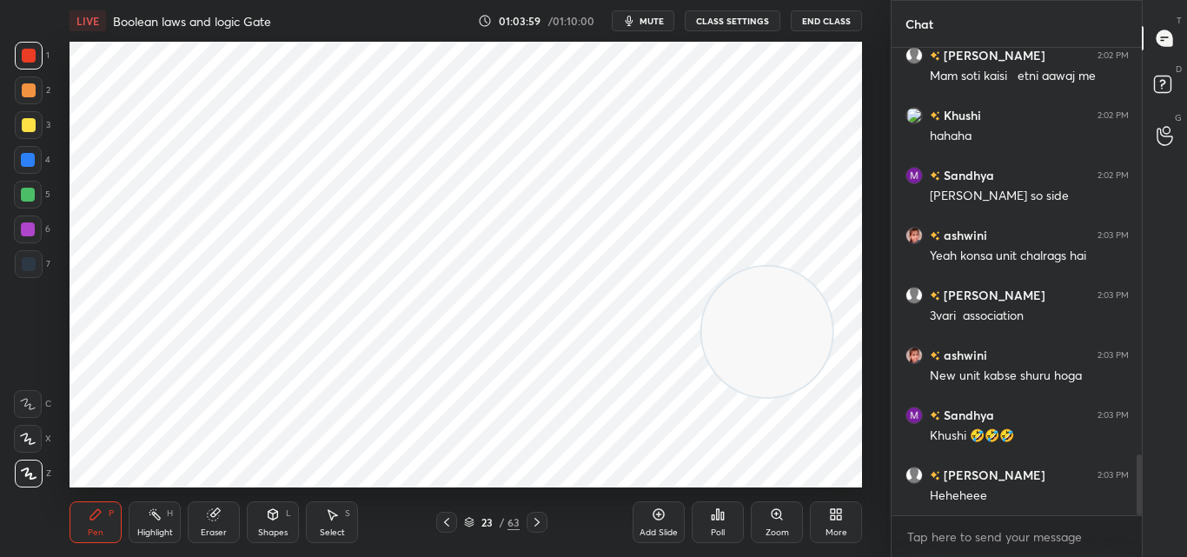
drag, startPoint x: 741, startPoint y: 102, endPoint x: 791, endPoint y: 328, distance: 231.4
click at [791, 328] on video at bounding box center [767, 332] width 130 height 130
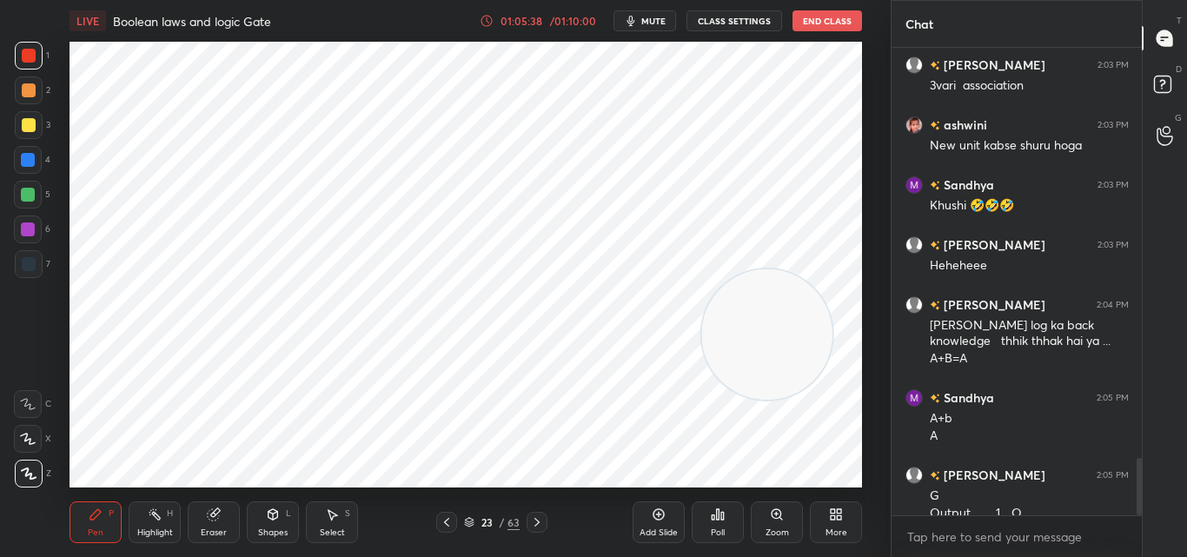
scroll to position [3354, 0]
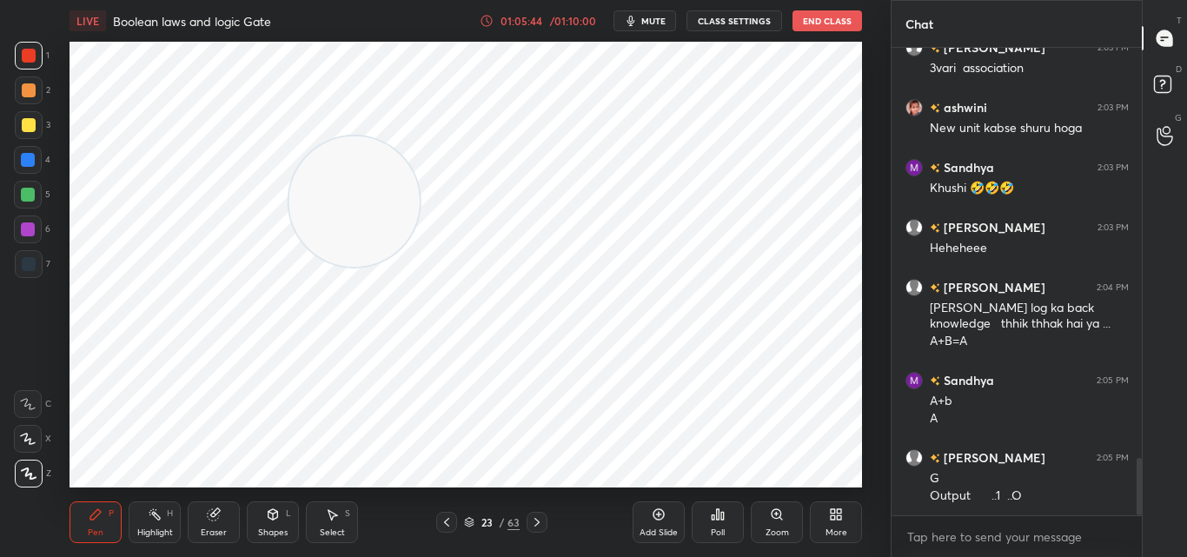
drag, startPoint x: 775, startPoint y: 318, endPoint x: 362, endPoint y: 163, distance: 440.7
click at [362, 163] on video at bounding box center [354, 201] width 130 height 130
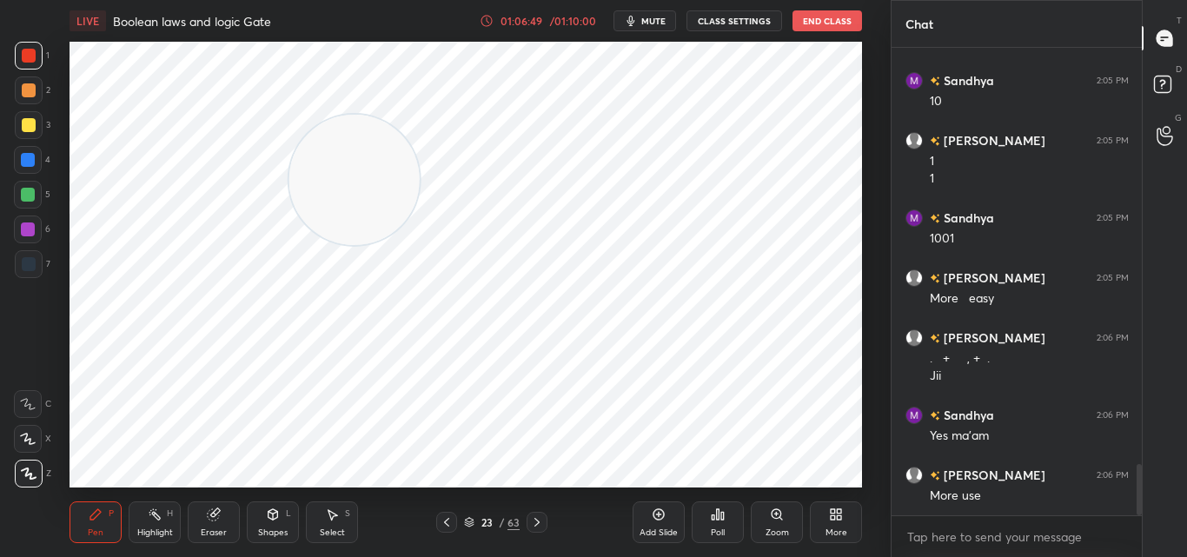
scroll to position [3826, 0]
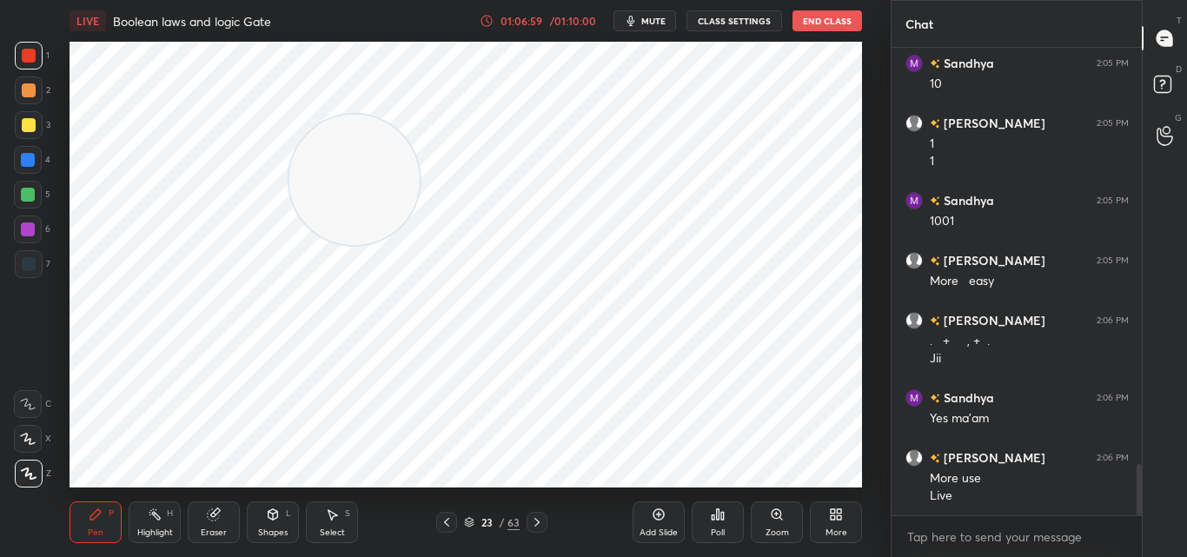
click at [653, 517] on icon at bounding box center [659, 514] width 14 height 14
drag, startPoint x: 368, startPoint y: 177, endPoint x: 409, endPoint y: 175, distance: 40.9
click at [409, 175] on video at bounding box center [354, 179] width 130 height 130
drag, startPoint x: 367, startPoint y: 197, endPoint x: 753, endPoint y: 131, distance: 392.2
click at [753, 131] on video at bounding box center [779, 111] width 130 height 130
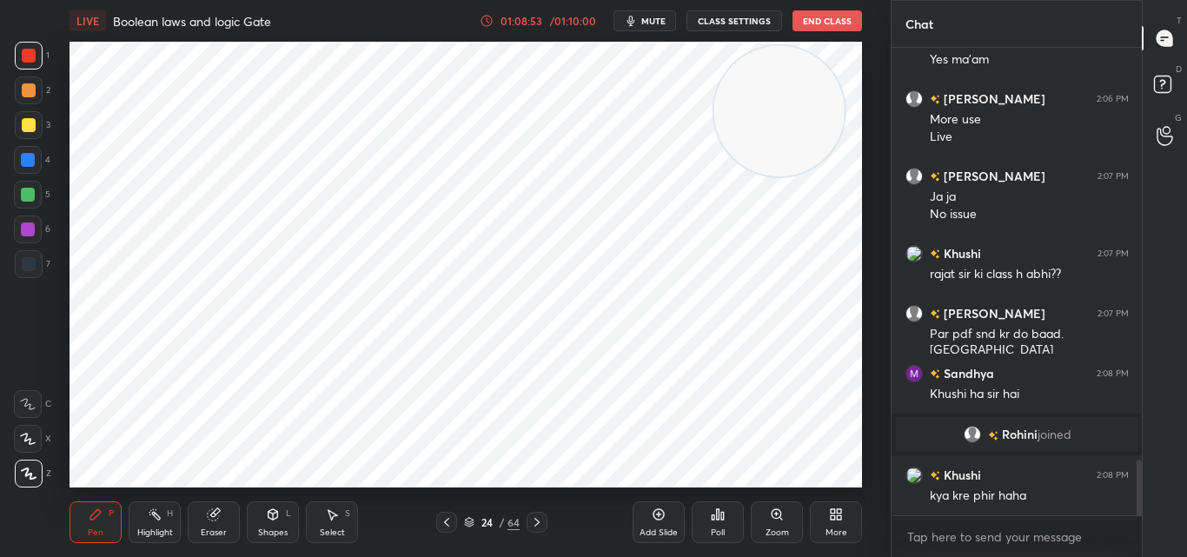
scroll to position [3490, 0]
click at [661, 512] on icon at bounding box center [659, 514] width 14 height 14
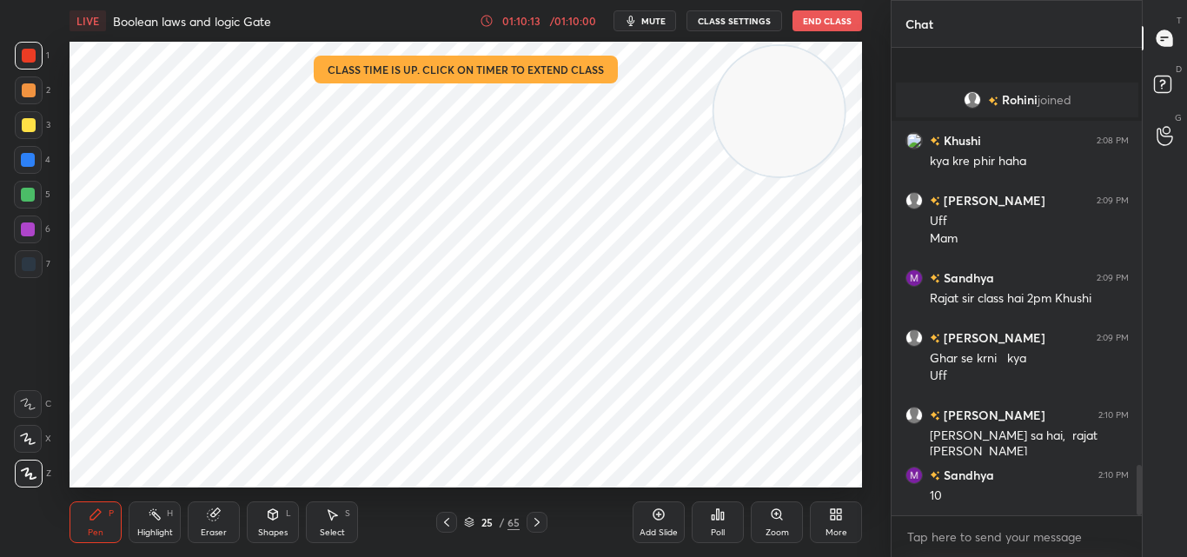
scroll to position [3900, 0]
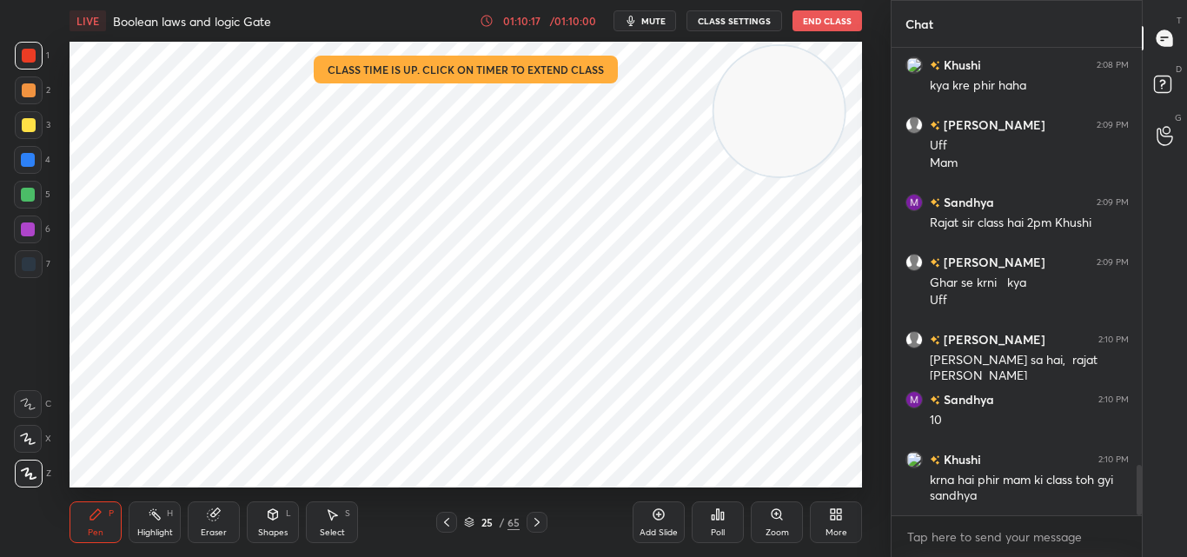
click at [816, 18] on button "End Class" at bounding box center [827, 20] width 70 height 21
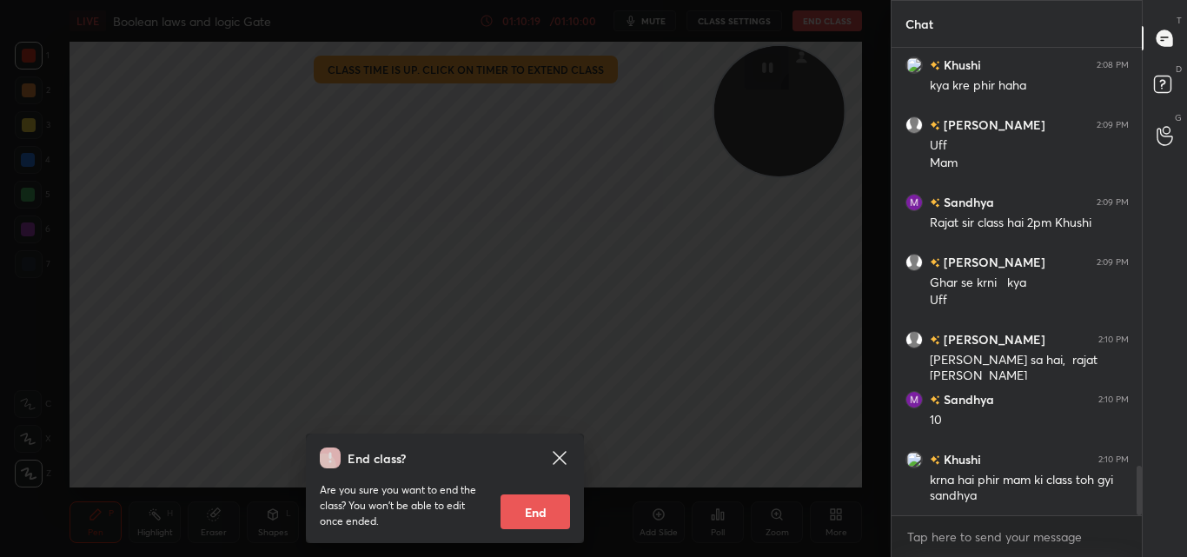
scroll to position [3960, 0]
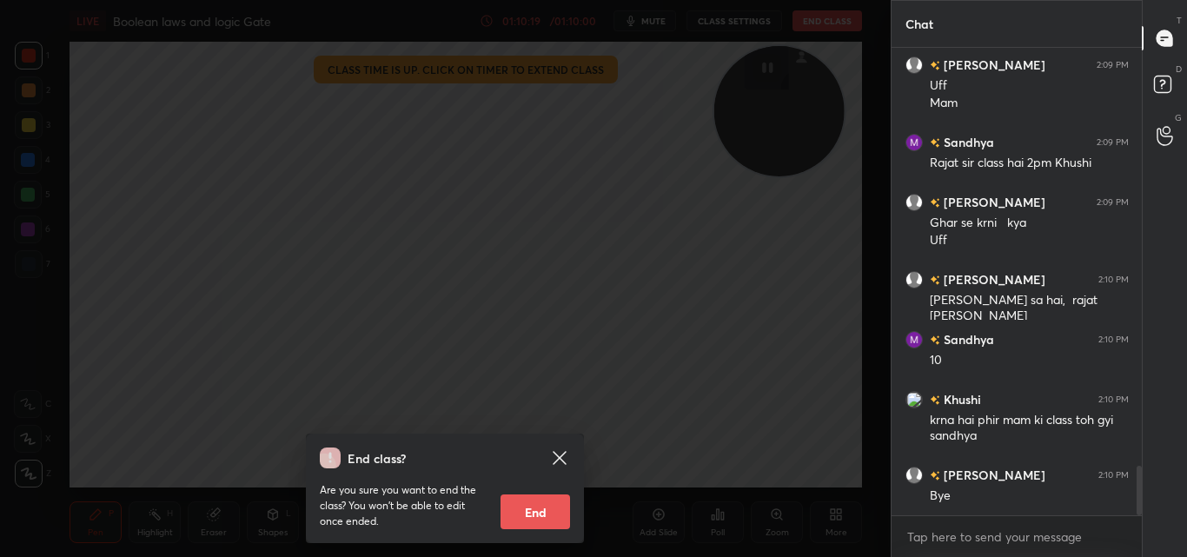
click at [526, 510] on button "End" at bounding box center [535, 511] width 70 height 35
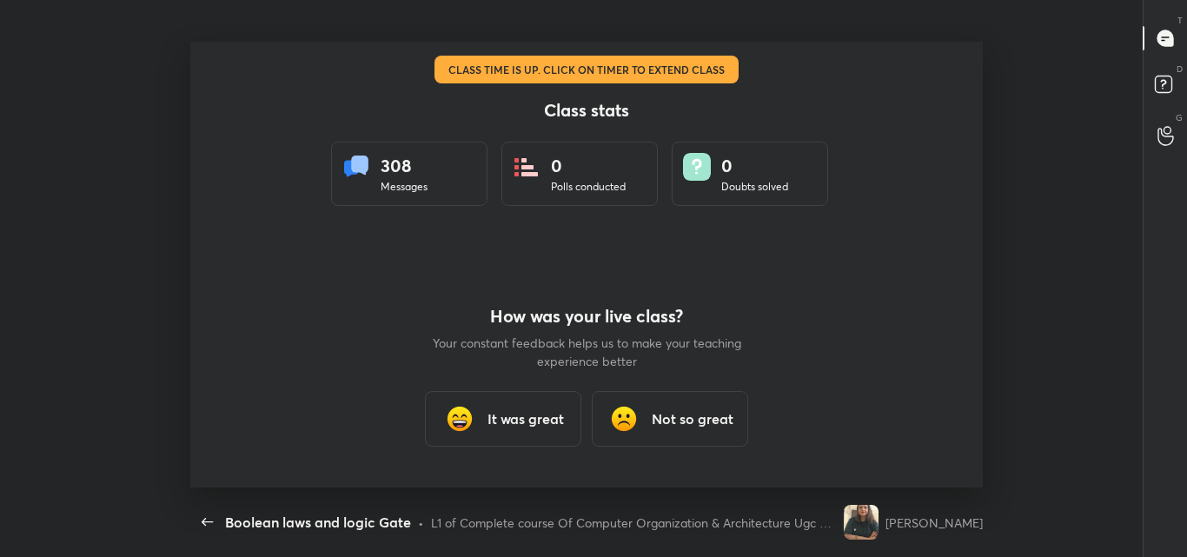
scroll to position [0, 0]
click at [566, 417] on div "It was great" at bounding box center [503, 419] width 156 height 56
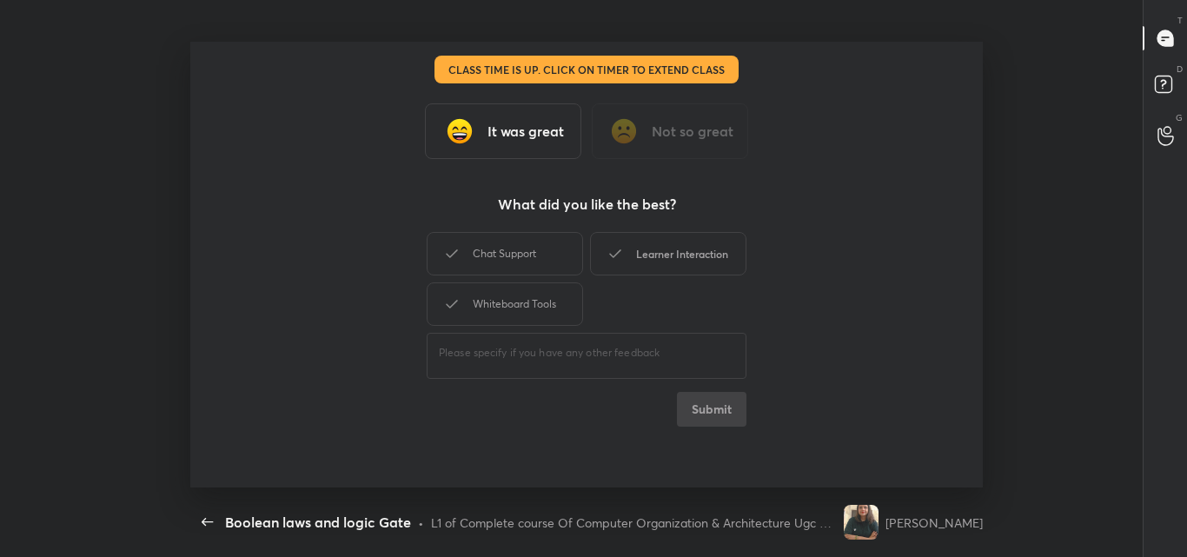
click at [685, 253] on div "Learner Interaction" at bounding box center [668, 253] width 156 height 43
click at [708, 407] on button "Submit" at bounding box center [712, 409] width 70 height 35
